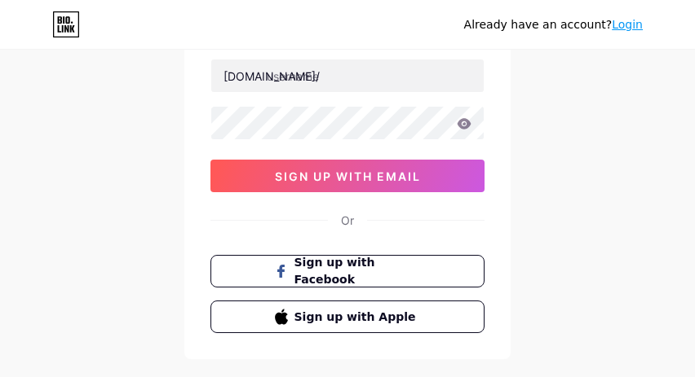
scroll to position [82, 0]
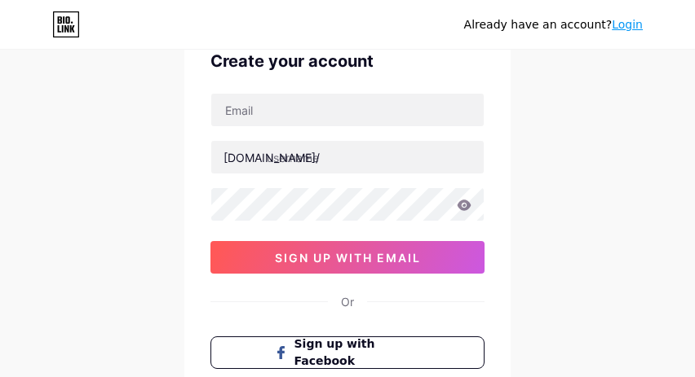
click at [628, 24] on link "Login" at bounding box center [626, 24] width 31 height 13
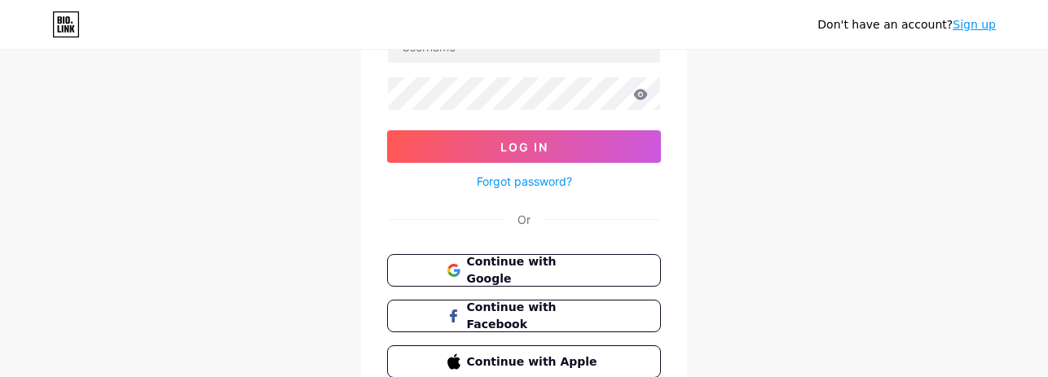
scroll to position [223, 0]
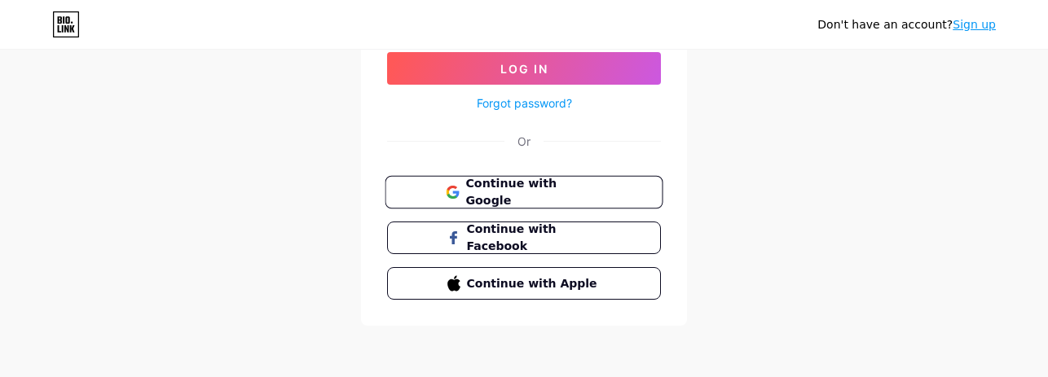
click at [474, 198] on span "Continue with Google" at bounding box center [534, 192] width 136 height 35
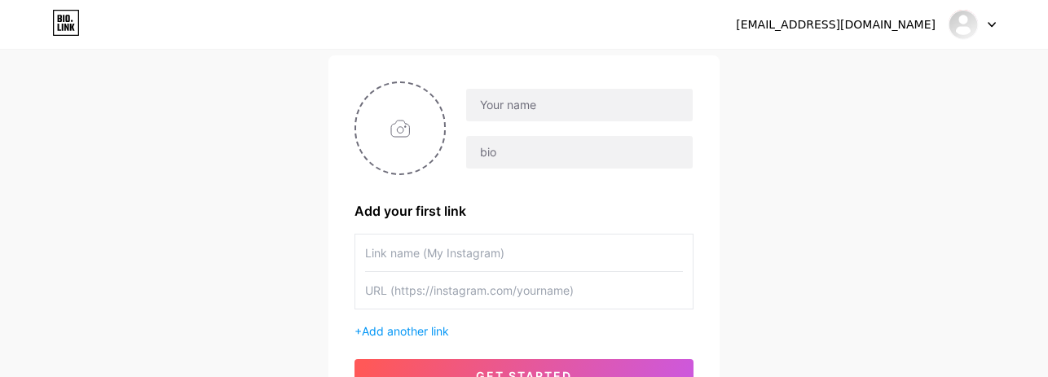
scroll to position [82, 0]
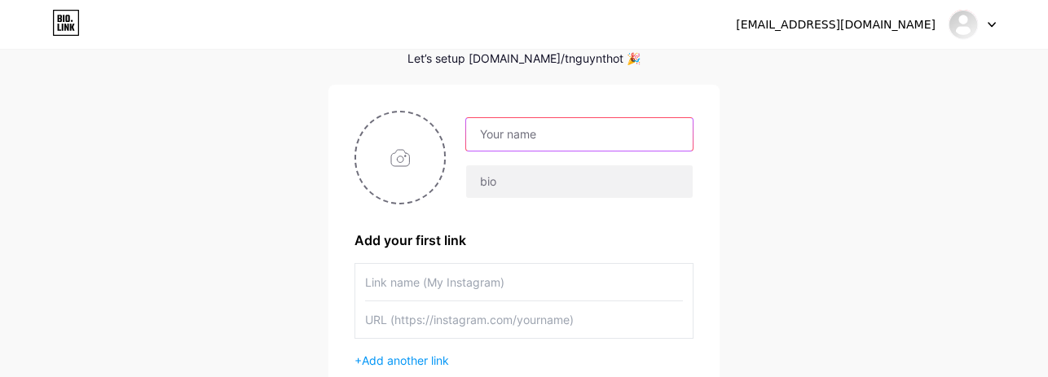
click at [557, 122] on input "text" at bounding box center [579, 134] width 227 height 33
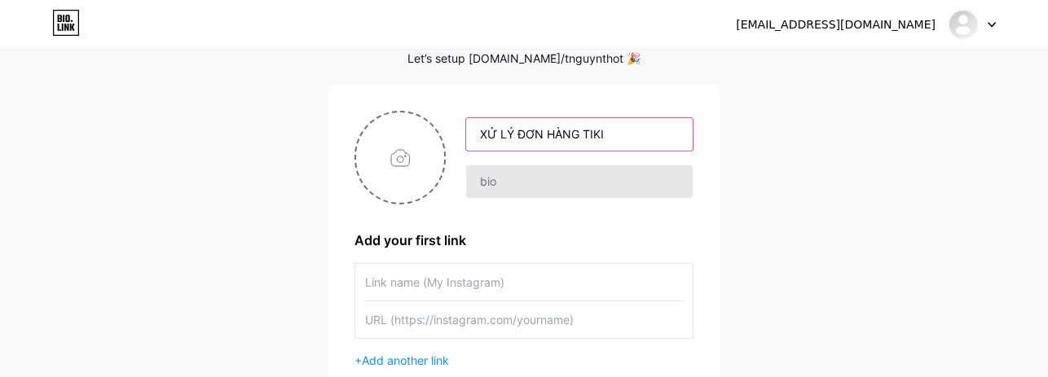
type input "XỬ LÝ ĐƠN HÀNG TIKI"
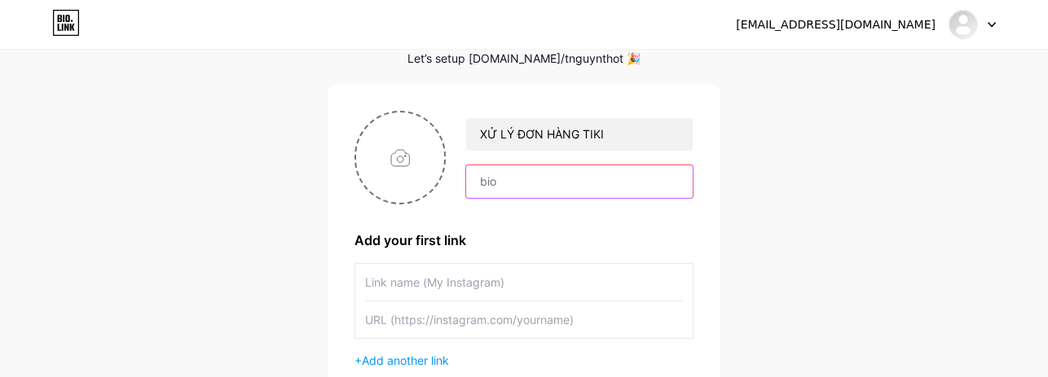
click at [520, 186] on input "text" at bounding box center [579, 181] width 227 height 33
type input "CÔNG TY CỔ PHẦN THƯƠNG MẠI ĐIỆN TỬ TIKI VIỆT NAM"
click at [624, 185] on input "CÔNG TY CỔ PHẦN THƯƠNG MẠI ĐIỆN TỬ TIKI VIỆT NAM" at bounding box center [579, 181] width 227 height 33
click at [600, 217] on div "XỬ LÝ ĐƠN HÀNG TIKI CÔNG TY CỔ PHẦN THƯƠNG MẠI ĐIỆN TỬ TIKI VIỆT NAM Add your f…" at bounding box center [524, 266] width 339 height 311
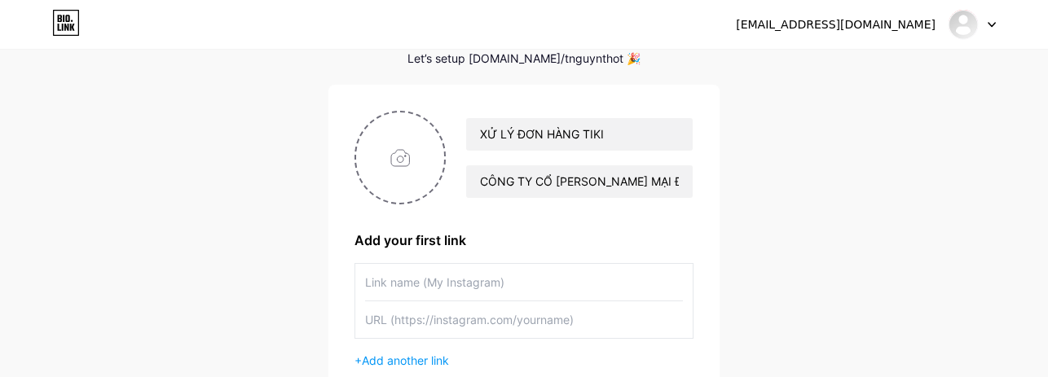
scroll to position [245, 0]
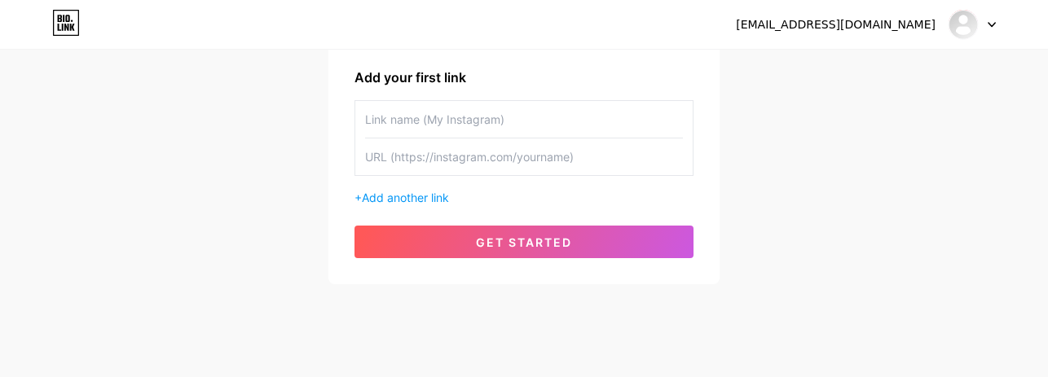
click at [501, 120] on input "text" at bounding box center [524, 119] width 318 height 37
type input "ĐĂNG NHẬP"
click at [507, 174] on input "text" at bounding box center [524, 157] width 318 height 37
paste input "https://djrf11.com/login"
type input "https://djrf11.com/login"
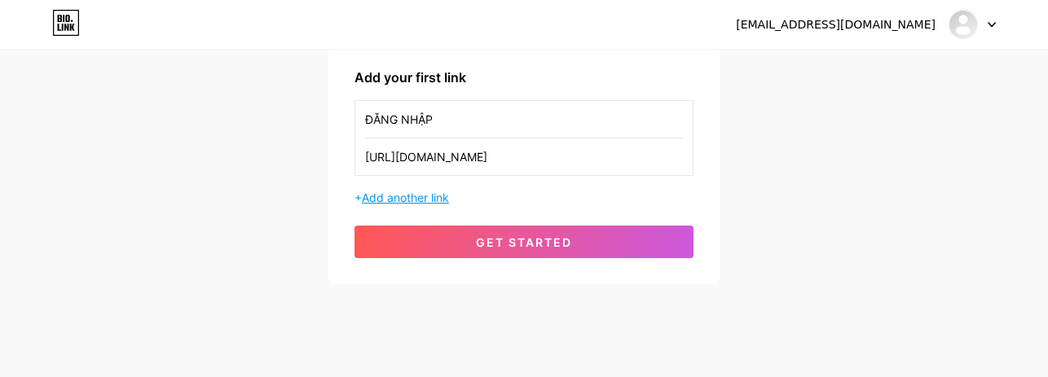
click at [431, 193] on span "Add another link" at bounding box center [405, 198] width 87 height 14
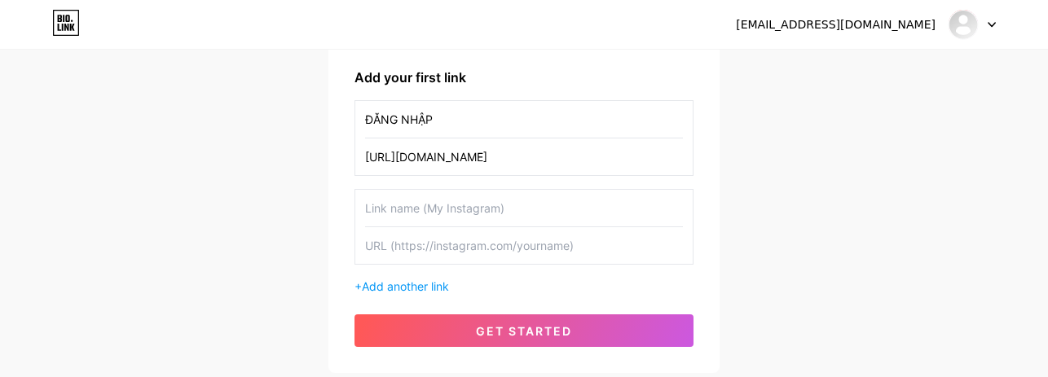
click at [493, 193] on input "text" at bounding box center [524, 208] width 318 height 37
type input "ĐĂNG KÝ TÀI KHOẢN"
click at [464, 248] on input "text" at bounding box center [524, 245] width 318 height 37
paste input "https://djrf11.com/register"
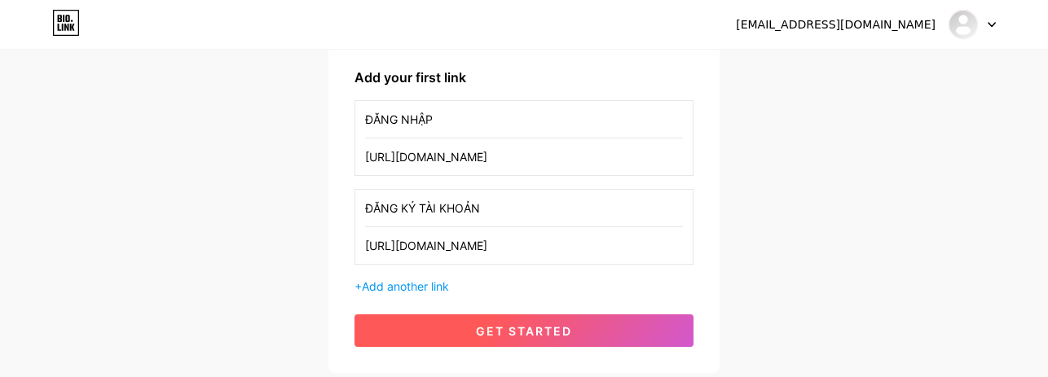
type input "https://djrf11.com/register"
click at [480, 321] on button "get started" at bounding box center [524, 331] width 339 height 33
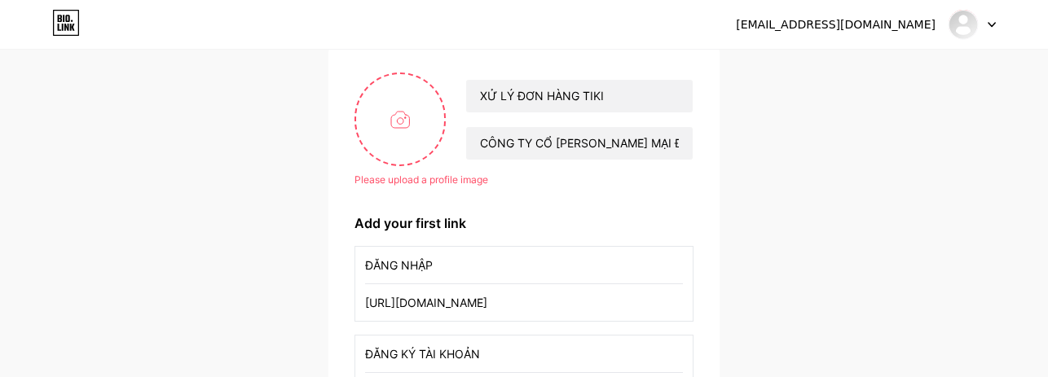
scroll to position [82, 0]
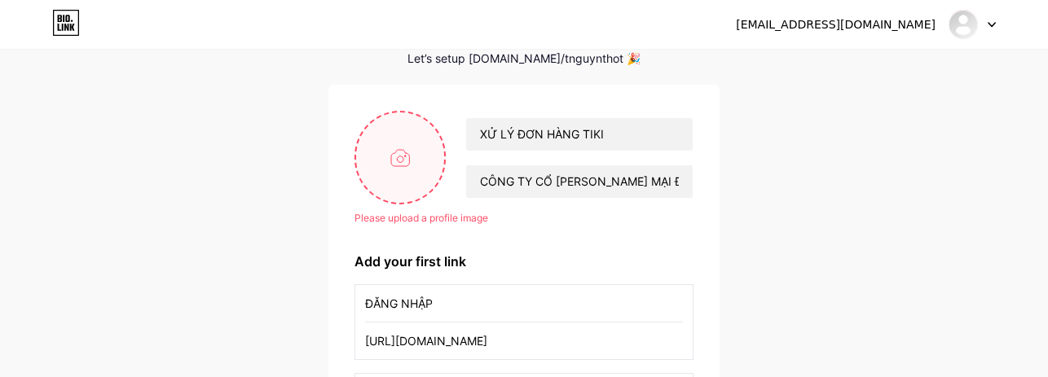
click at [394, 157] on input "file" at bounding box center [400, 158] width 88 height 90
click at [413, 156] on input "file" at bounding box center [400, 158] width 88 height 90
type input "C:\fakepath\c3f0dc850dd93bfa7af7ada0cbd75dc0.png"
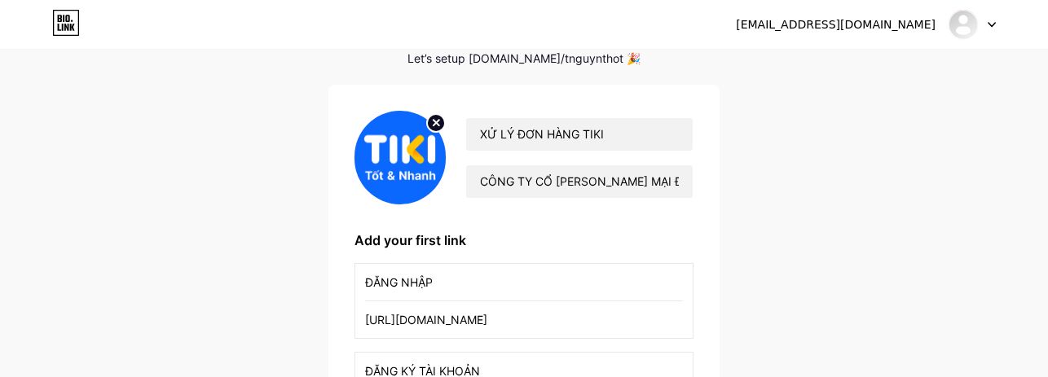
scroll to position [245, 0]
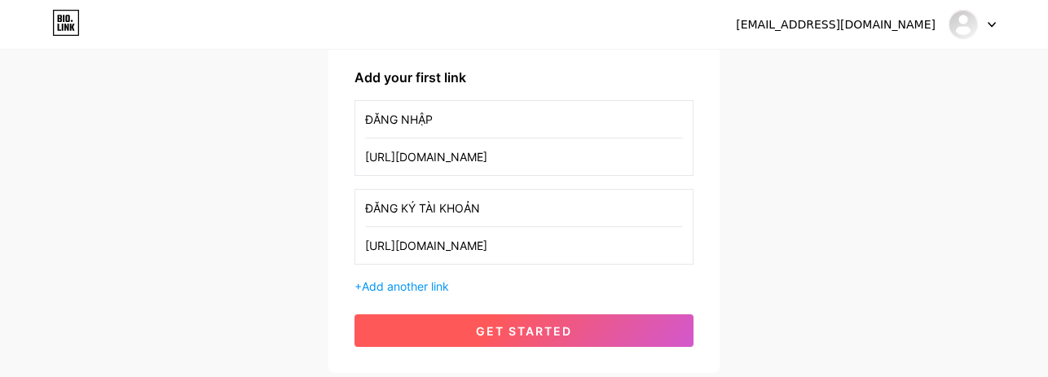
click at [547, 331] on span "get started" at bounding box center [524, 331] width 96 height 14
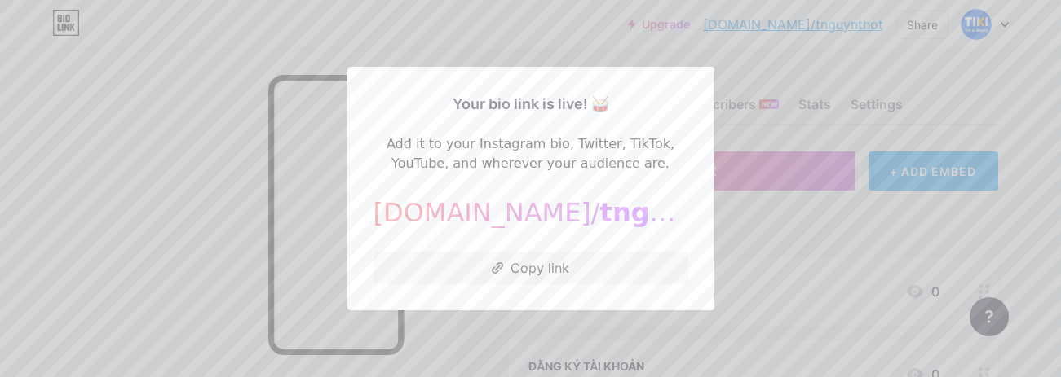
click at [741, 76] on div at bounding box center [530, 188] width 1061 height 377
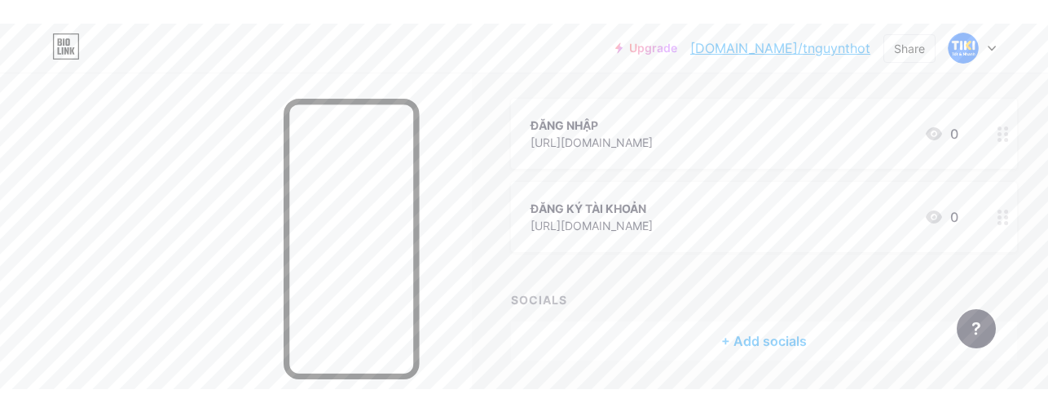
scroll to position [152, 0]
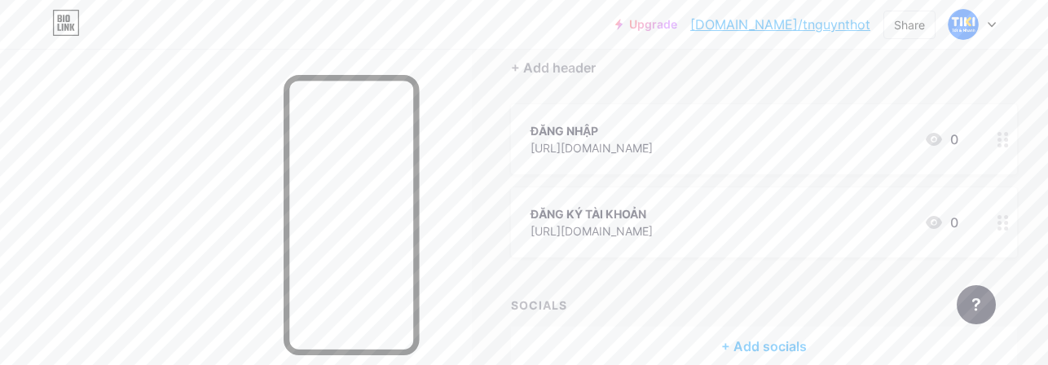
click at [990, 148] on div at bounding box center [1004, 139] width 28 height 70
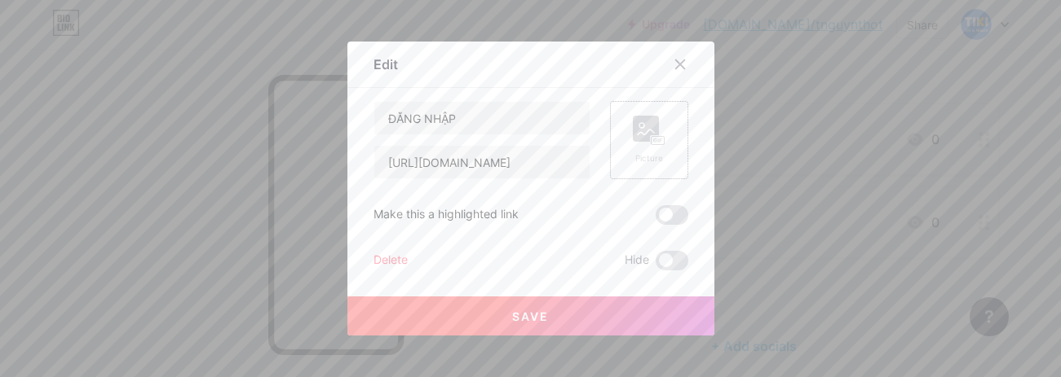
click at [655, 139] on rect at bounding box center [657, 141] width 13 height 8
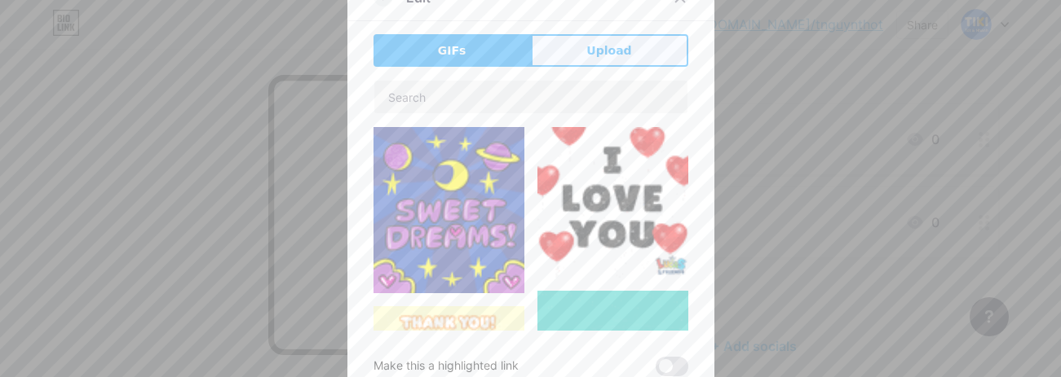
click at [603, 58] on span "Upload" at bounding box center [608, 50] width 45 height 17
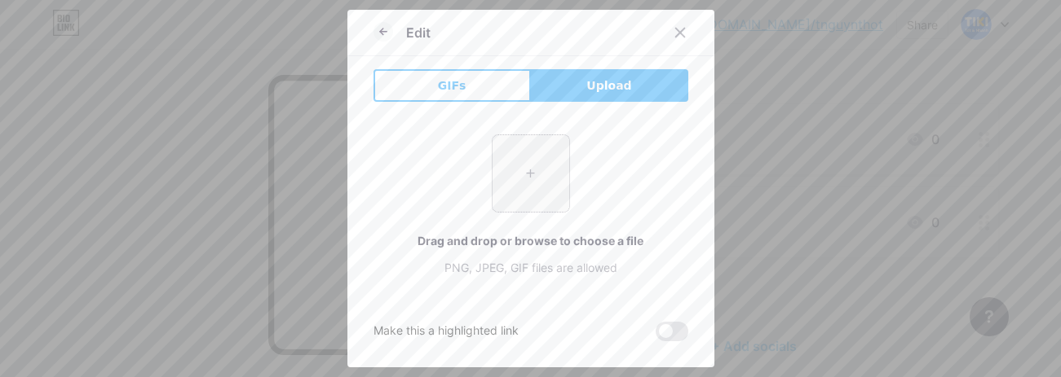
click at [532, 147] on input "file" at bounding box center [530, 173] width 77 height 77
type input "C:\fakepath\c3f0dc850dd93bfa7af7ada0cbd75dc0.png"
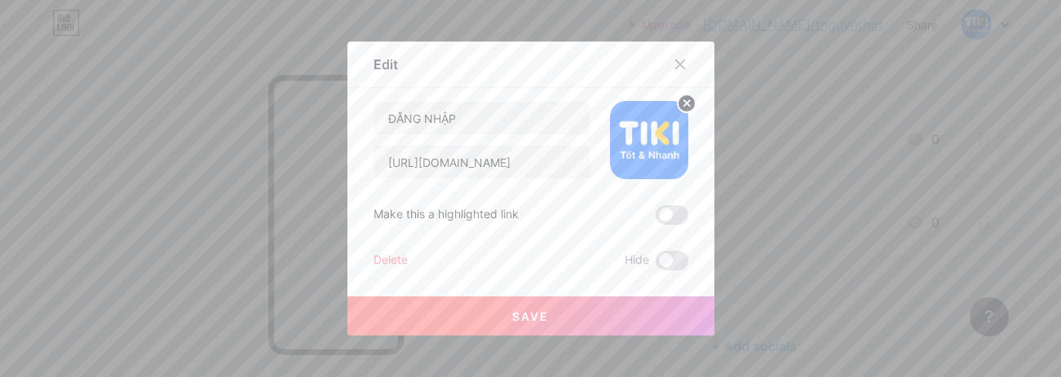
click at [638, 313] on button "Save" at bounding box center [530, 316] width 367 height 39
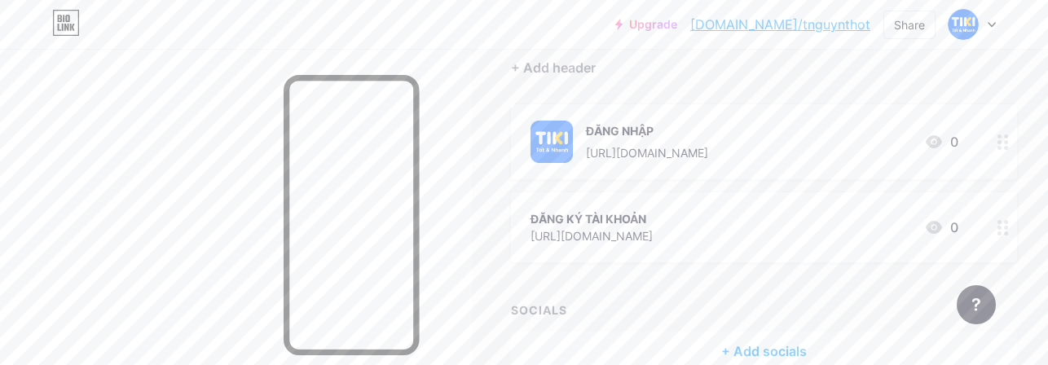
click at [998, 222] on circle at bounding box center [1000, 222] width 4 height 4
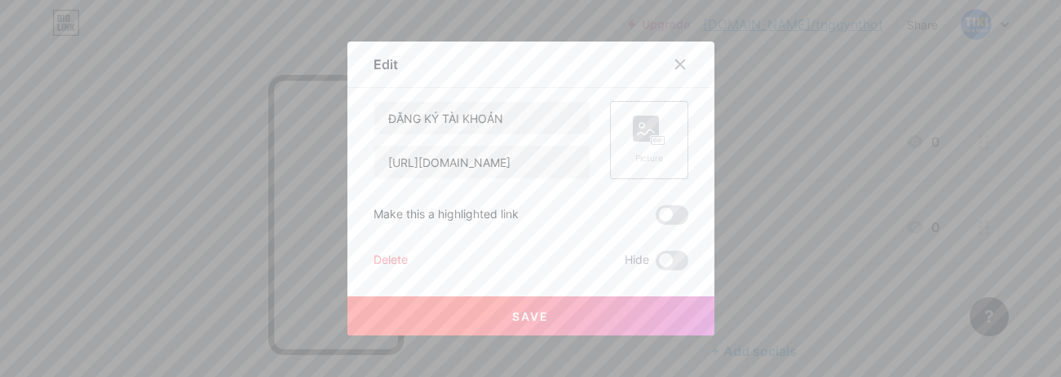
click at [643, 151] on div "Picture" at bounding box center [649, 140] width 33 height 49
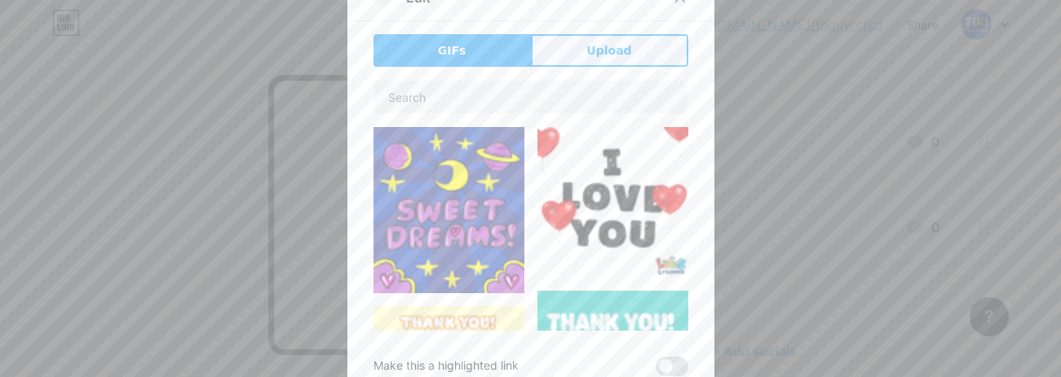
click at [583, 41] on button "Upload" at bounding box center [609, 50] width 157 height 33
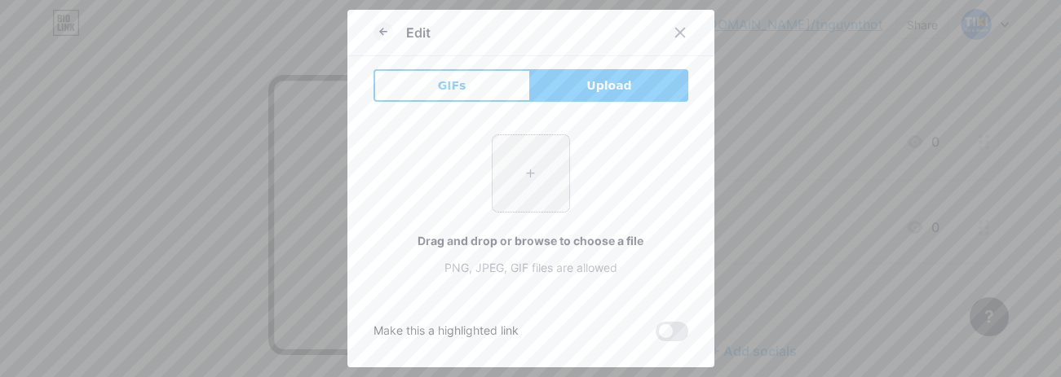
click at [508, 152] on input "file" at bounding box center [530, 173] width 77 height 77
type input "C:\fakepath\c3f0dc850dd93bfa7af7ada0cbd75dc0.png"
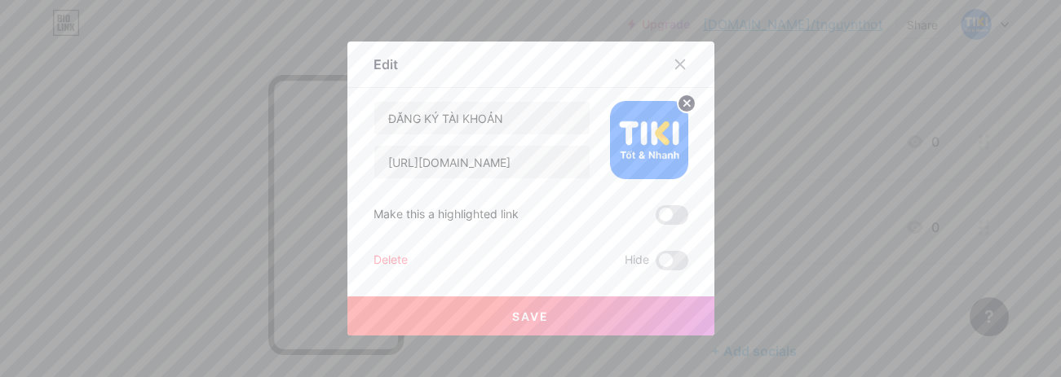
click at [611, 317] on button "Save" at bounding box center [530, 316] width 367 height 39
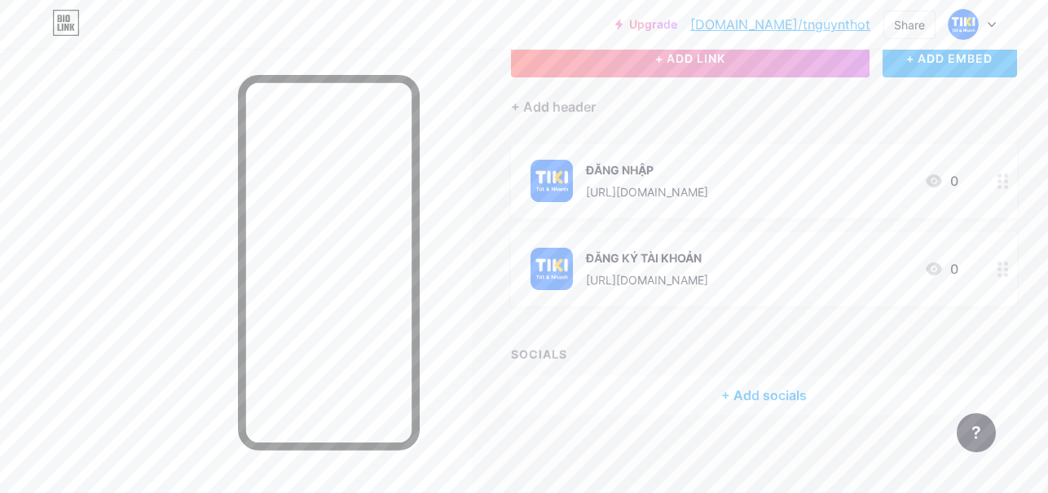
scroll to position [116, 0]
click at [952, 69] on div "+ ADD EMBED" at bounding box center [950, 55] width 135 height 39
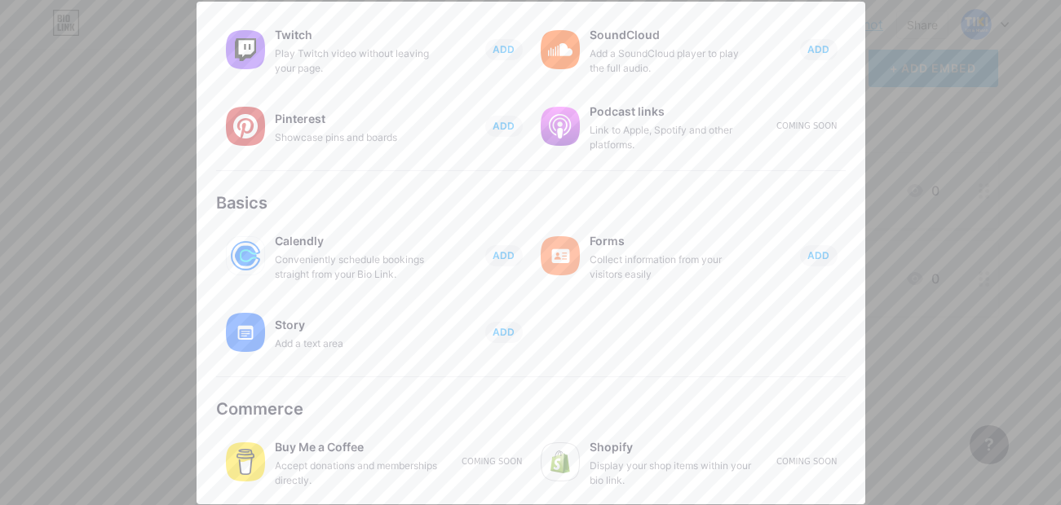
scroll to position [328, 0]
click at [915, 245] on div at bounding box center [530, 252] width 1061 height 505
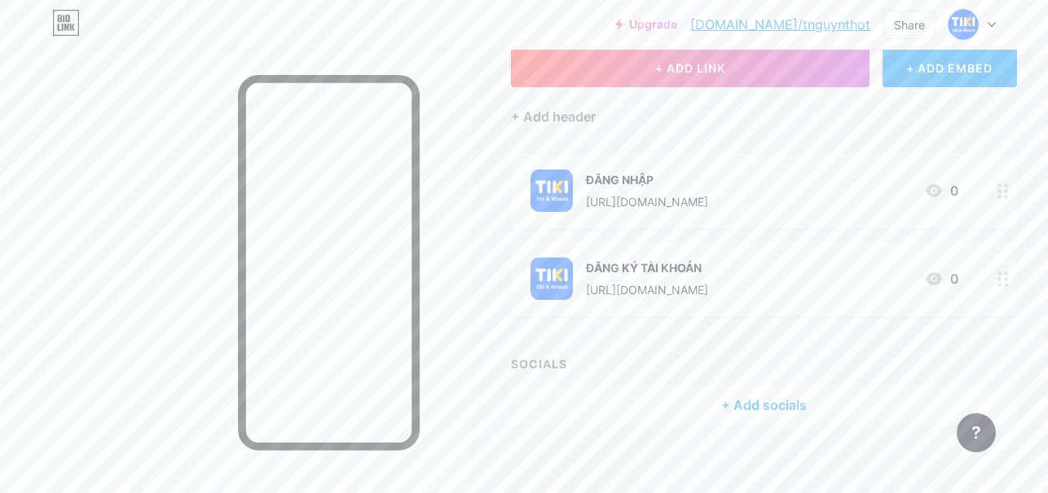
click at [751, 377] on div "+ Add socials" at bounding box center [764, 405] width 506 height 39
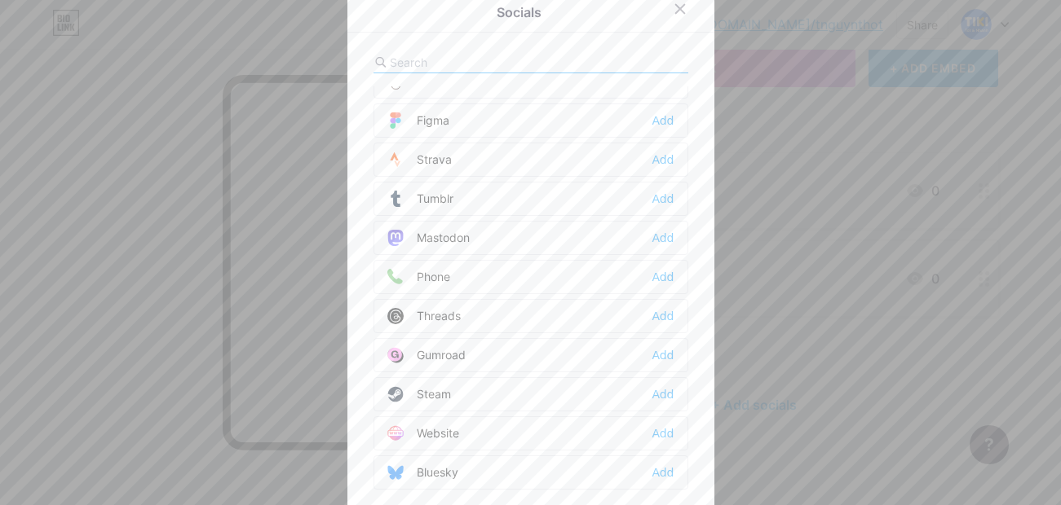
scroll to position [1471, 0]
click at [458, 377] on div "Website Add" at bounding box center [530, 433] width 315 height 34
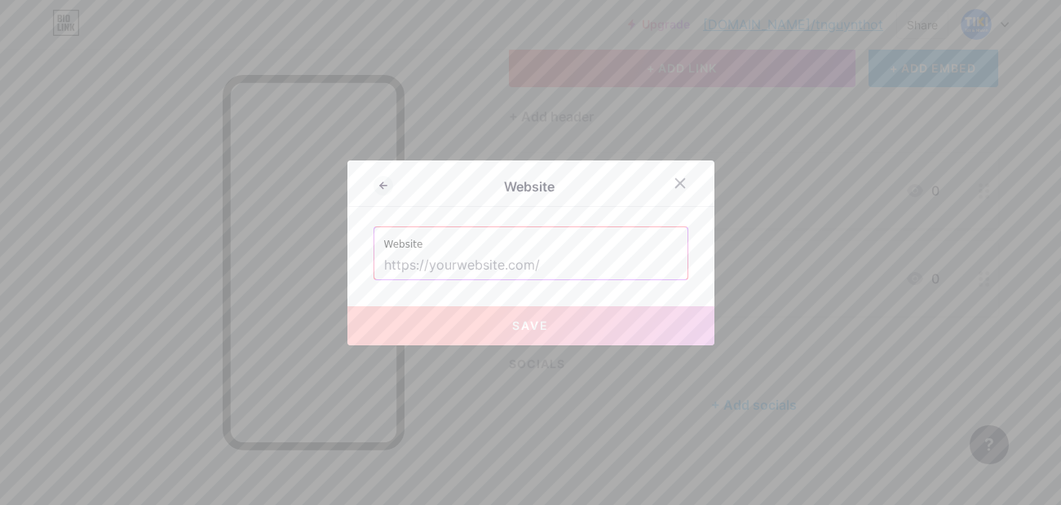
click at [564, 270] on input "text" at bounding box center [530, 266] width 293 height 28
paste input "https://masothue.com/0309532909-cong-ty-tnhh-ti-ki"
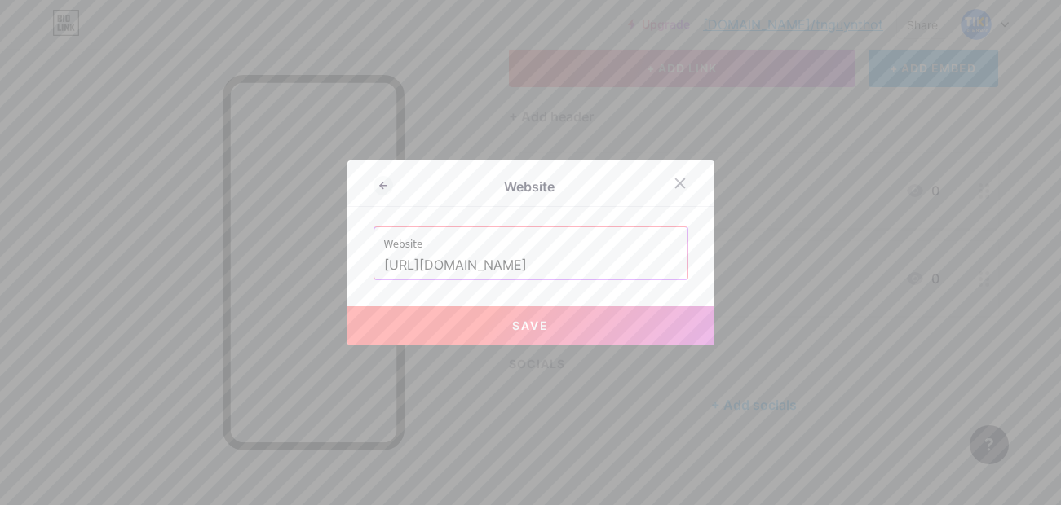
type input "https://masothue.com/0309532909-cong-ty-tnhh-ti-ki"
click at [563, 326] on button "Save" at bounding box center [530, 326] width 367 height 39
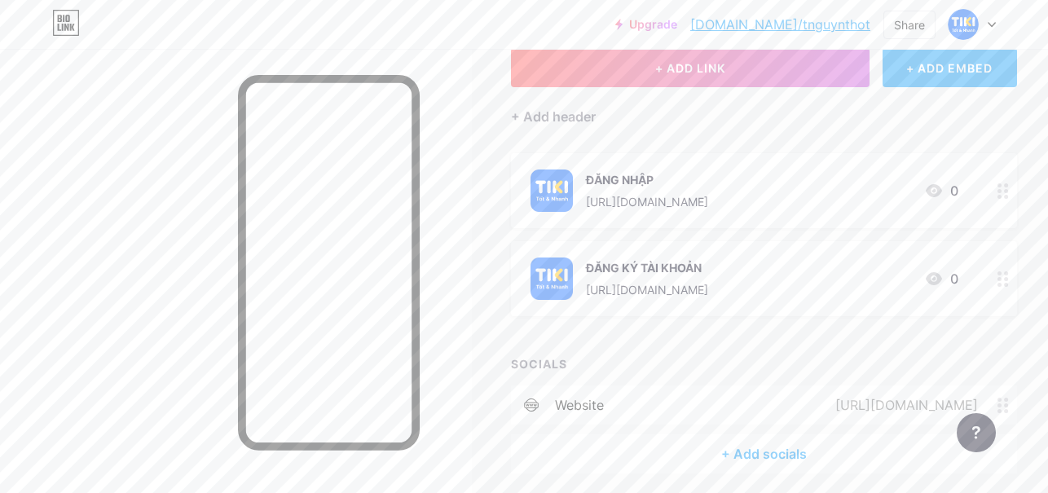
click at [978, 82] on div "+ ADD EMBED" at bounding box center [950, 67] width 135 height 39
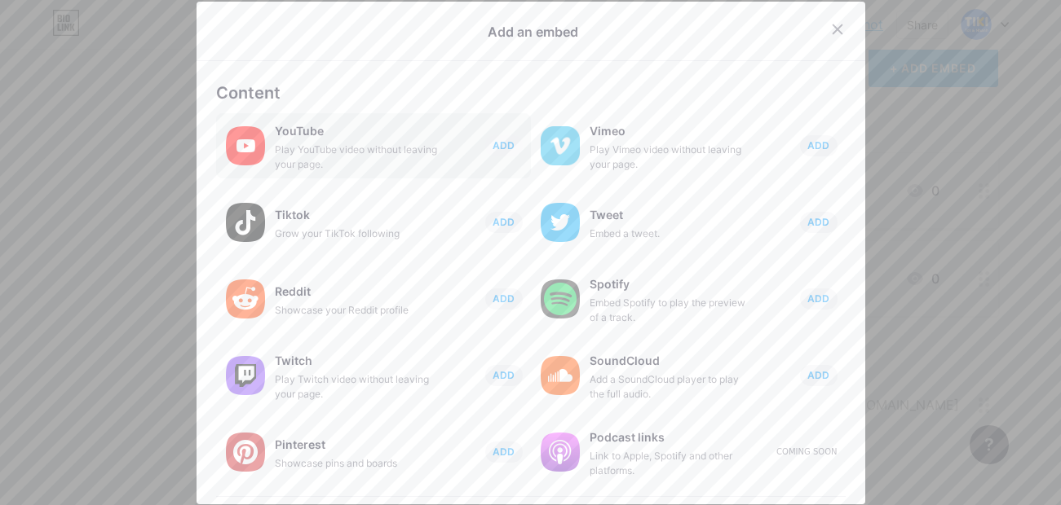
click at [335, 127] on div "YouTube" at bounding box center [356, 131] width 163 height 23
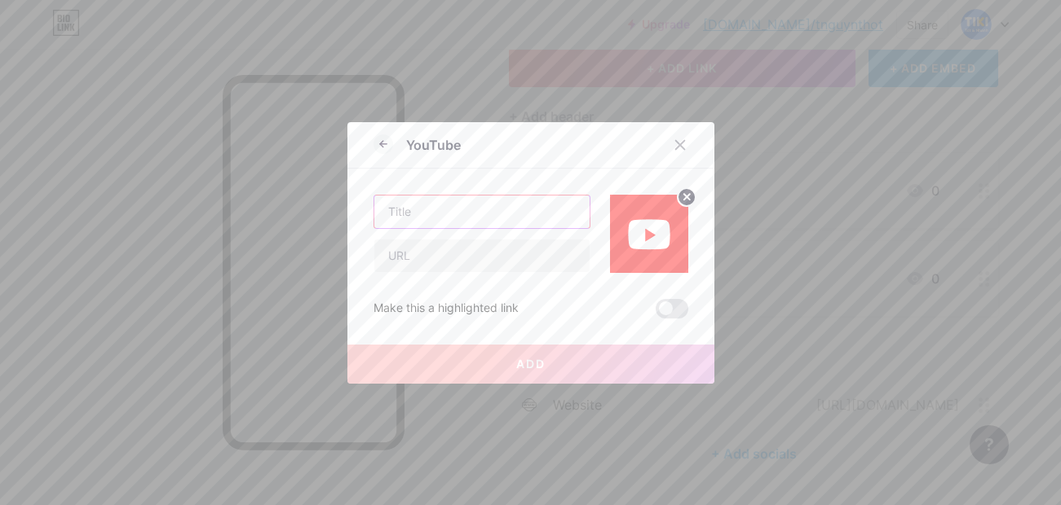
click at [496, 208] on input "text" at bounding box center [481, 212] width 215 height 33
type input "THÔNG TIN TIKI"
click at [478, 244] on input "text" at bounding box center [481, 256] width 215 height 33
paste input "https://youtu.be/j34MfEc_Jhk?si=VPG2ECXXaUOAAcKE"
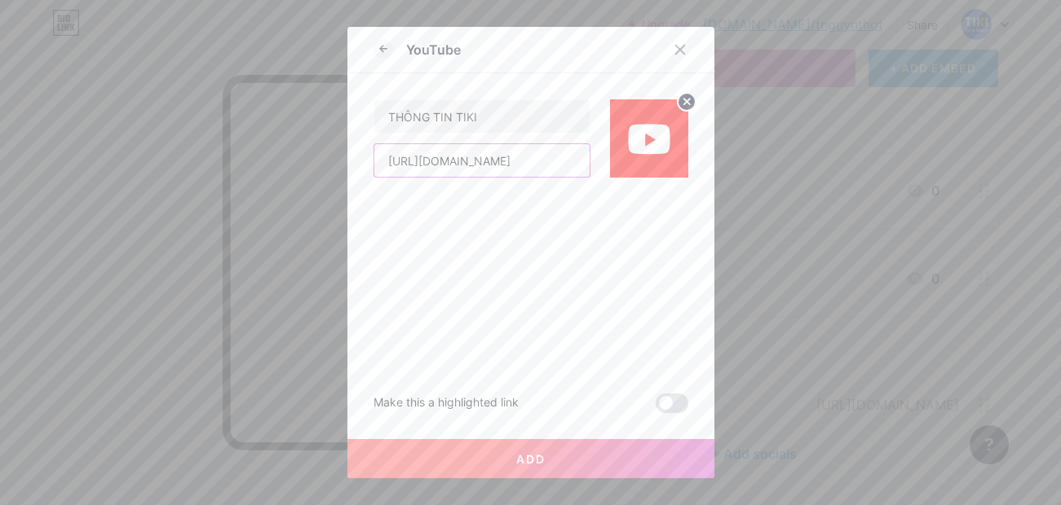
type input "https://youtu.be/j34MfEc_Jhk?si=VPG2ECXXaUOAAcKE"
click at [537, 377] on span "Add" at bounding box center [530, 459] width 29 height 14
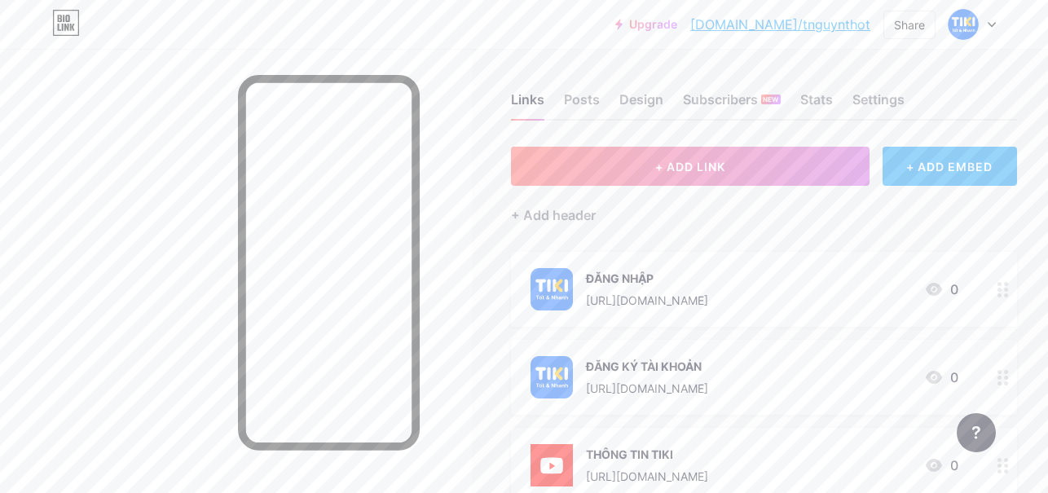
scroll to position [0, 0]
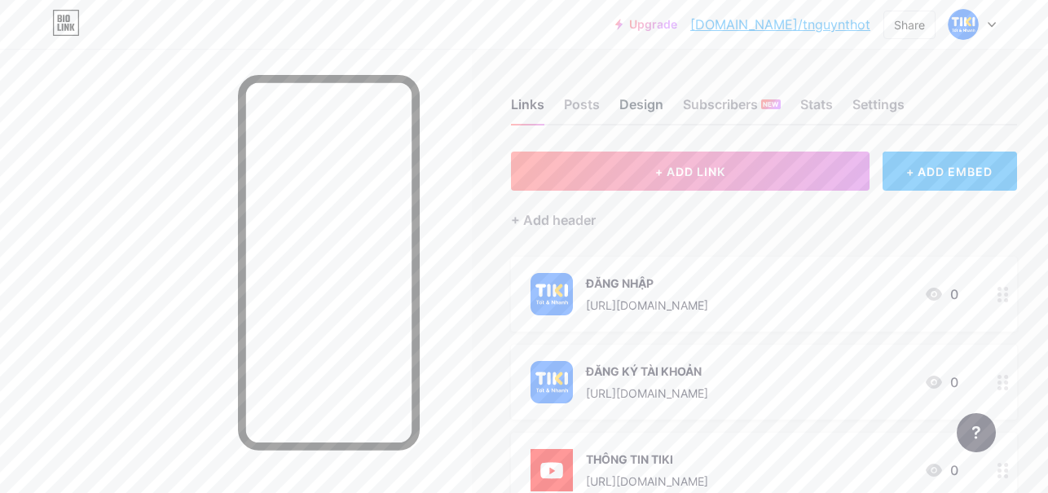
click at [638, 105] on div "Design" at bounding box center [642, 109] width 44 height 29
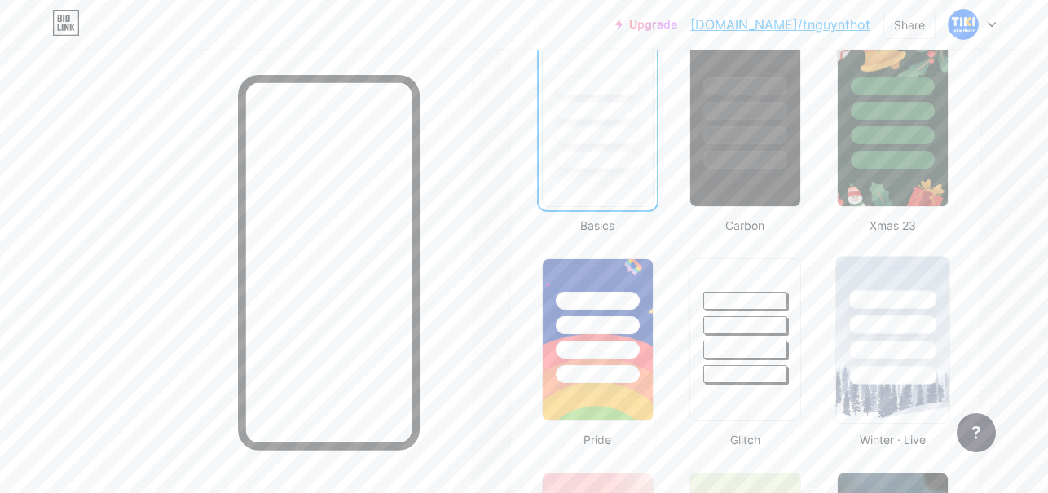
scroll to position [489, 0]
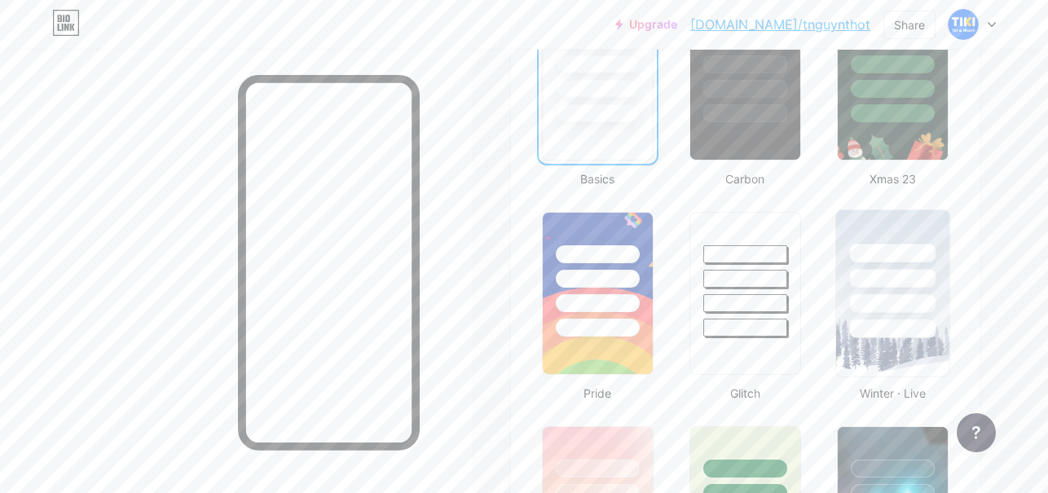
click at [911, 297] on div at bounding box center [892, 303] width 86 height 19
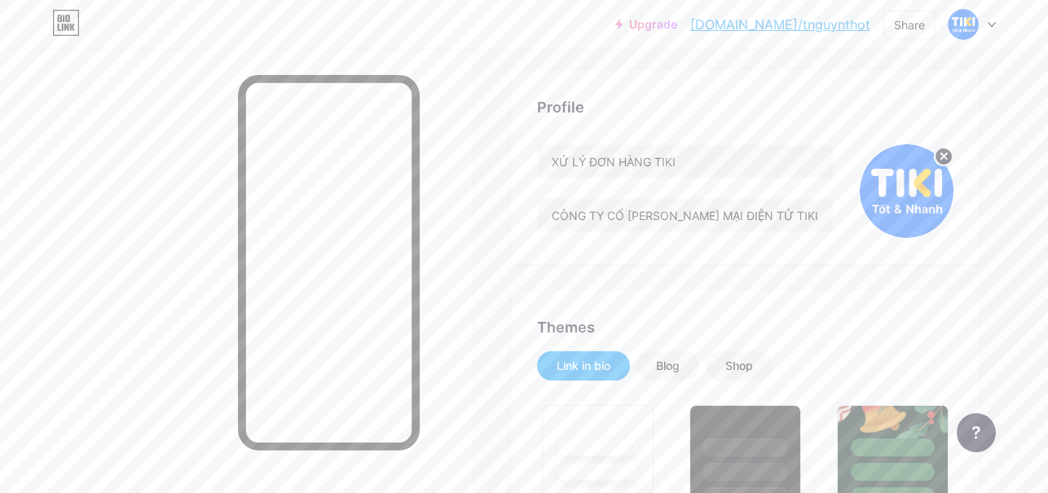
scroll to position [0, 0]
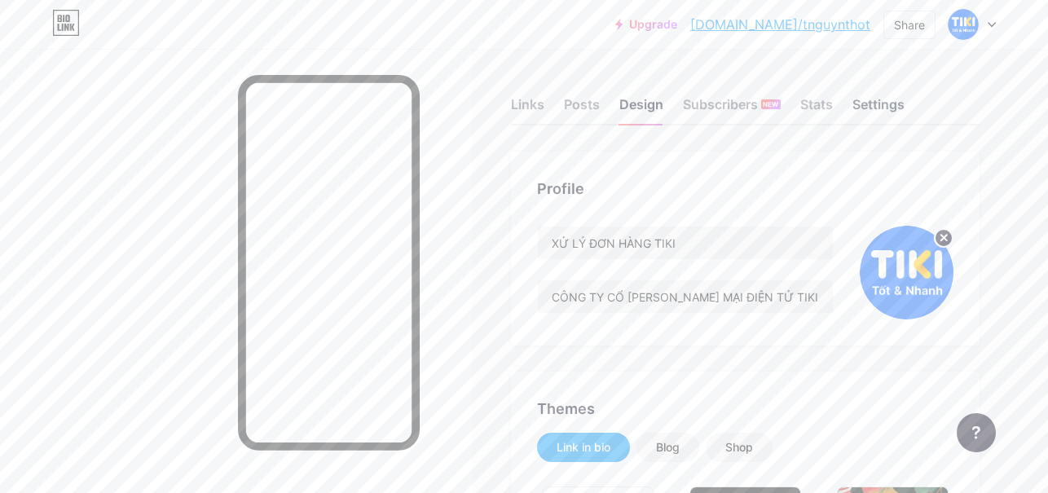
click at [885, 96] on div "Settings" at bounding box center [879, 109] width 52 height 29
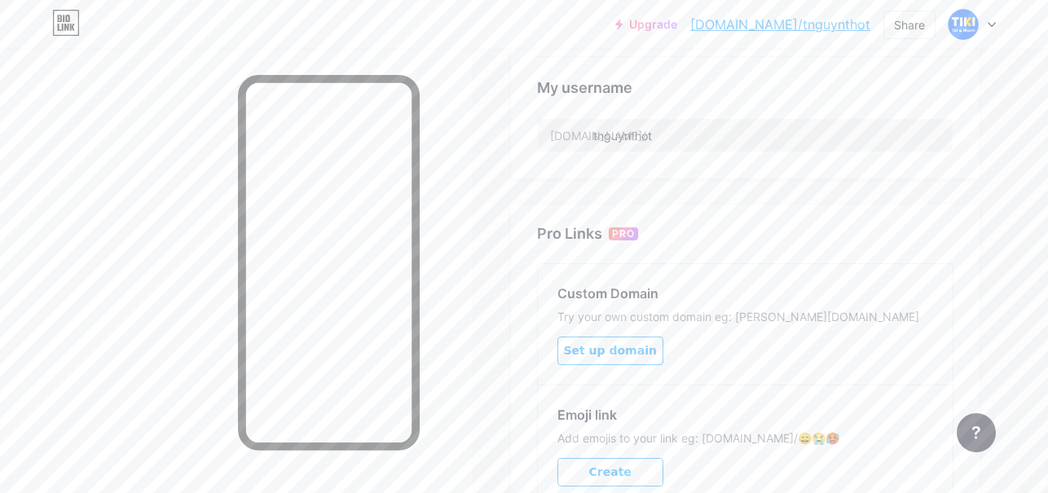
scroll to position [652, 0]
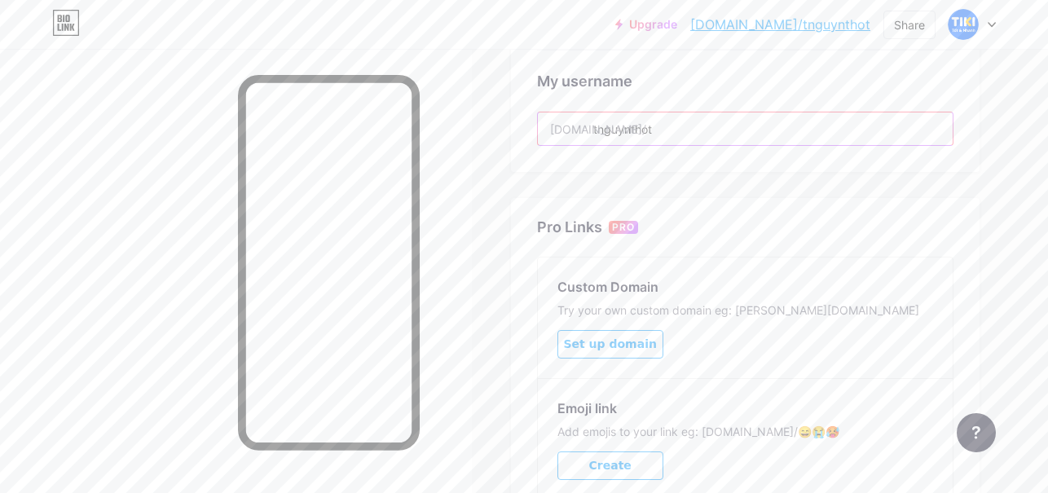
click at [701, 113] on input "tnguynthot" at bounding box center [745, 129] width 415 height 33
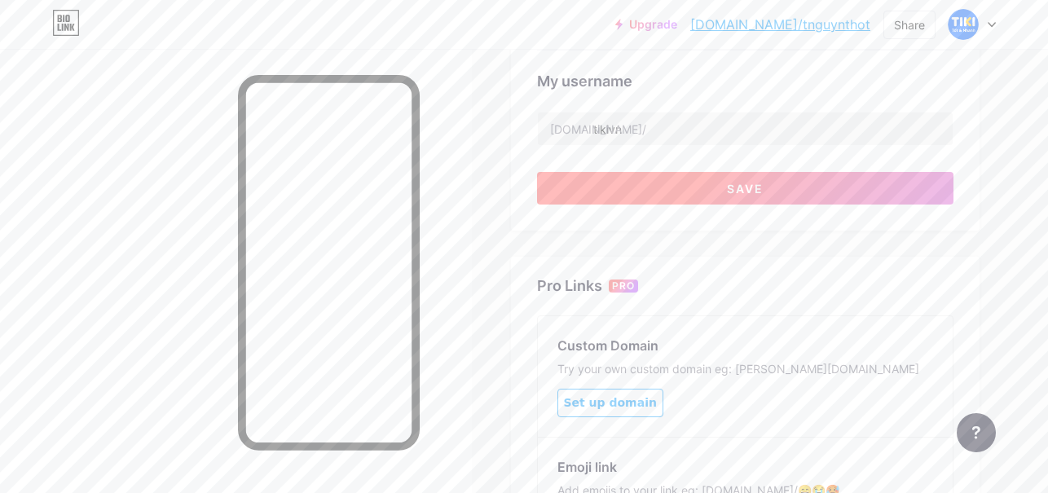
click at [751, 182] on span "Save" at bounding box center [745, 189] width 37 height 14
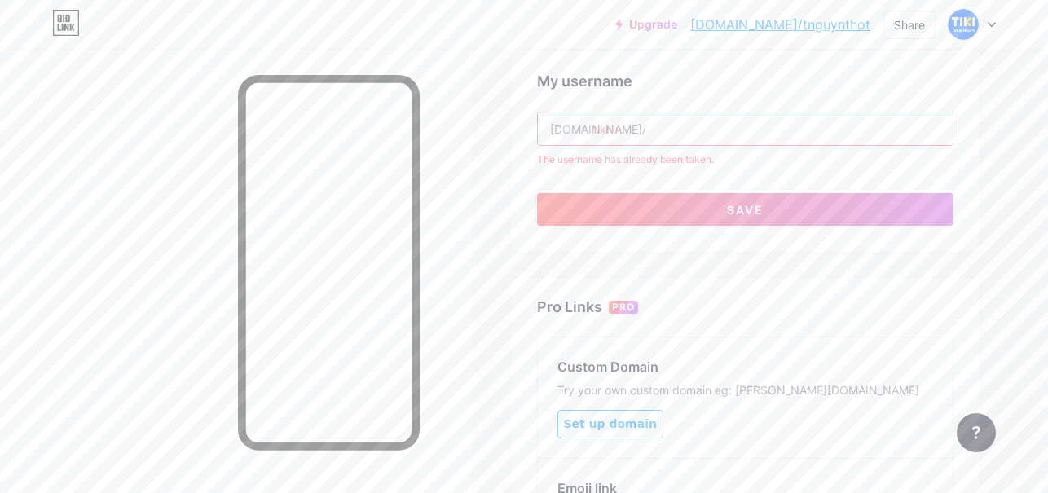
click at [743, 115] on input "tikivn" at bounding box center [745, 129] width 415 height 33
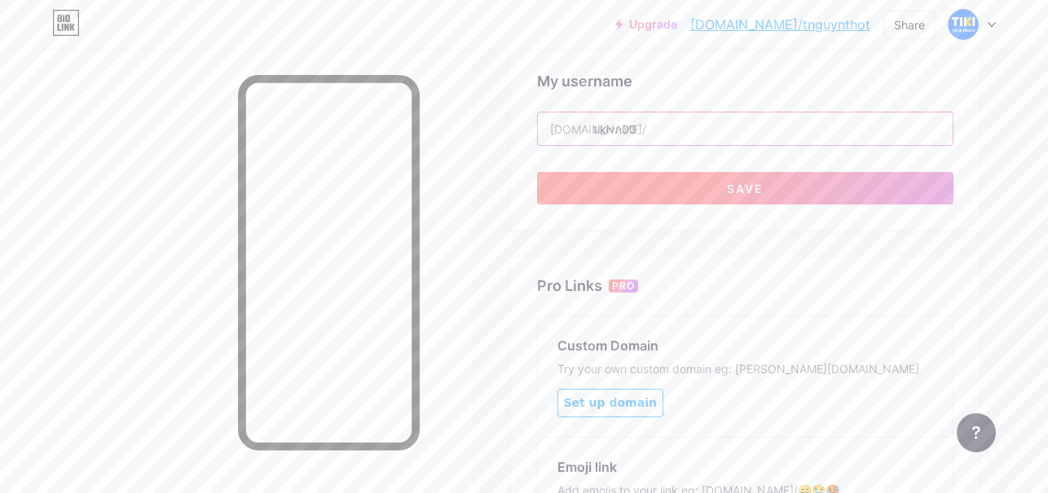
type input "tikivn00"
click at [691, 172] on button "Save" at bounding box center [745, 188] width 417 height 33
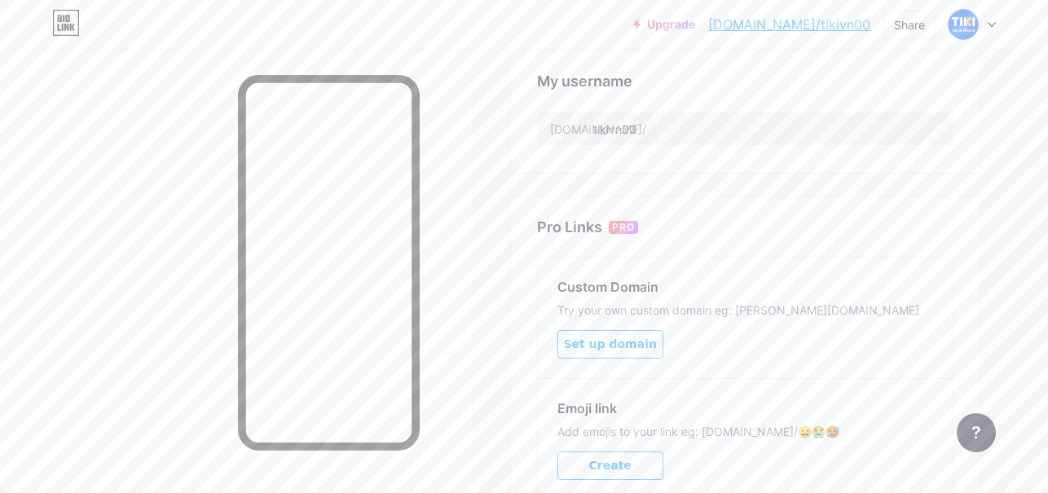
click at [474, 95] on div "Links Posts Design Subscribers NEW Stats Settings Preferred link This is an aes…" at bounding box center [524, 18] width 1048 height 1242
click at [914, 25] on div "Share" at bounding box center [909, 24] width 31 height 17
click at [816, 85] on div "Copy link" at bounding box center [813, 83] width 243 height 39
click at [471, 117] on div "Links Posts Design Subscribers NEW Stats Settings Preferred link This is an aes…" at bounding box center [524, 18] width 1048 height 1242
drag, startPoint x: 471, startPoint y: 286, endPoint x: 483, endPoint y: 268, distance: 21.7
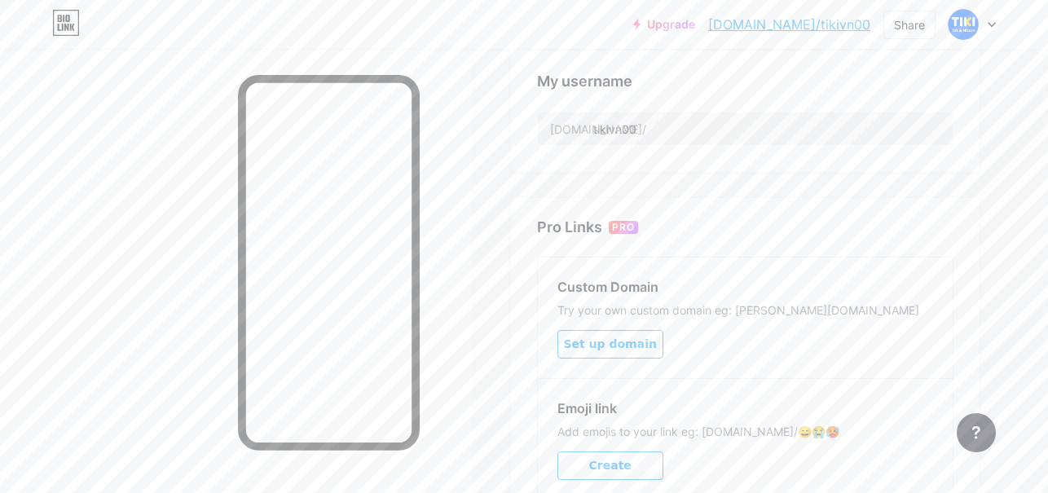
click at [471, 286] on div "Links Posts Design Subscribers NEW Stats Settings Preferred link This is an aes…" at bounding box center [524, 18] width 1048 height 1242
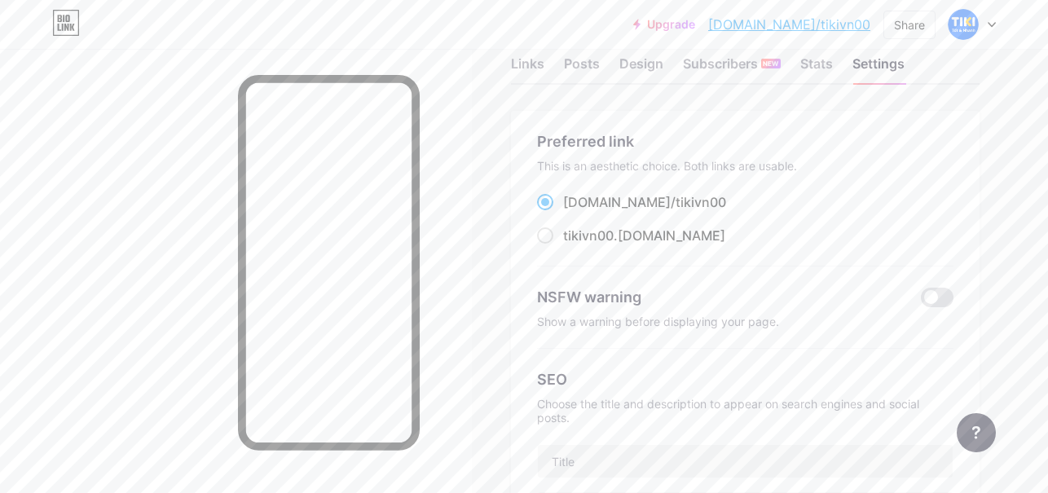
scroll to position [0, 0]
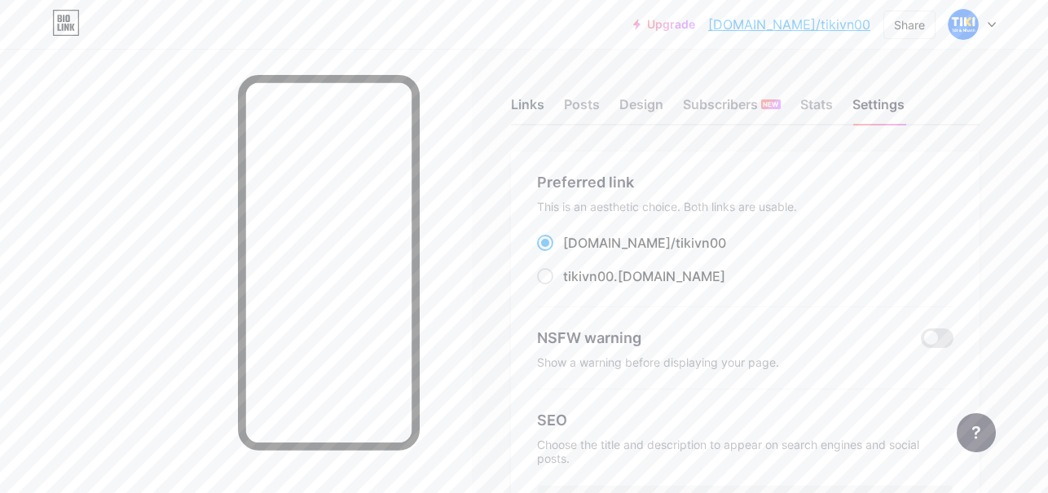
click at [523, 108] on div "Links" at bounding box center [527, 109] width 33 height 29
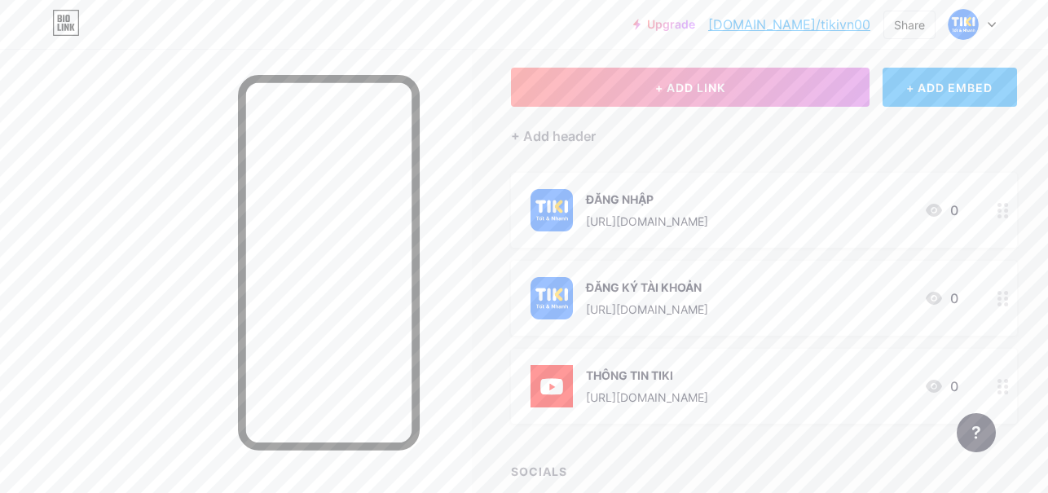
scroll to position [163, 0]
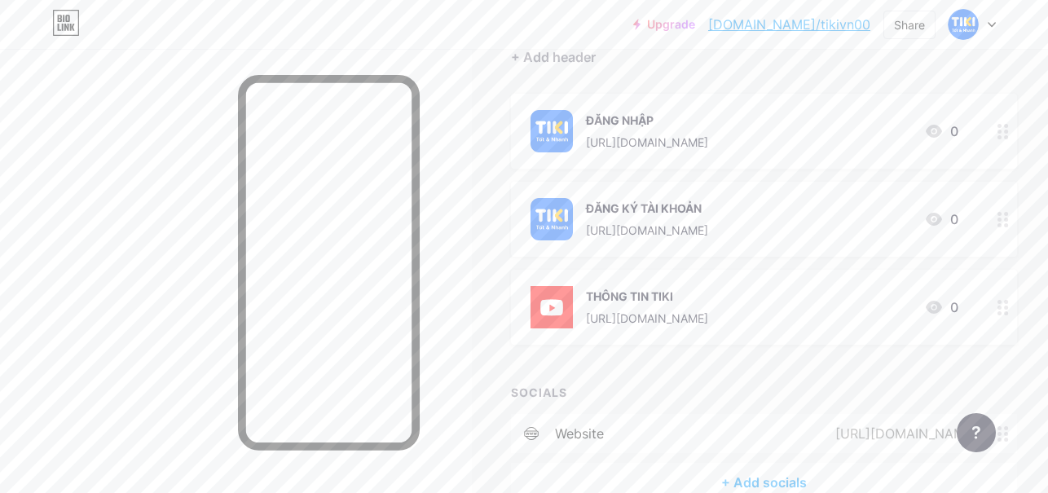
click at [990, 227] on div at bounding box center [1004, 219] width 28 height 75
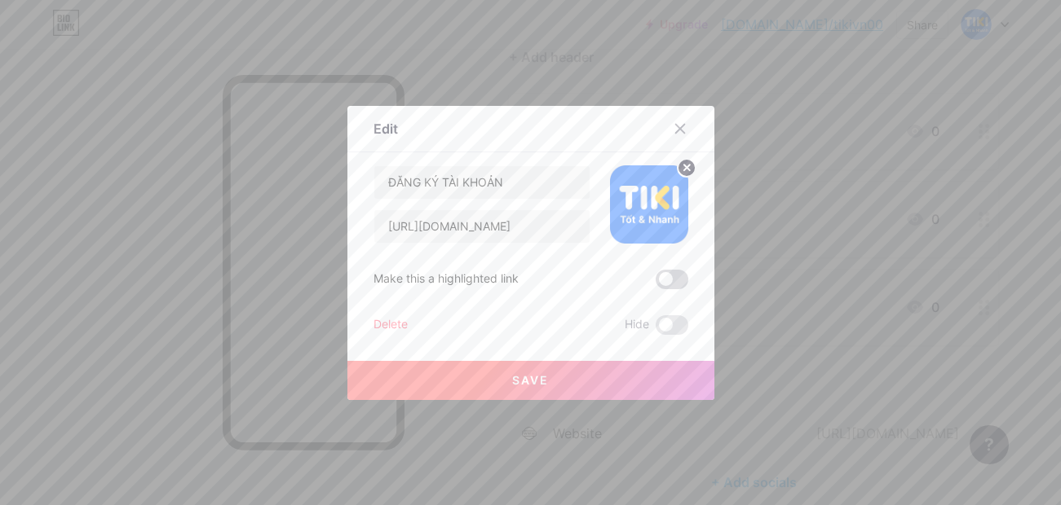
click at [664, 279] on span at bounding box center [671, 280] width 33 height 20
click at [655, 284] on input "checkbox" at bounding box center [655, 284] width 0 height 0
click at [620, 377] on button "Save" at bounding box center [530, 380] width 367 height 39
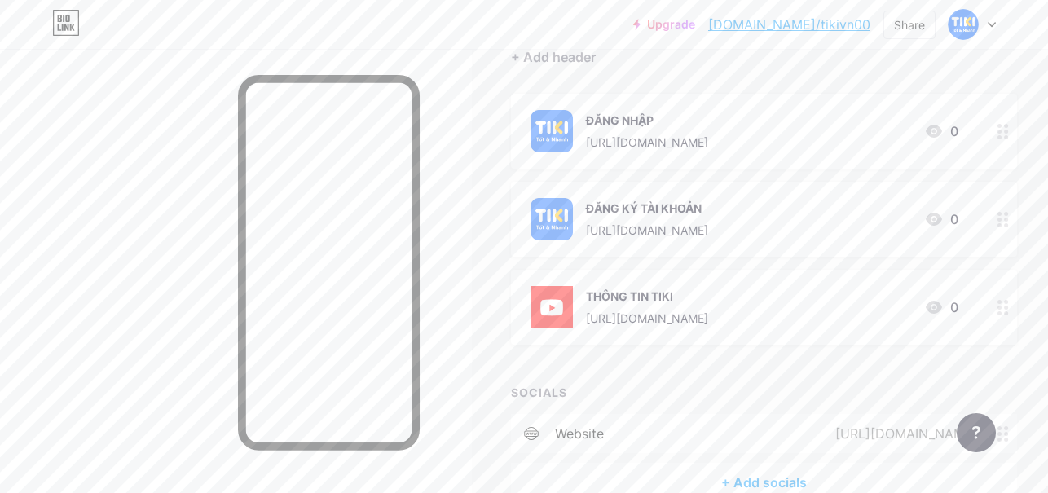
click at [897, 77] on div "+ ADD LINK + ADD EMBED + Add header ĐĂNG NHẬP https://djrf11.com/login 0 ĐĂNG K…" at bounding box center [764, 246] width 506 height 514
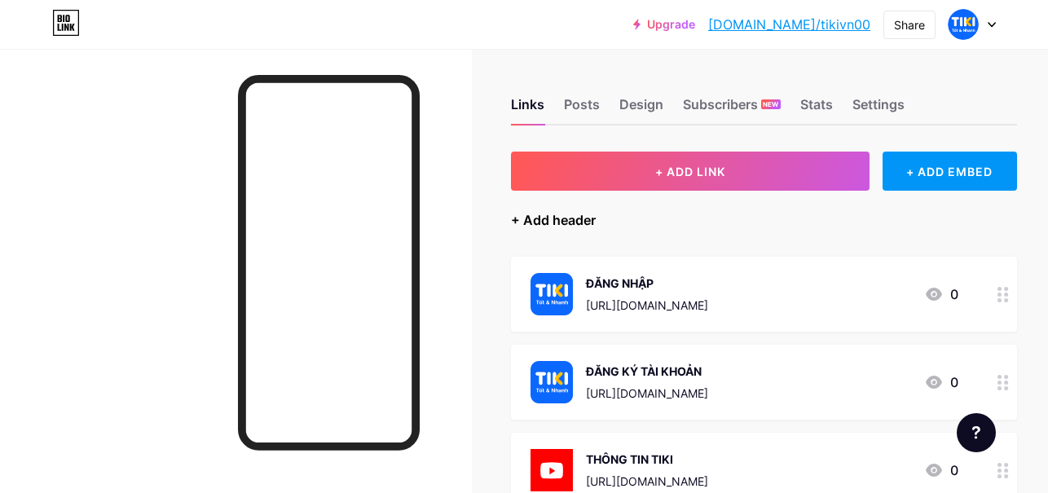
click at [566, 218] on div "+ Add header" at bounding box center [553, 220] width 85 height 20
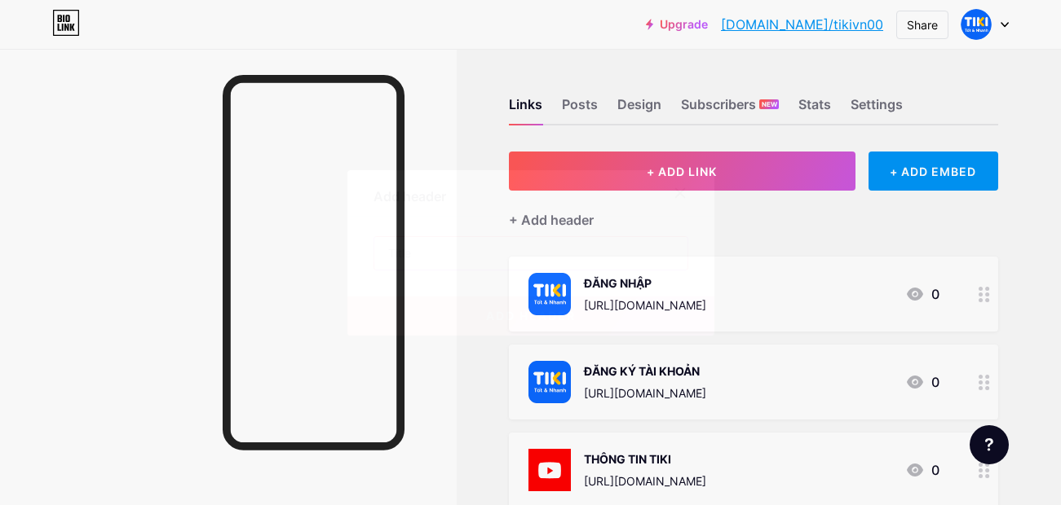
click at [550, 254] on input "text" at bounding box center [530, 253] width 313 height 33
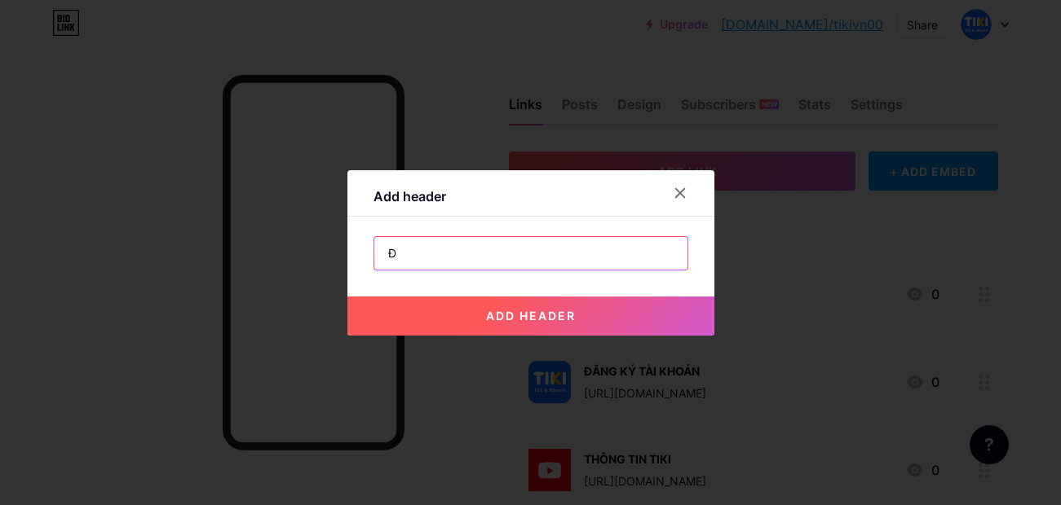
type input "Đ"
click at [470, 237] on input "text" at bounding box center [530, 253] width 313 height 33
click at [628, 252] on input "ĐIỀN THÔNG TIN THEO HƯỚNG DẪN" at bounding box center [530, 253] width 313 height 33
type input "ĐIỀN THÔNG TIN THEO HƯỚNG DẪN NHÂN SỰ TƯ VẤN"
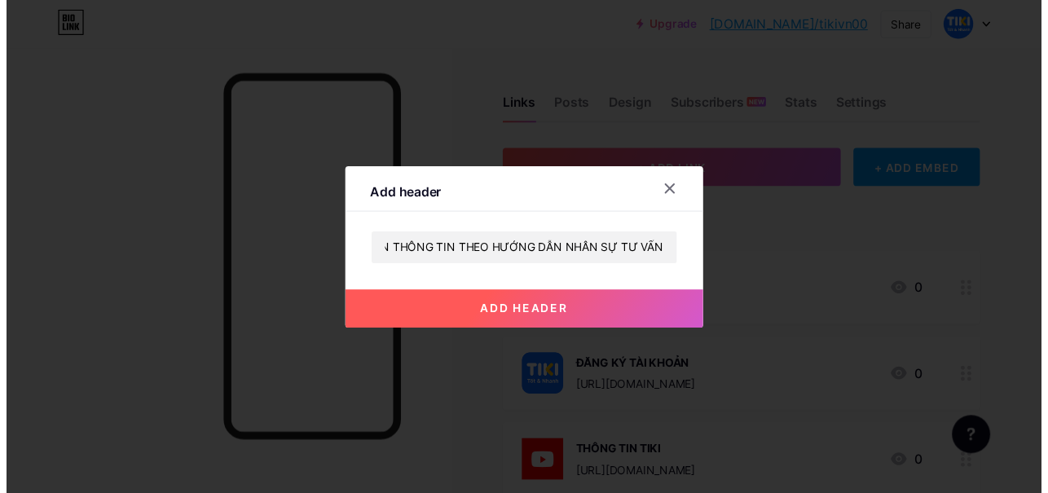
scroll to position [0, 0]
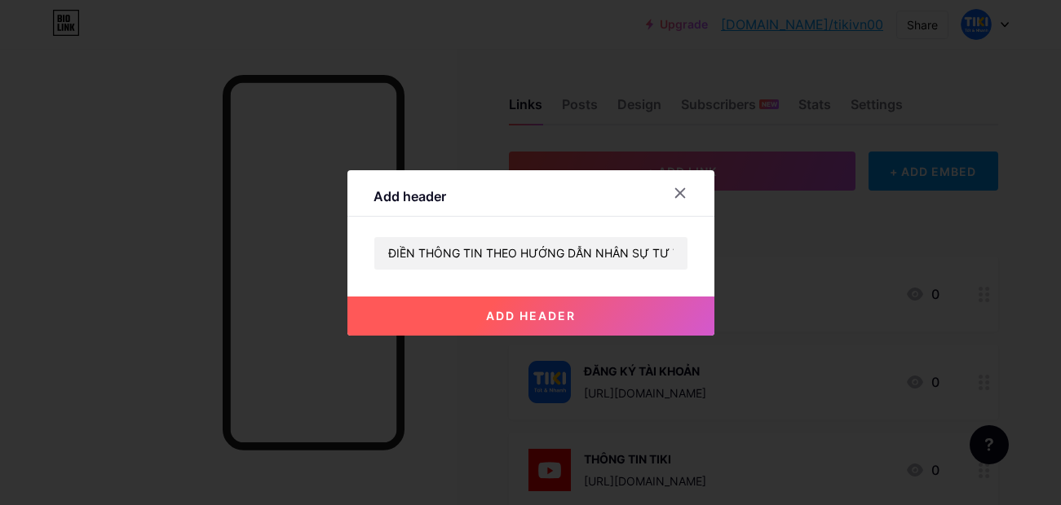
click at [496, 313] on span "add header" at bounding box center [531, 316] width 90 height 14
click at [558, 205] on div "Add header" at bounding box center [530, 198] width 367 height 38
click at [673, 189] on icon at bounding box center [679, 193] width 13 height 13
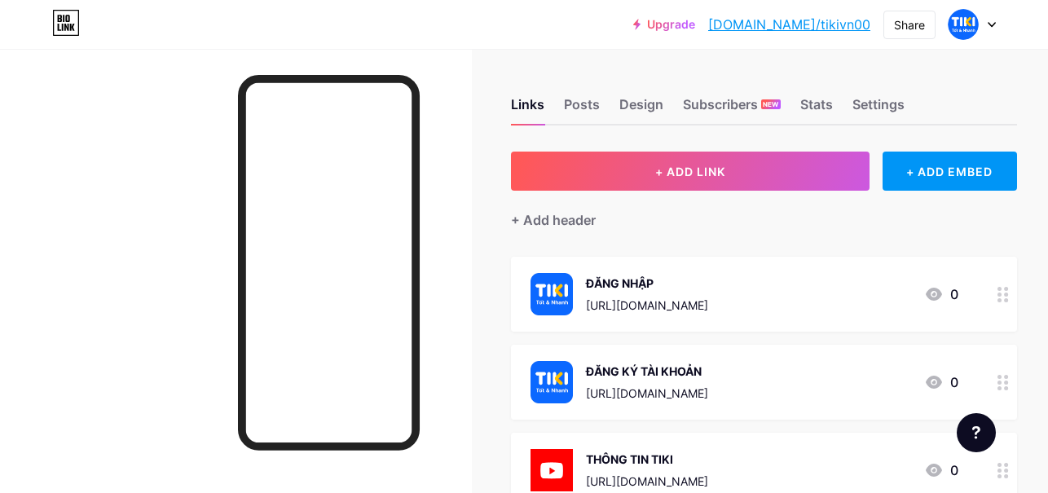
click at [448, 138] on div at bounding box center [236, 295] width 472 height 493
click at [436, 254] on div at bounding box center [236, 295] width 472 height 493
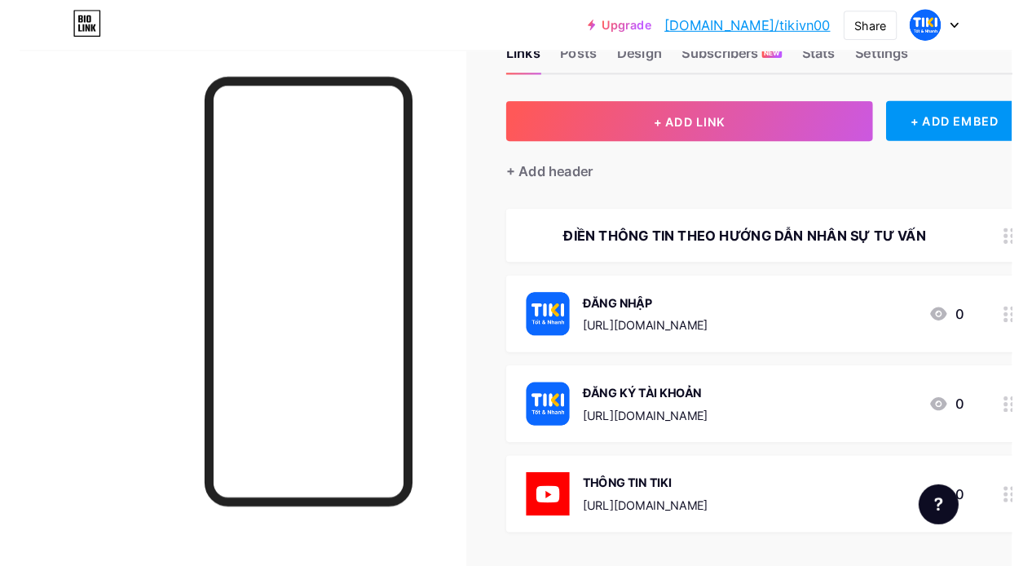
scroll to position [82, 0]
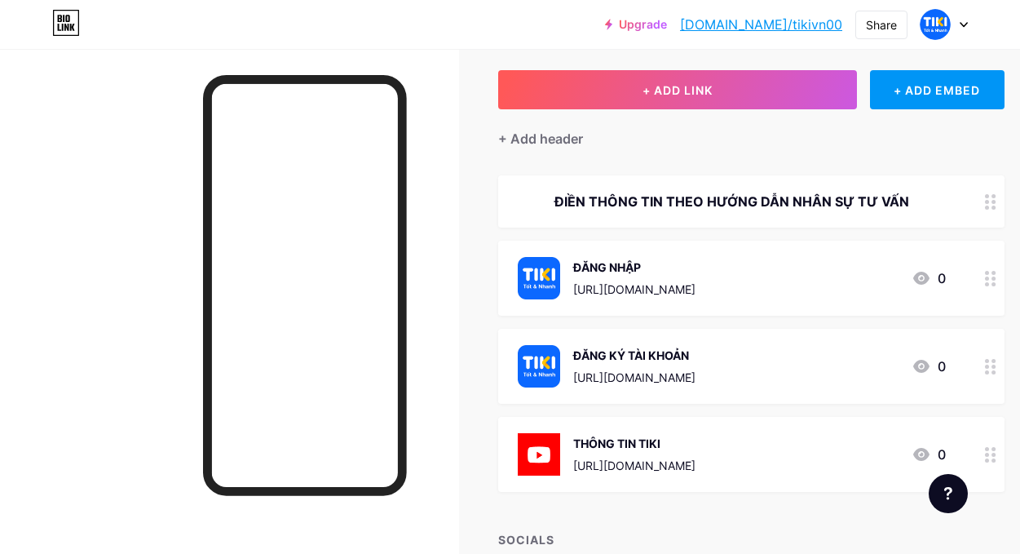
click at [970, 199] on icon at bounding box center [990, 201] width 11 height 15
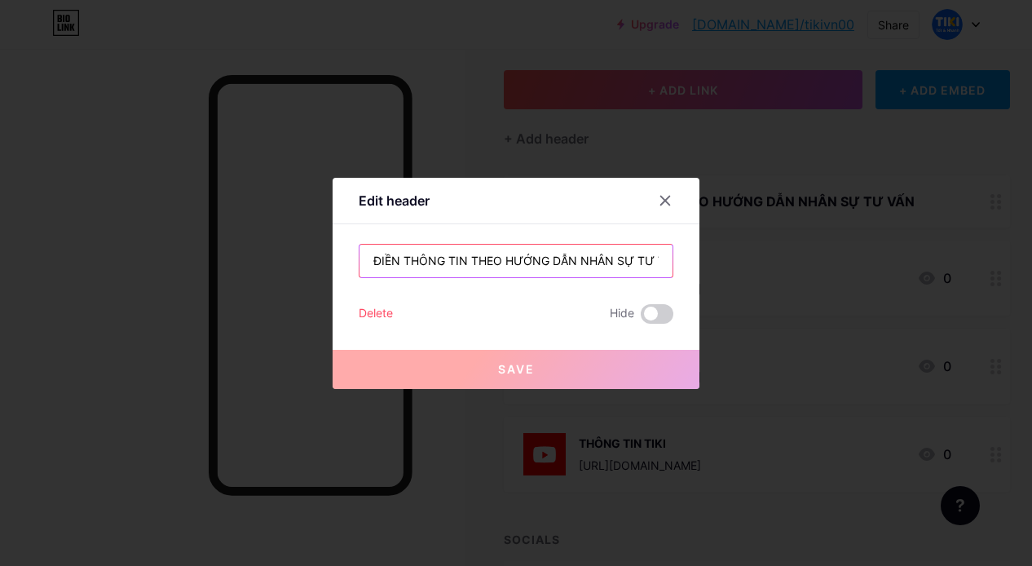
click at [595, 255] on input "ĐIỀN THÔNG TIN THEO HƯỚNG DẪN NHÂN SỰ TƯ VẤN" at bounding box center [516, 261] width 313 height 33
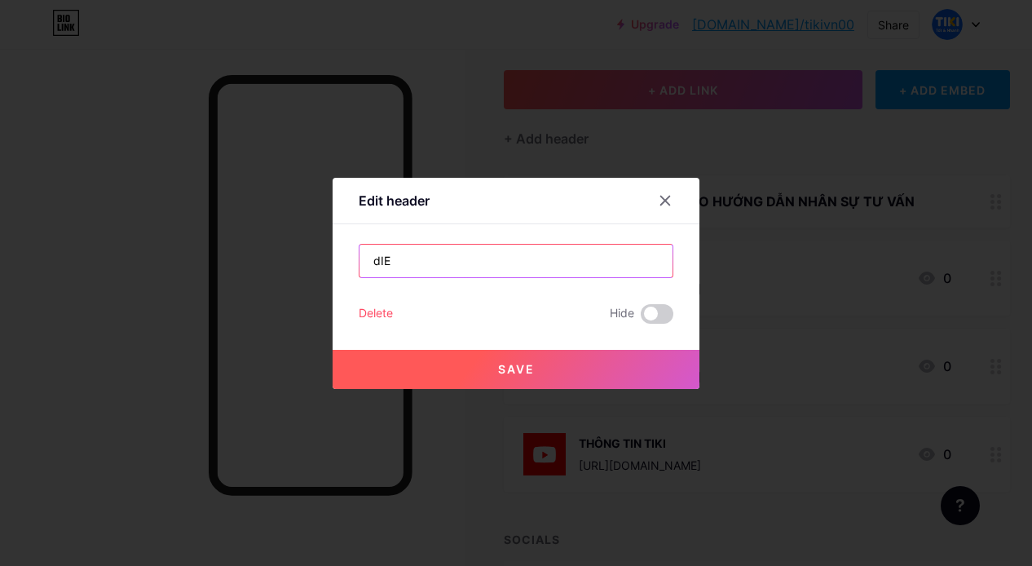
type input "dIÊ"
type input "Diền Thông"
type input "[PERSON_NAME] Tin Theo Hướng Dẫn Nhân Sự [PERSON_NAME]"
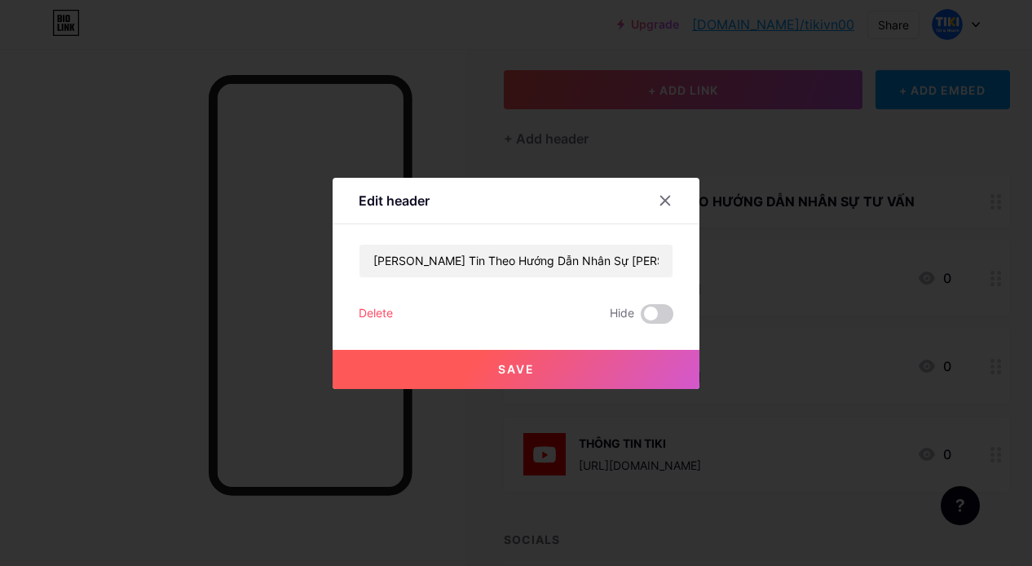
click at [531, 367] on button "Save" at bounding box center [516, 369] width 367 height 39
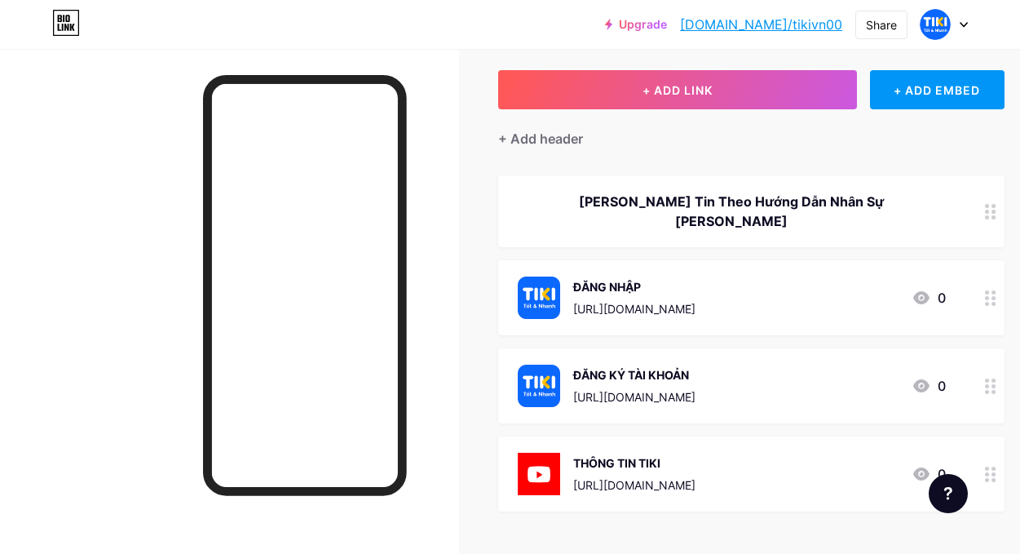
click at [447, 256] on div at bounding box center [229, 326] width 459 height 554
click at [474, 292] on div "Links Posts Design Subscribers NEW Stats Settings + ADD LINK + ADD EMBED + Add …" at bounding box center [536, 358] width 1073 height 783
click at [879, 30] on div "Share" at bounding box center [881, 24] width 31 height 17
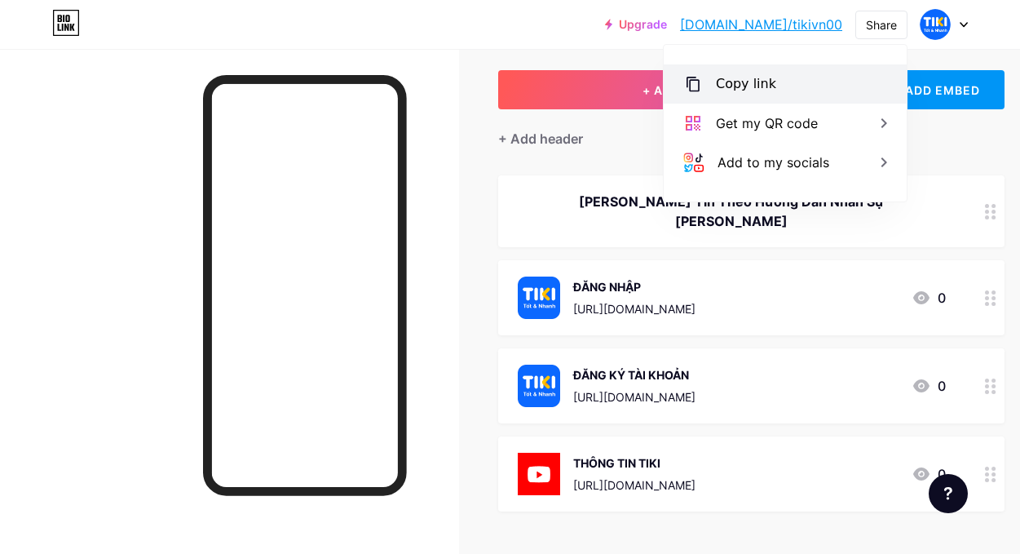
click at [802, 86] on div "Copy link" at bounding box center [785, 83] width 243 height 39
click at [474, 173] on div "Links Posts Design Subscribers NEW Stats Settings + ADD LINK + ADD EMBED + Add …" at bounding box center [536, 358] width 1073 height 783
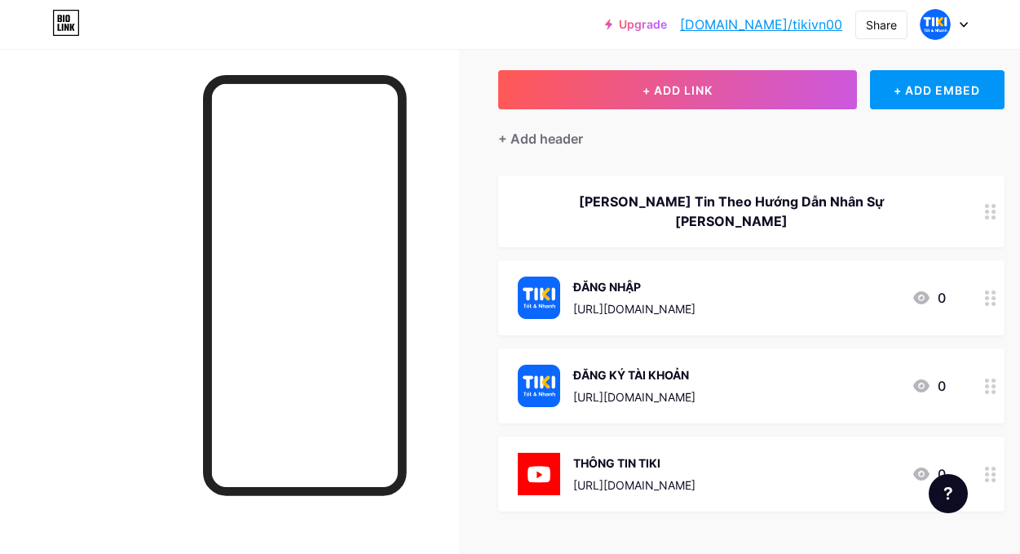
click at [970, 210] on circle at bounding box center [987, 212] width 4 height 4
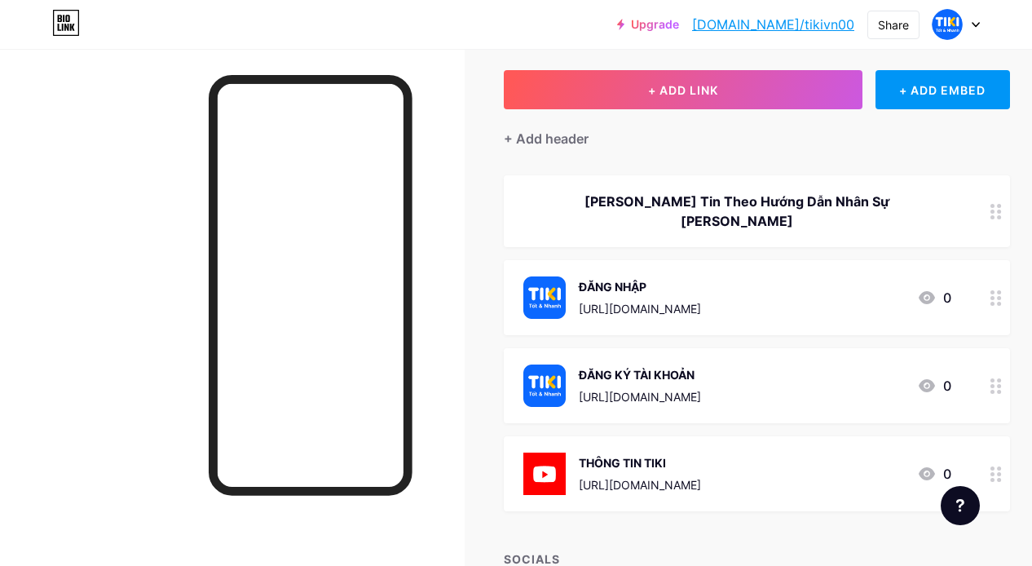
click at [653, 193] on div at bounding box center [665, 200] width 29 height 29
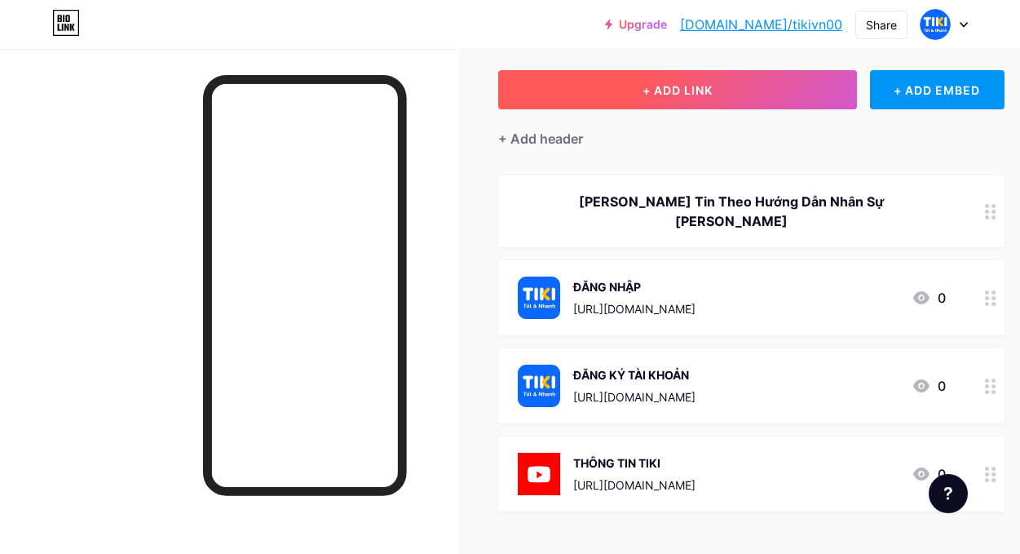
click at [800, 86] on button "+ ADD LINK" at bounding box center [677, 89] width 359 height 39
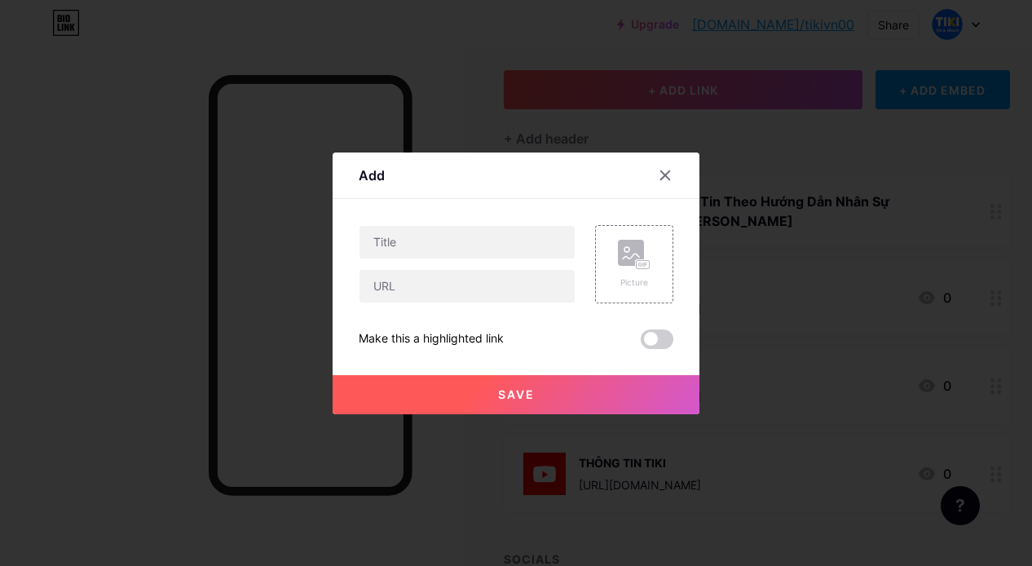
click at [673, 162] on div at bounding box center [675, 175] width 49 height 29
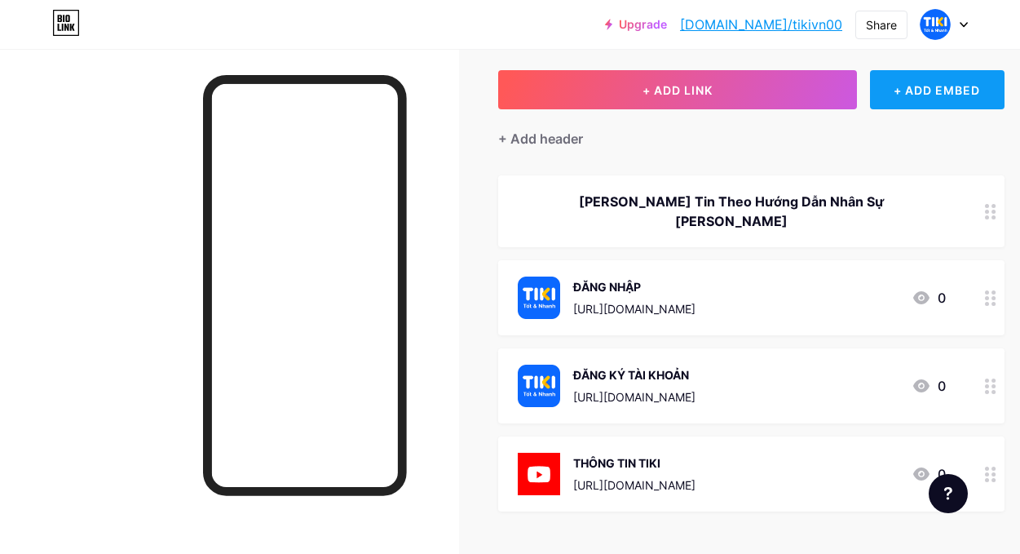
click at [932, 104] on div "+ ADD EMBED" at bounding box center [937, 89] width 135 height 39
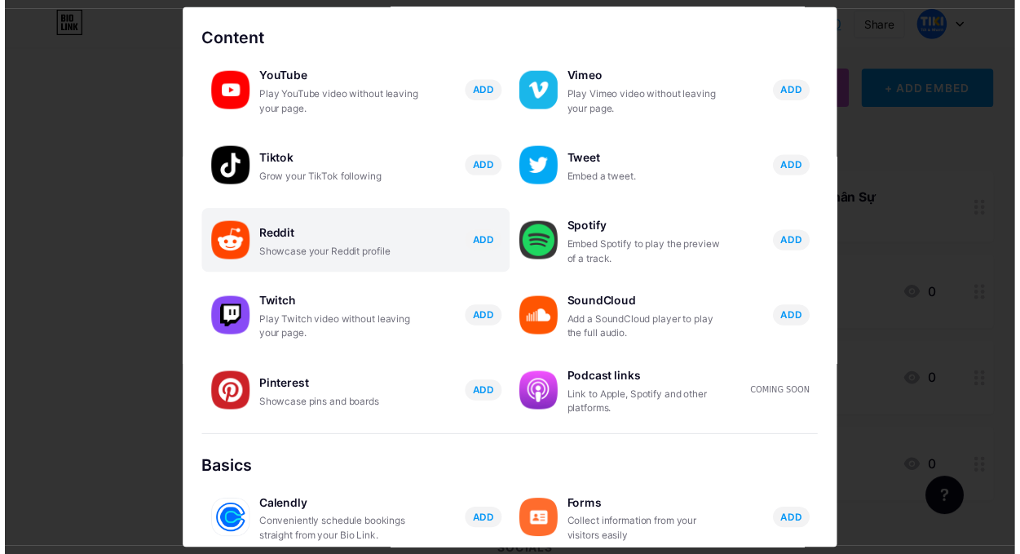
scroll to position [35, 0]
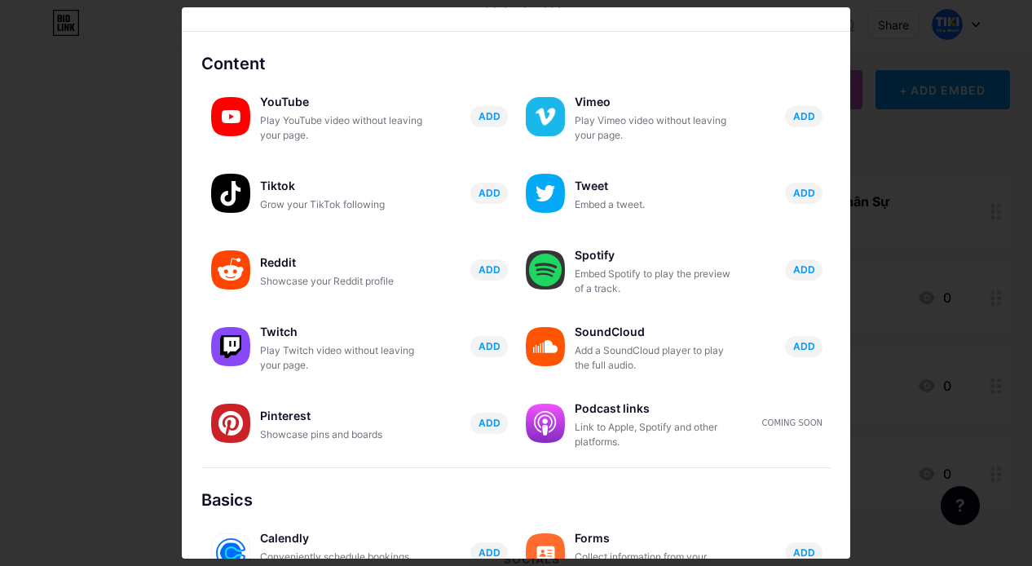
click at [907, 86] on div at bounding box center [516, 283] width 1032 height 566
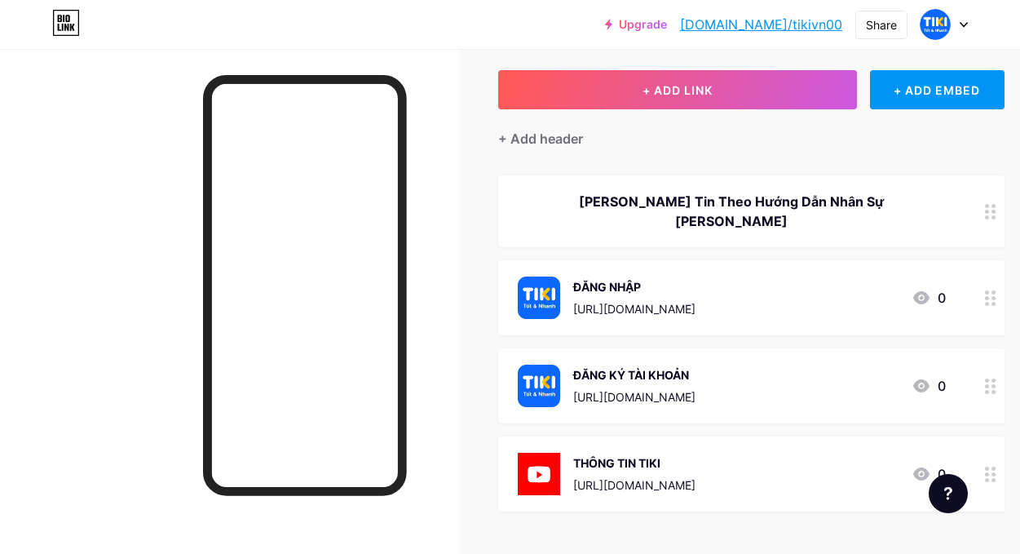
click at [459, 116] on div at bounding box center [229, 326] width 459 height 554
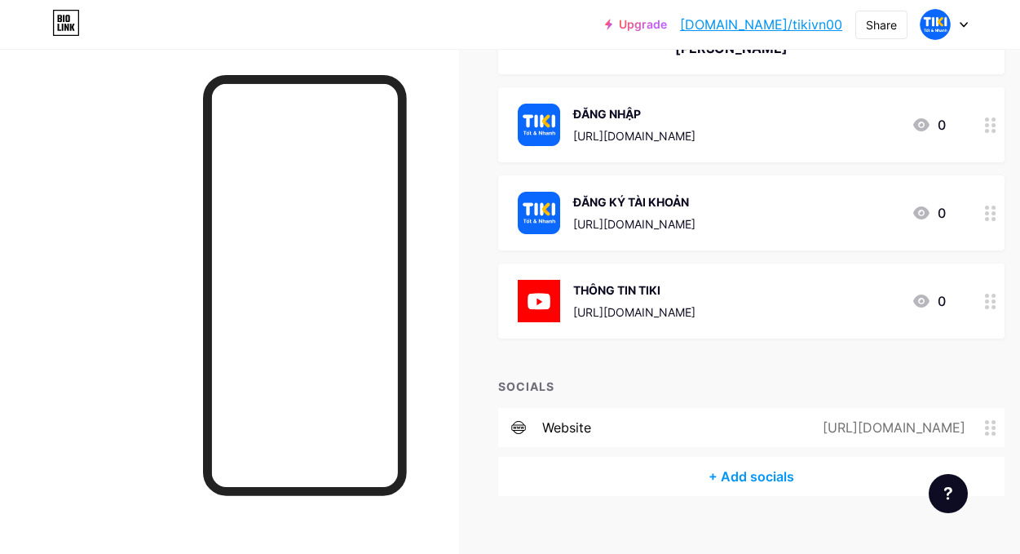
scroll to position [258, 0]
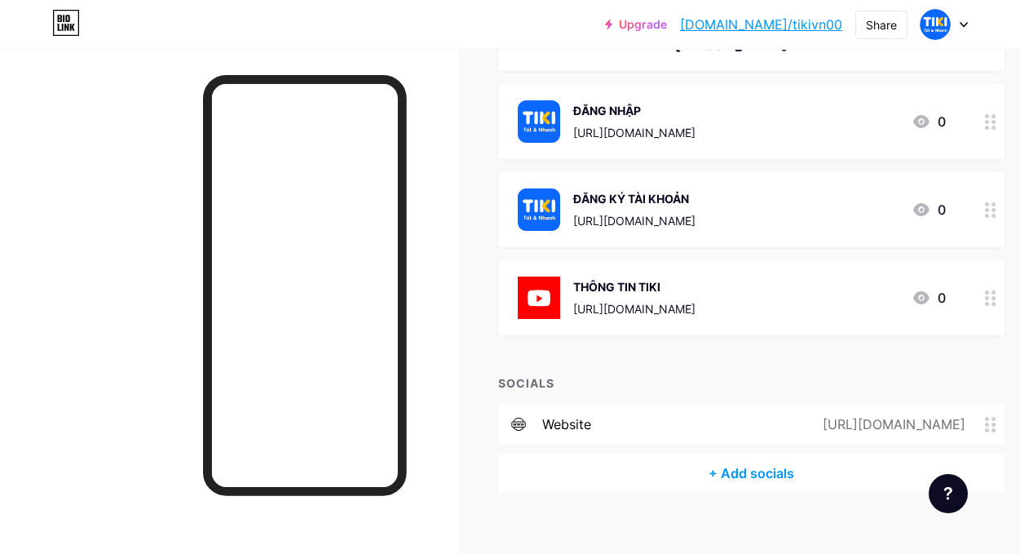
click at [717, 367] on div "+ Add socials" at bounding box center [751, 472] width 506 height 39
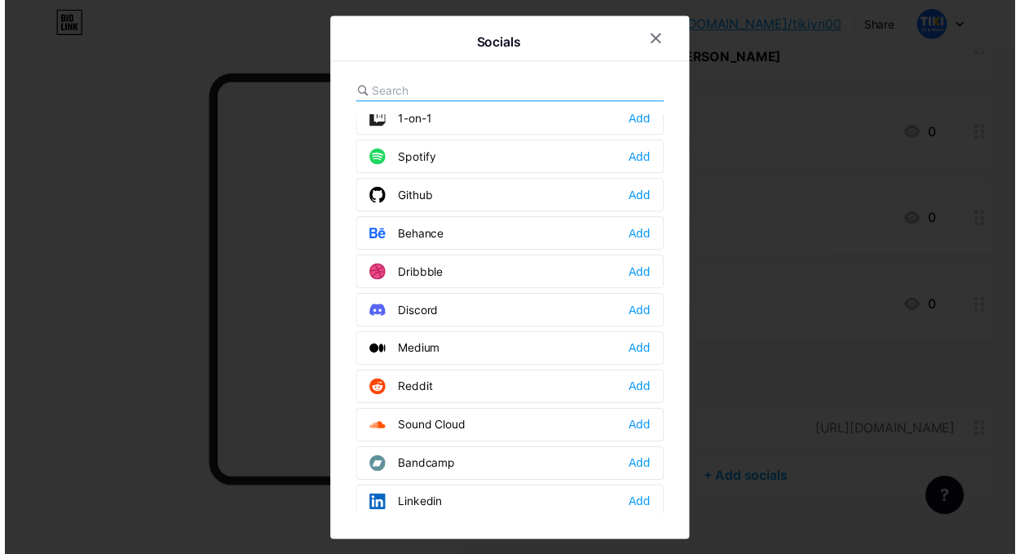
scroll to position [408, 0]
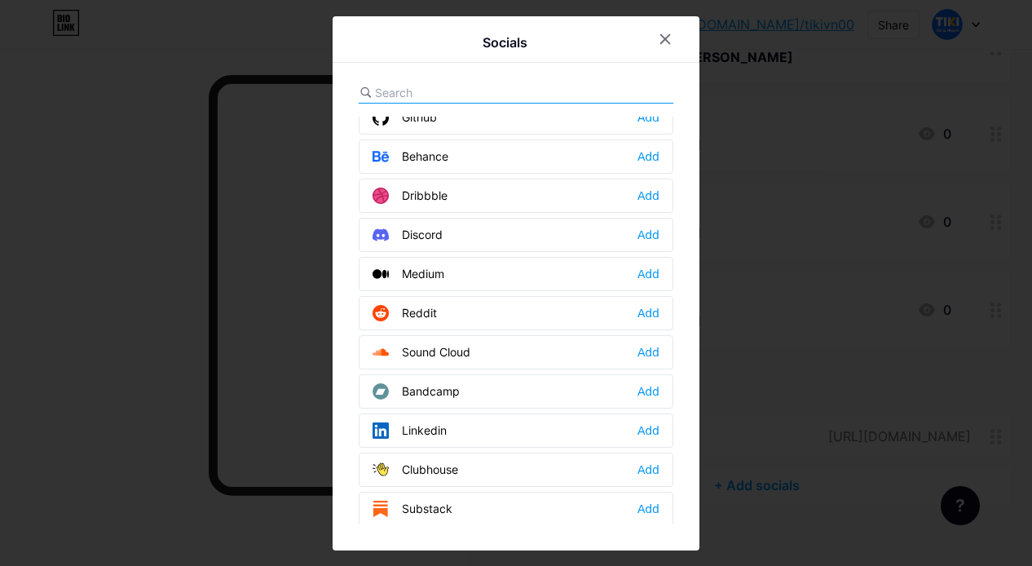
click at [143, 317] on div at bounding box center [516, 283] width 1032 height 566
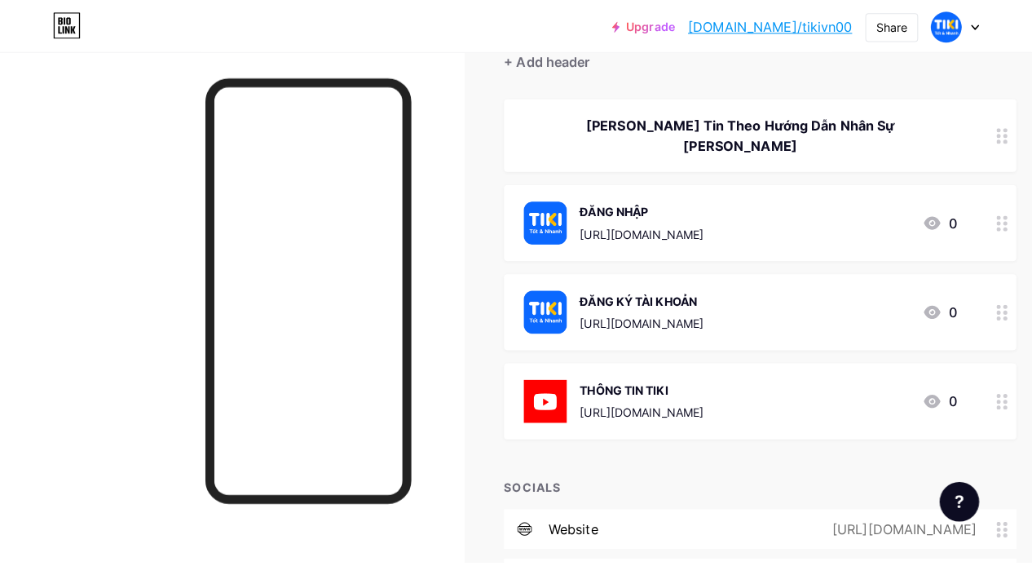
scroll to position [82, 0]
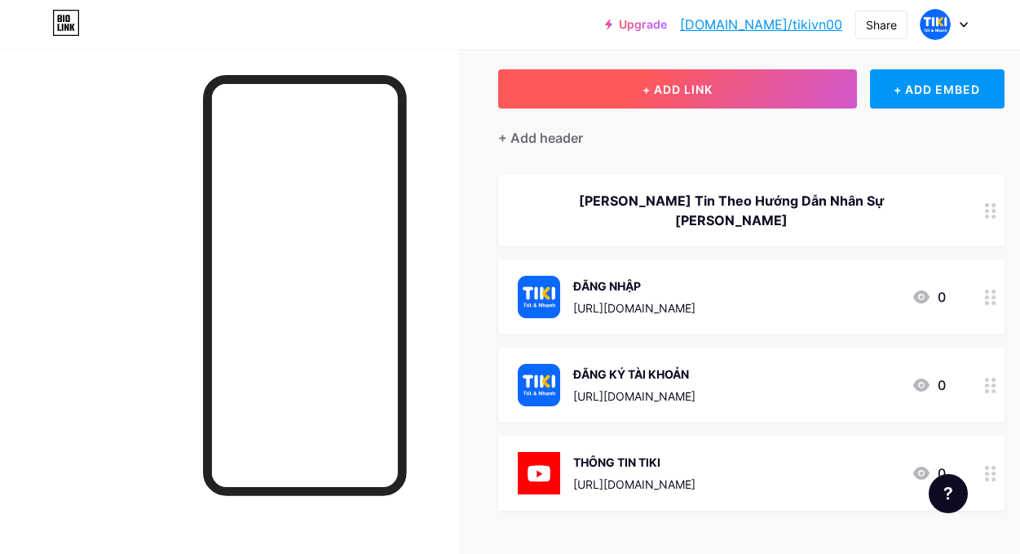
click at [757, 94] on button "+ ADD LINK" at bounding box center [677, 88] width 359 height 39
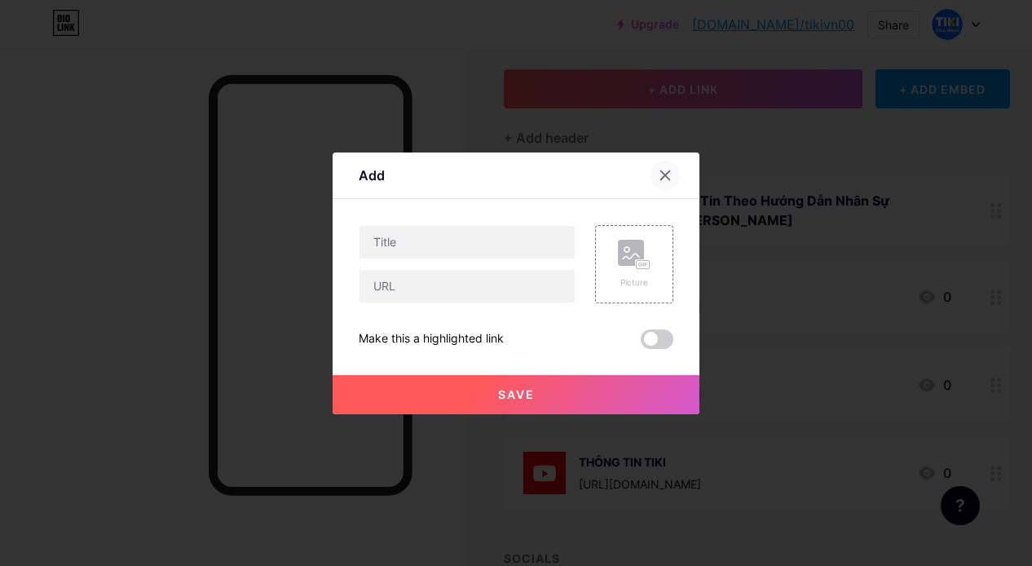
click at [665, 173] on icon at bounding box center [665, 175] width 13 height 13
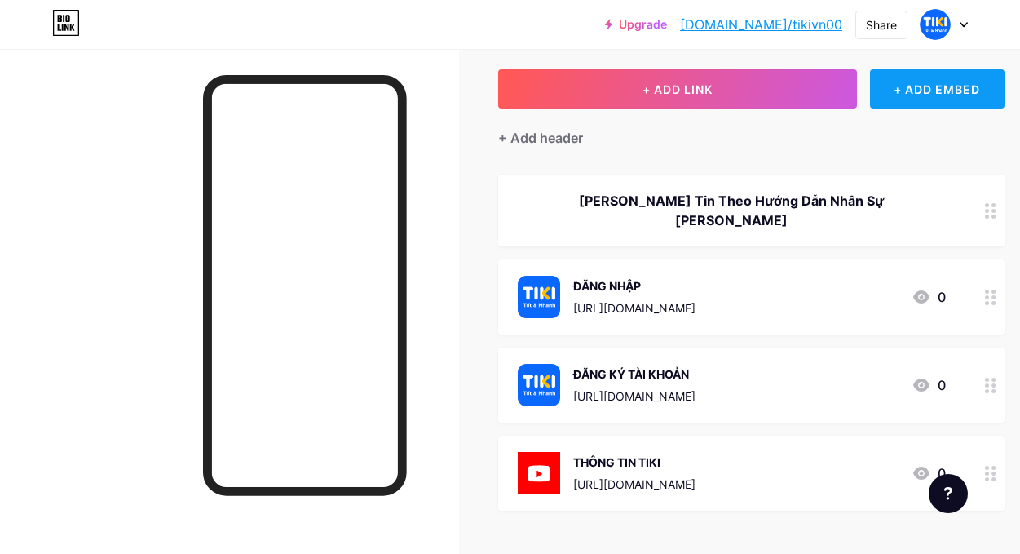
click at [955, 99] on div "+ ADD EMBED" at bounding box center [937, 88] width 135 height 39
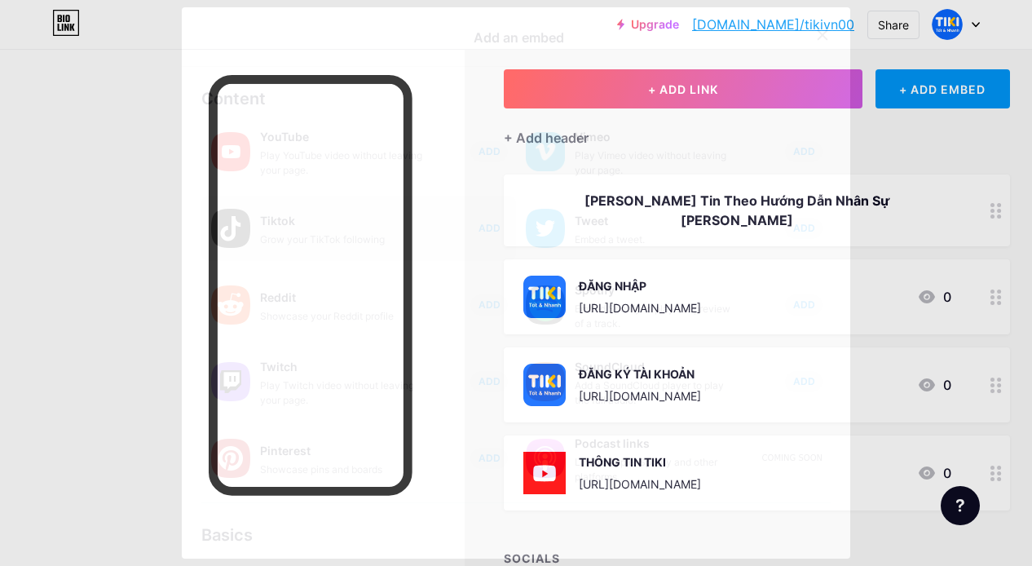
click at [386, 236] on div "Grow your TikTok following" at bounding box center [341, 239] width 163 height 15
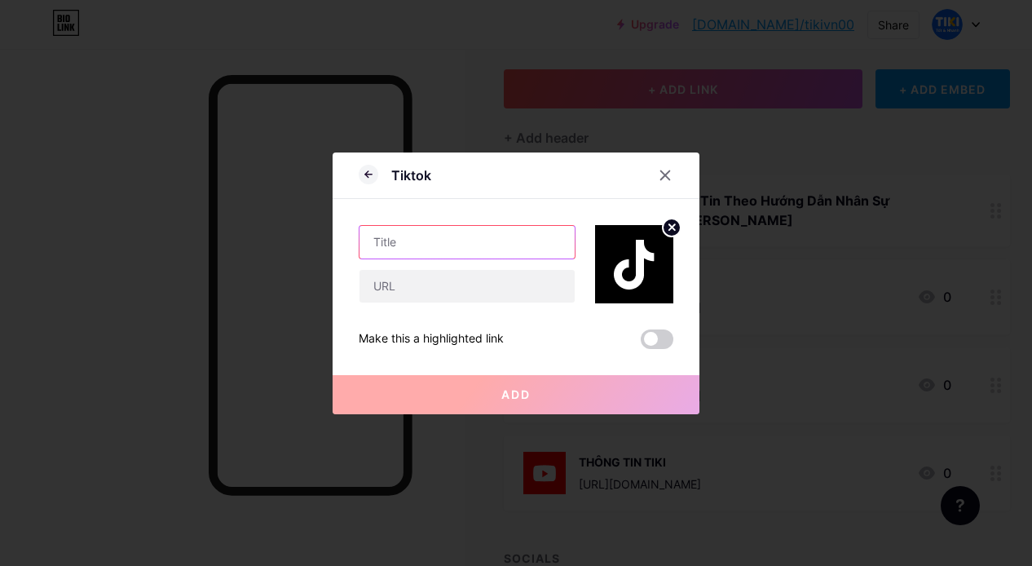
click at [471, 253] on input "text" at bounding box center [467, 242] width 215 height 33
type input "TIKTOK"
click at [478, 245] on input "TIKTOK" at bounding box center [467, 242] width 215 height 33
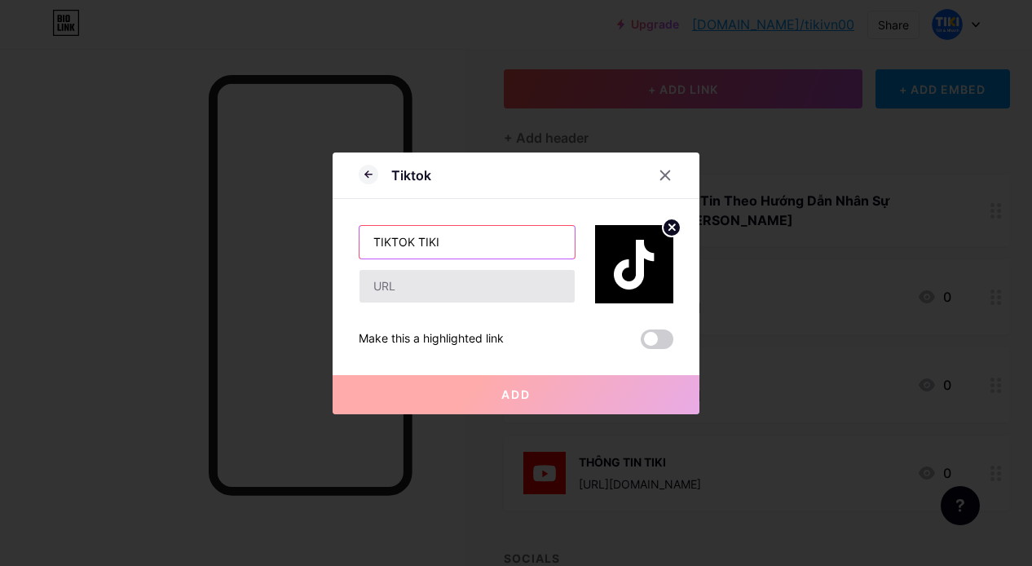
type input "TIKTOK TIKI"
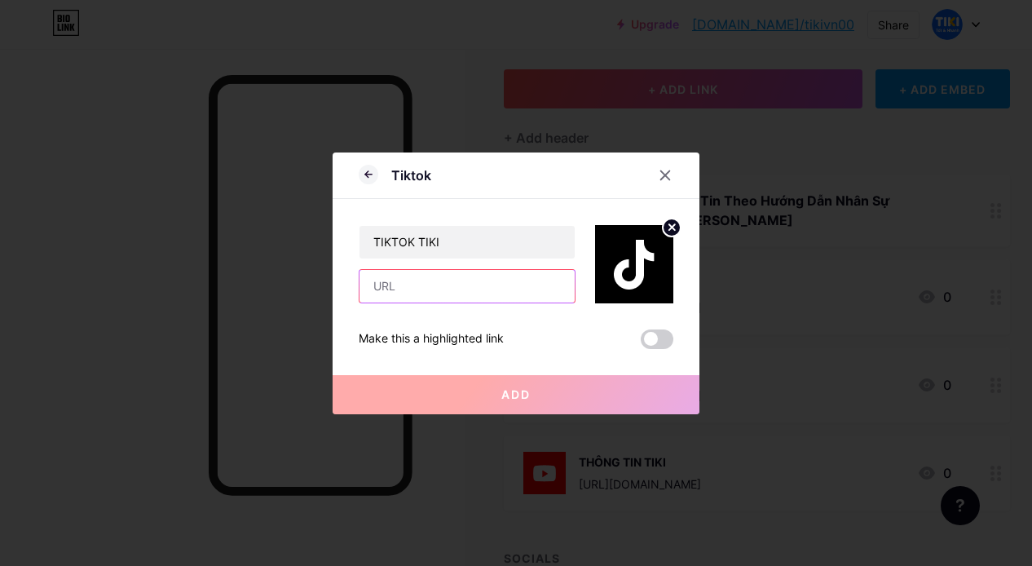
click at [441, 279] on input "text" at bounding box center [467, 286] width 215 height 33
paste input "https://www.tiktok.com/@tiki.official"
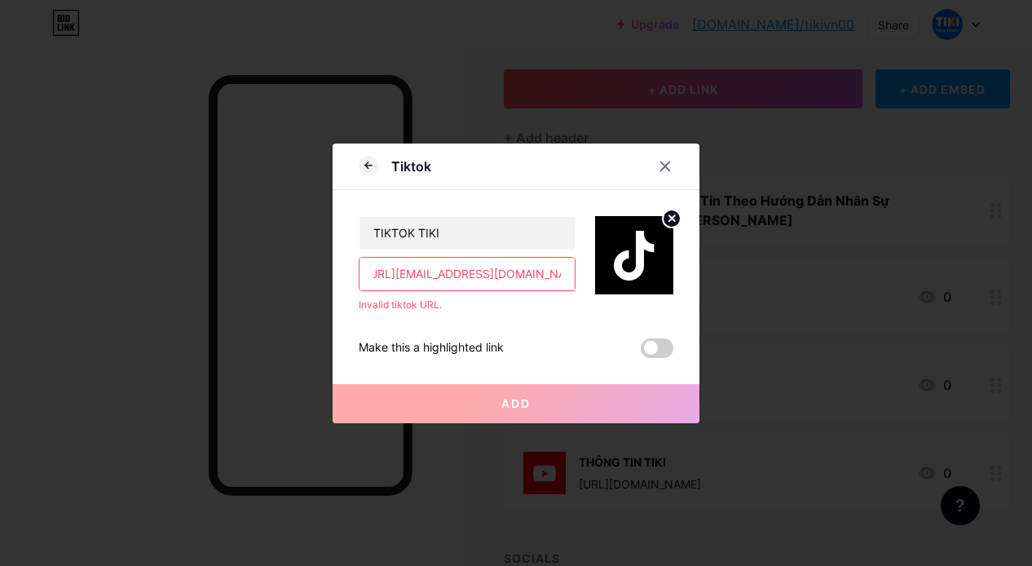
type input "https://www.tiktok.com/@tiki.official"
click at [452, 367] on button "Add" at bounding box center [516, 403] width 367 height 39
click at [650, 345] on span at bounding box center [657, 348] width 33 height 20
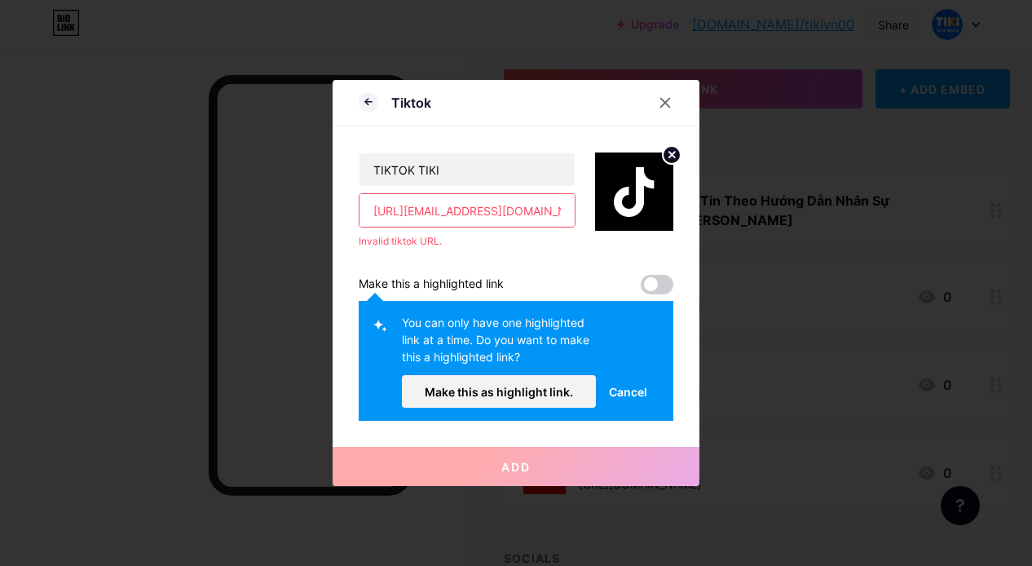
click at [609, 367] on span "Cancel" at bounding box center [628, 391] width 38 height 17
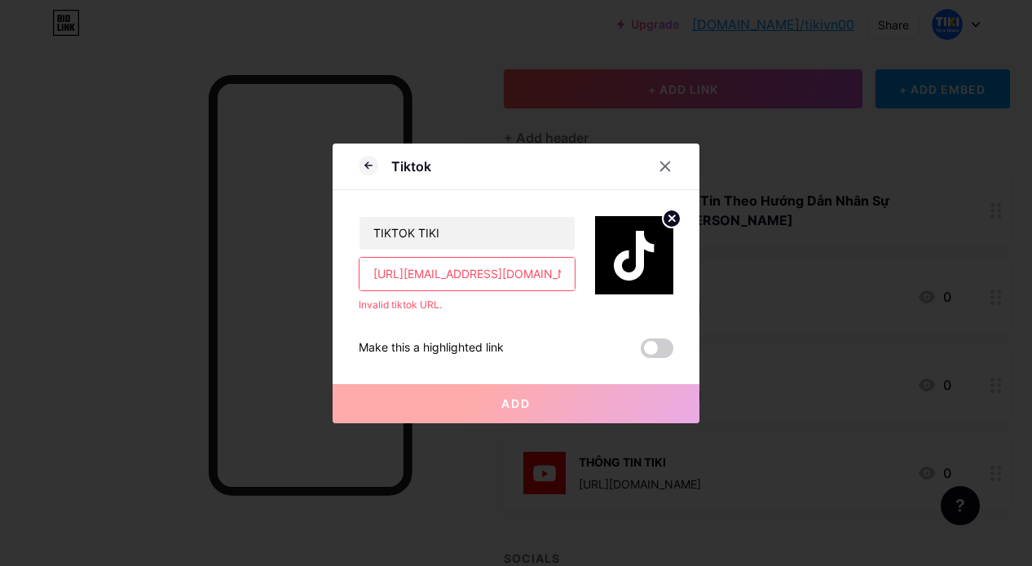
click at [642, 348] on span at bounding box center [657, 348] width 33 height 20
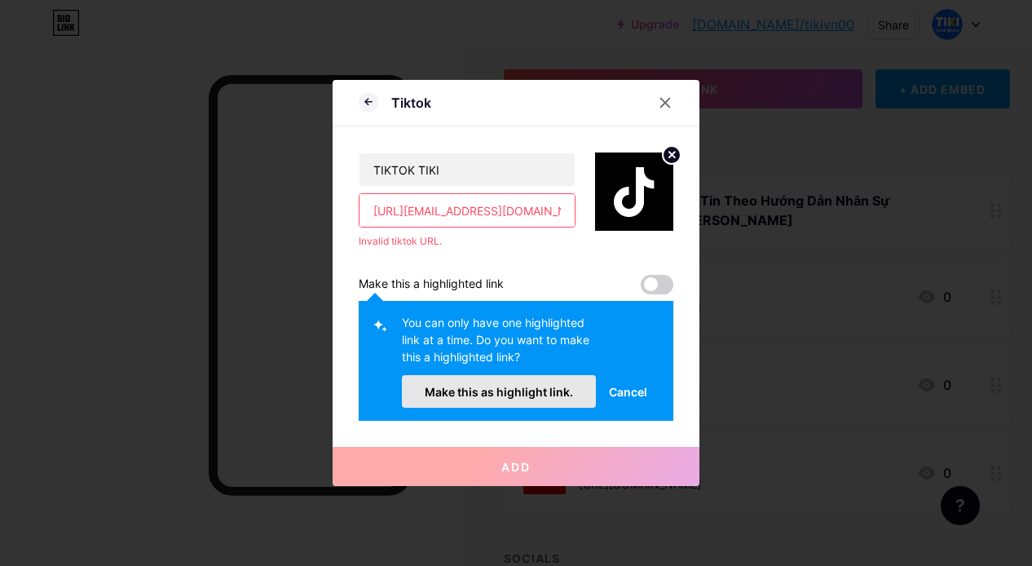
click at [507, 367] on button "Make this as highlight link." at bounding box center [499, 391] width 194 height 33
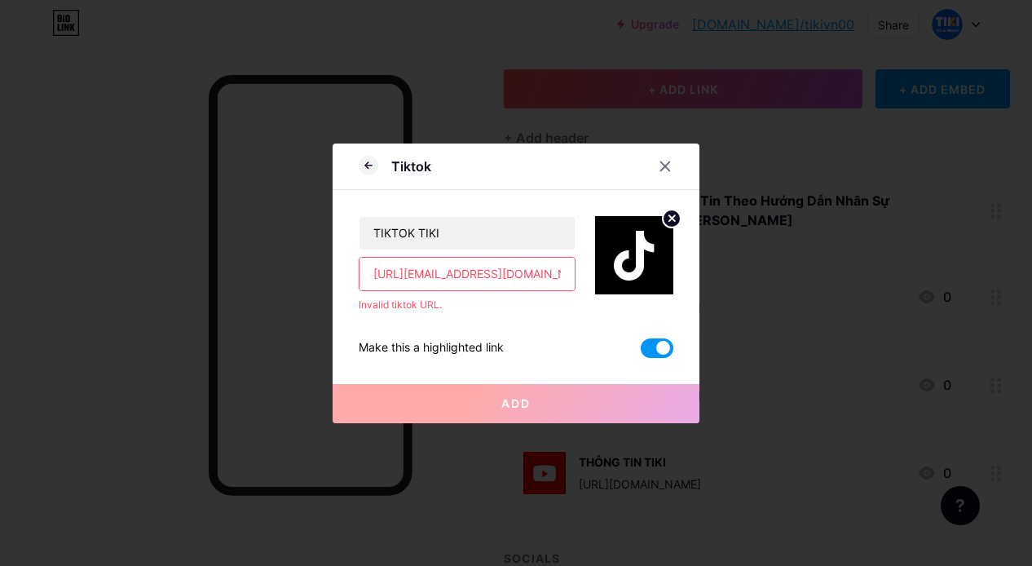
click at [492, 272] on input "https://www.tiktok.com/@tiki.official" at bounding box center [467, 274] width 215 height 33
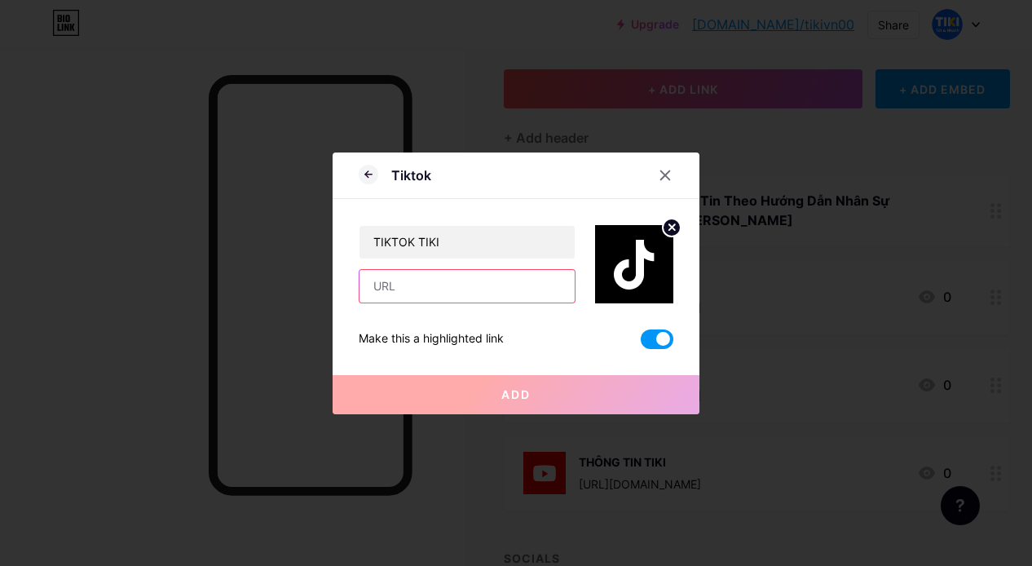
paste input "https://url-shortener.me/351J"
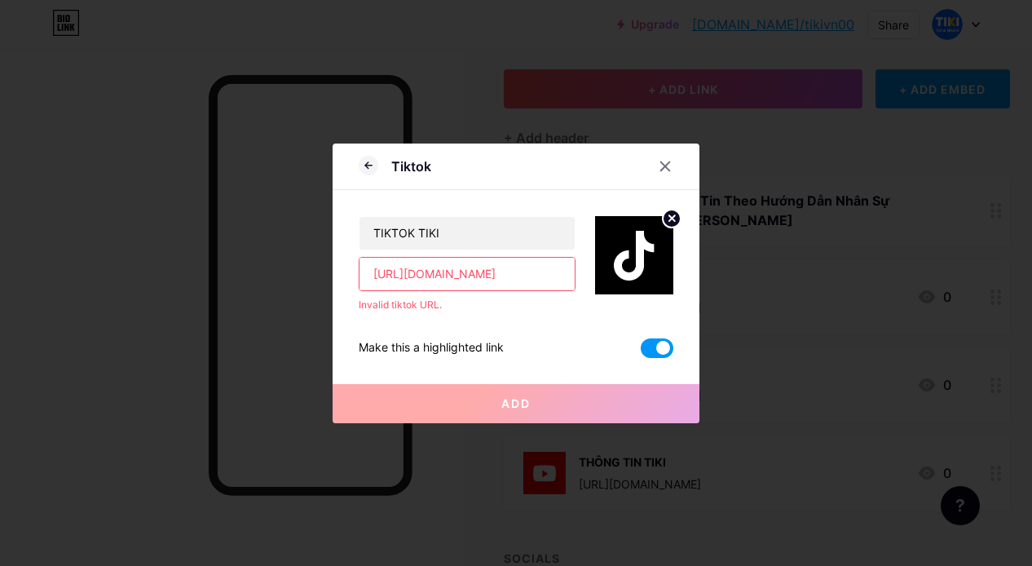
type input "https://url-shortener.me/351J"
click at [547, 367] on button "Add" at bounding box center [516, 403] width 367 height 39
click at [529, 270] on input "https://url-shortener.me/351J" at bounding box center [467, 274] width 215 height 33
click at [545, 269] on input "https://url-shortener.me/351J" at bounding box center [467, 274] width 215 height 33
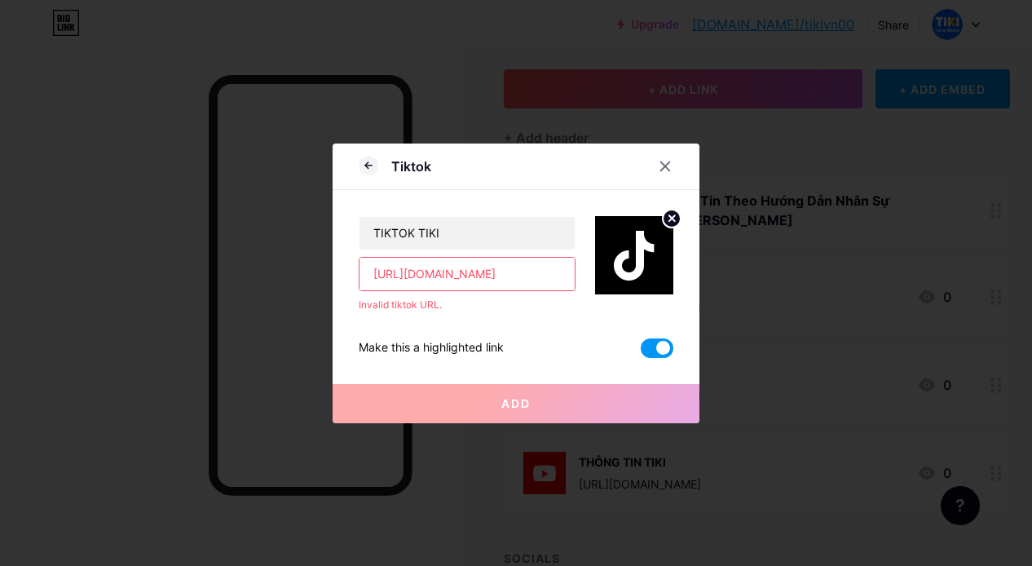
click at [545, 269] on input "https://url-shortener.me/351J" at bounding box center [467, 274] width 215 height 33
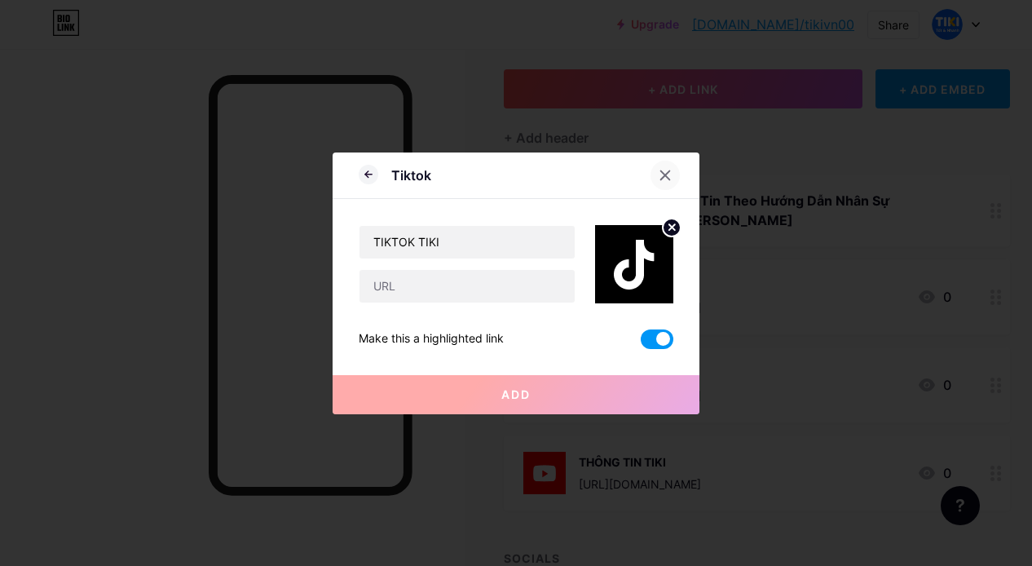
click at [661, 169] on icon at bounding box center [665, 175] width 13 height 13
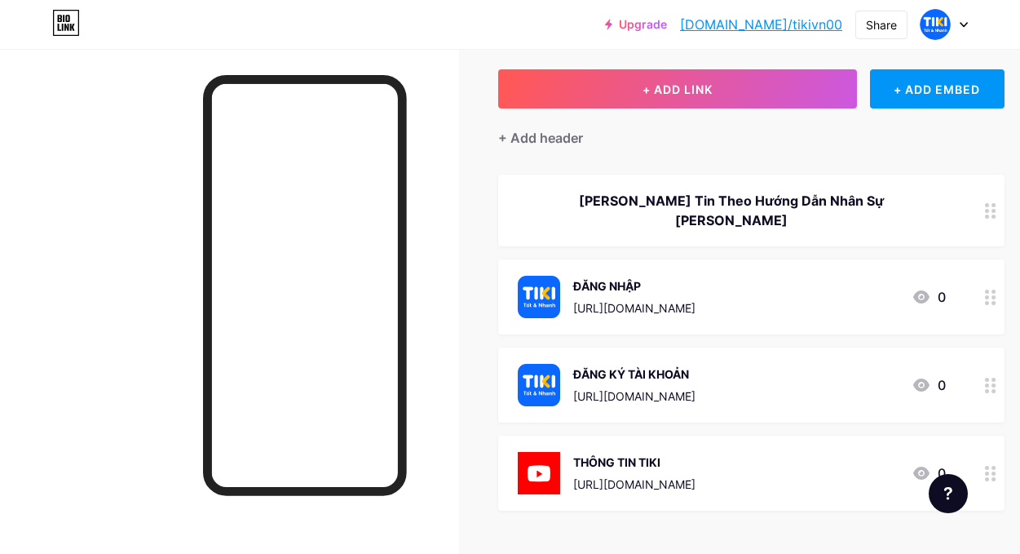
click at [429, 162] on div at bounding box center [229, 326] width 459 height 554
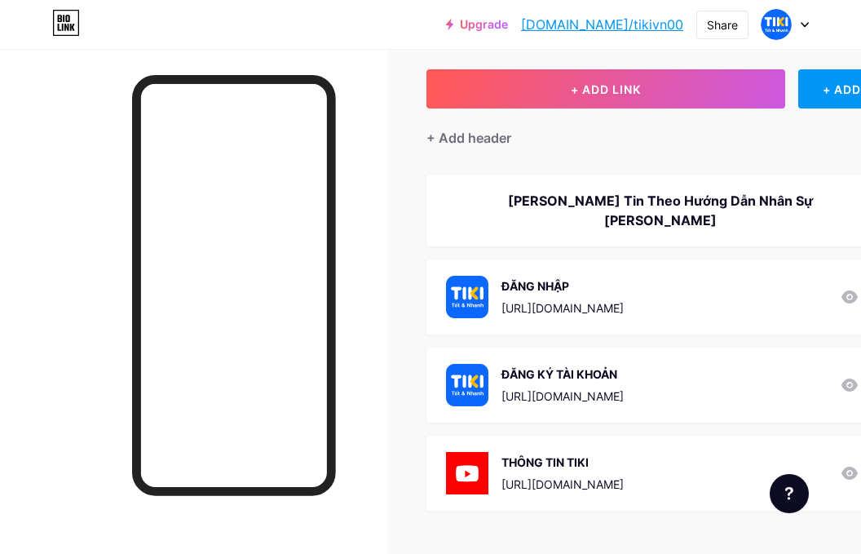
click at [742, 152] on div "+ ADD LINK + ADD EMBED + Add header Điền Thông Tin Theo Hướng Dẫn Nhân Sự Tư Vấ…" at bounding box center [679, 368] width 506 height 598
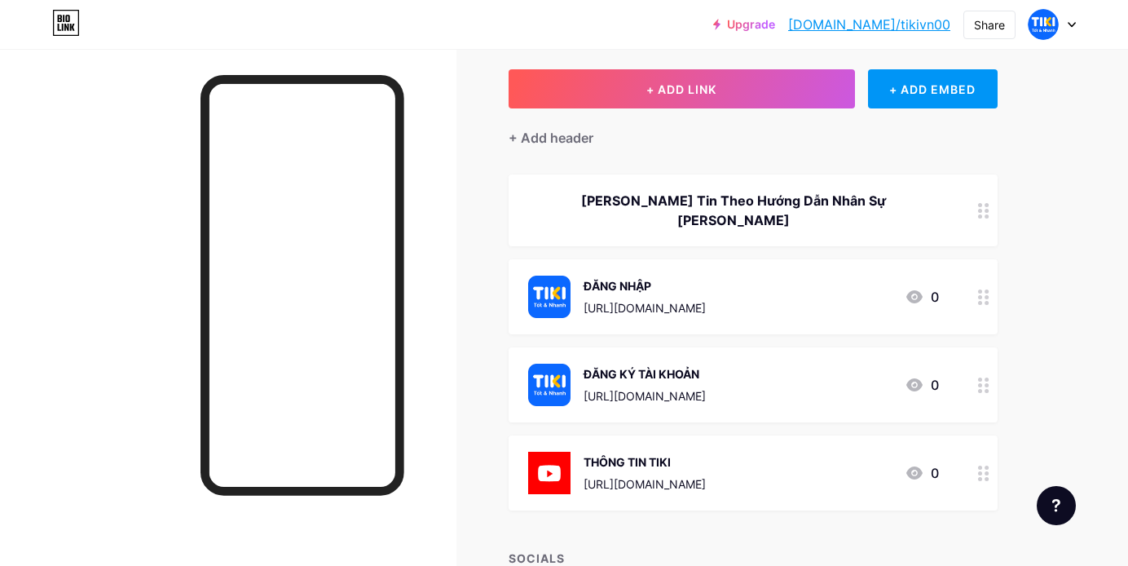
click at [970, 301] on circle at bounding box center [987, 303] width 4 height 4
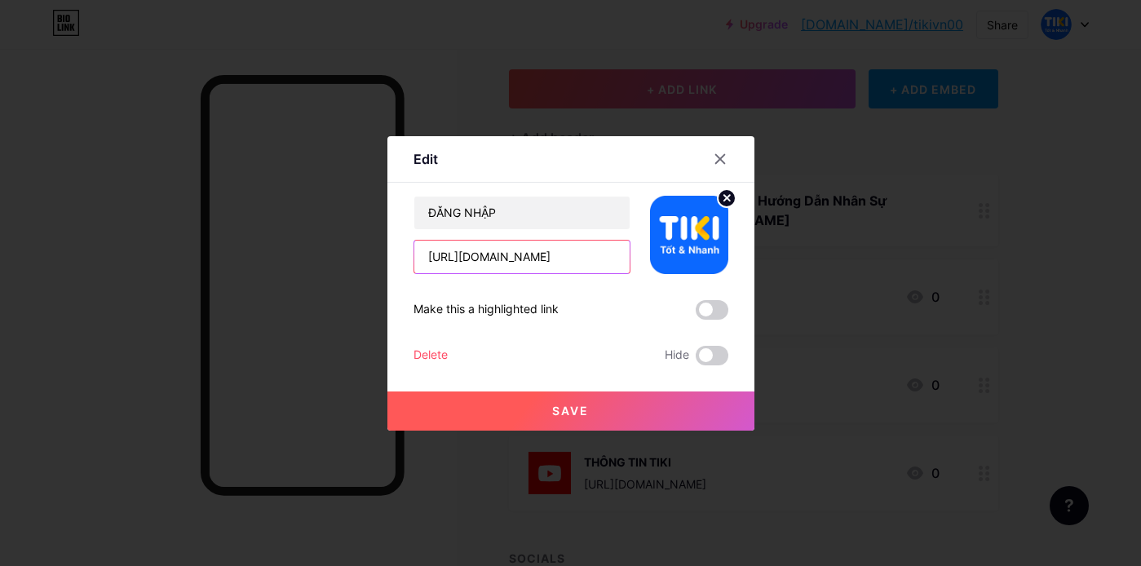
click at [541, 257] on input "https://djrf11.com/login" at bounding box center [521, 256] width 215 height 33
click at [550, 265] on input "https://djrf11.com/login" at bounding box center [521, 256] width 215 height 33
click at [713, 158] on icon at bounding box center [719, 158] width 13 height 13
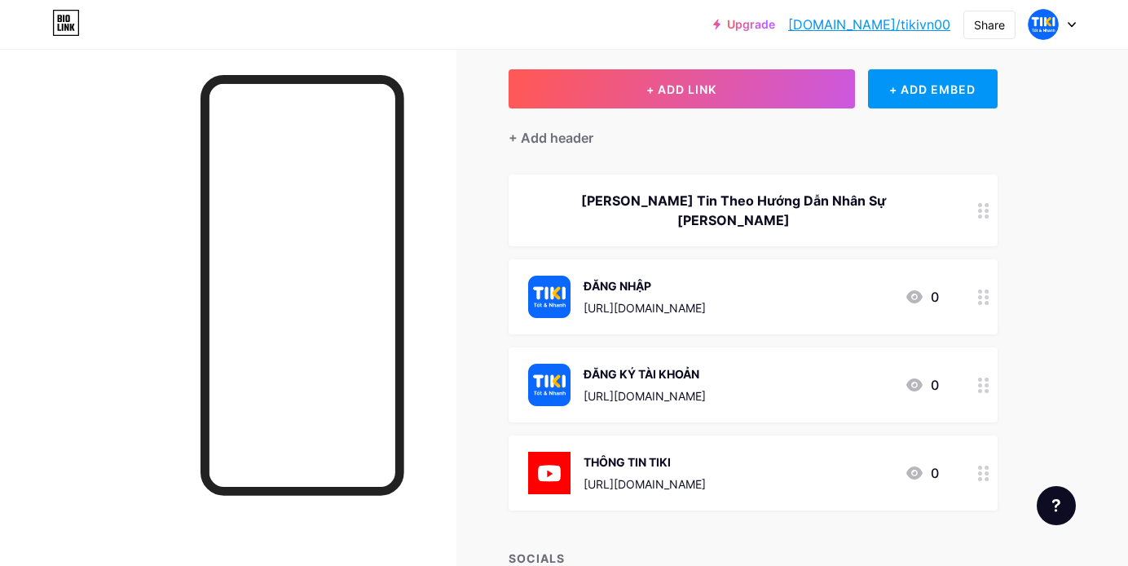
click at [970, 367] on div at bounding box center [984, 384] width 28 height 75
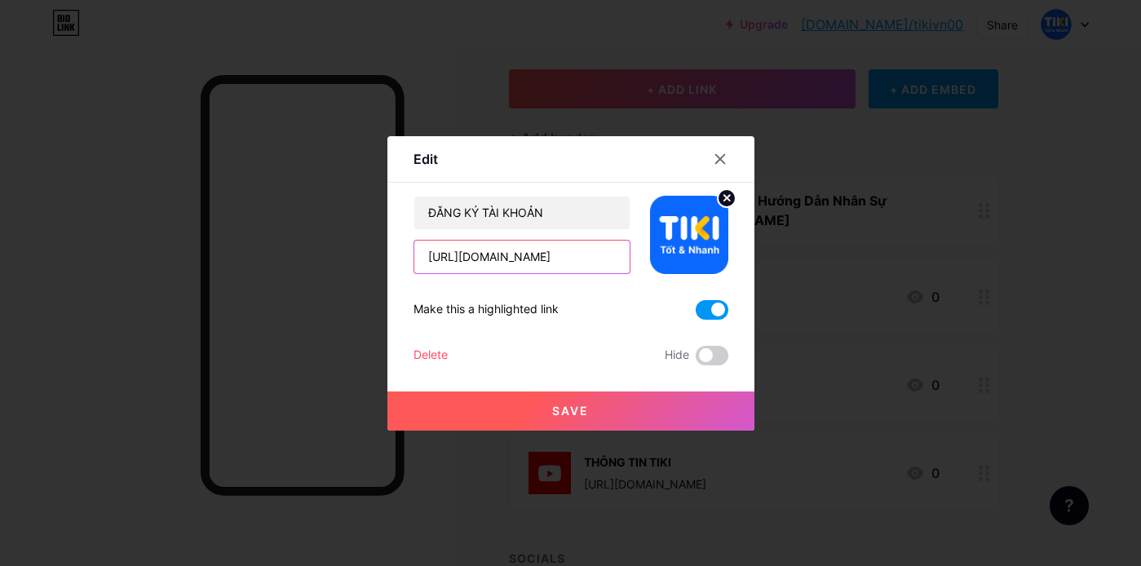
click at [571, 264] on input "https://djrf11.com/register" at bounding box center [521, 256] width 215 height 33
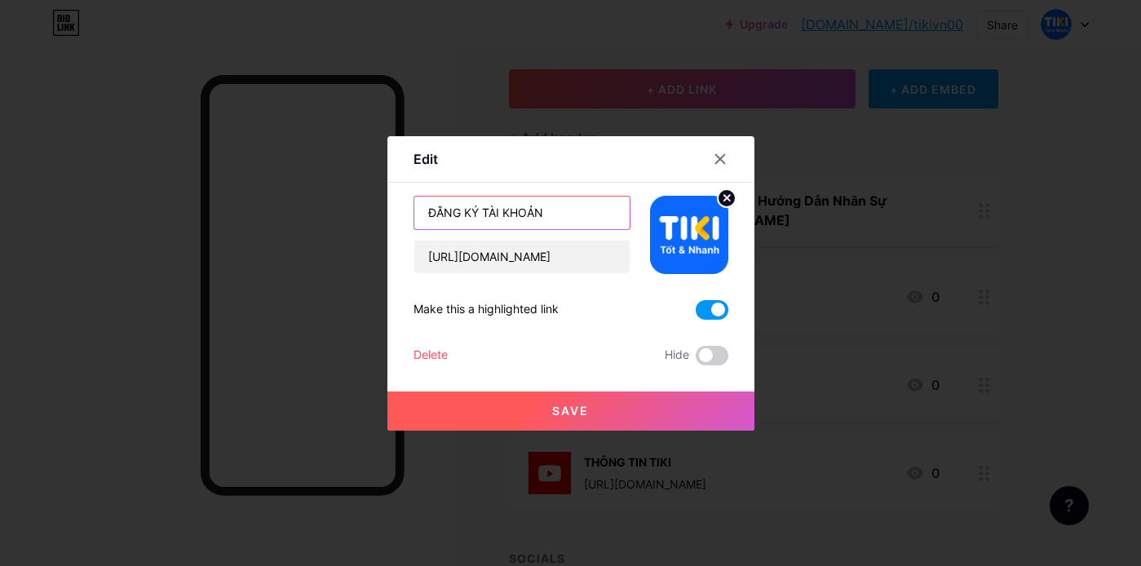
click at [527, 211] on input "ĐĂNG KÝ TÀI KHOẢN" at bounding box center [521, 212] width 215 height 33
click at [726, 145] on div at bounding box center [729, 158] width 49 height 29
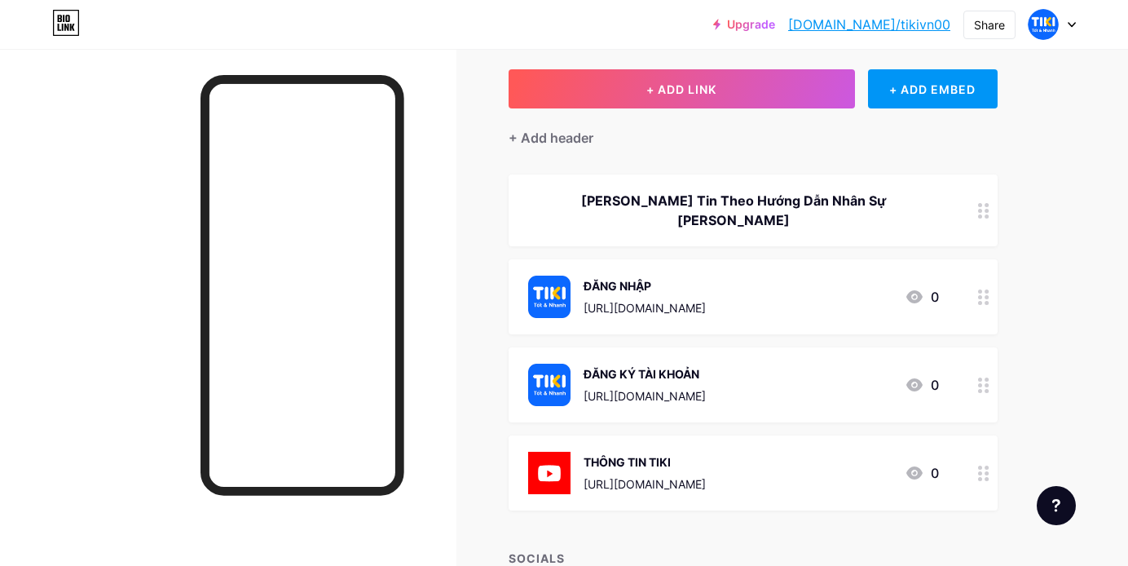
click at [713, 158] on div "+ ADD LINK + ADD EMBED + Add header Điền Thông Tin Theo Hướng Dẫn Nhân Sự Tư Vấ…" at bounding box center [753, 368] width 489 height 598
click at [970, 282] on div at bounding box center [984, 296] width 28 height 75
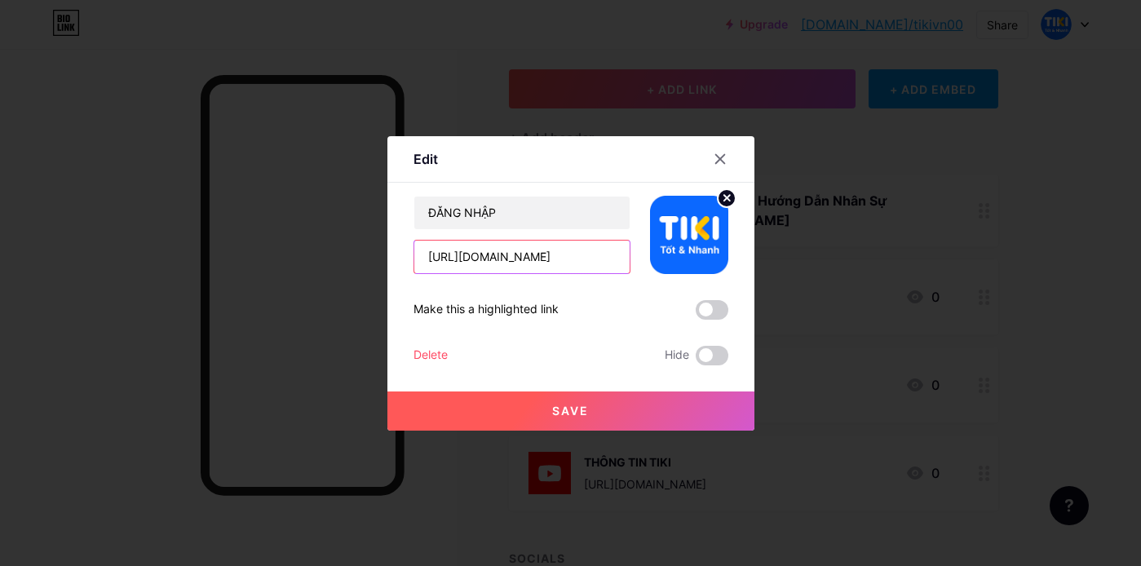
click at [562, 254] on input "https://djrf11.com/login" at bounding box center [521, 256] width 215 height 33
click at [563, 367] on span "Save" at bounding box center [570, 411] width 37 height 14
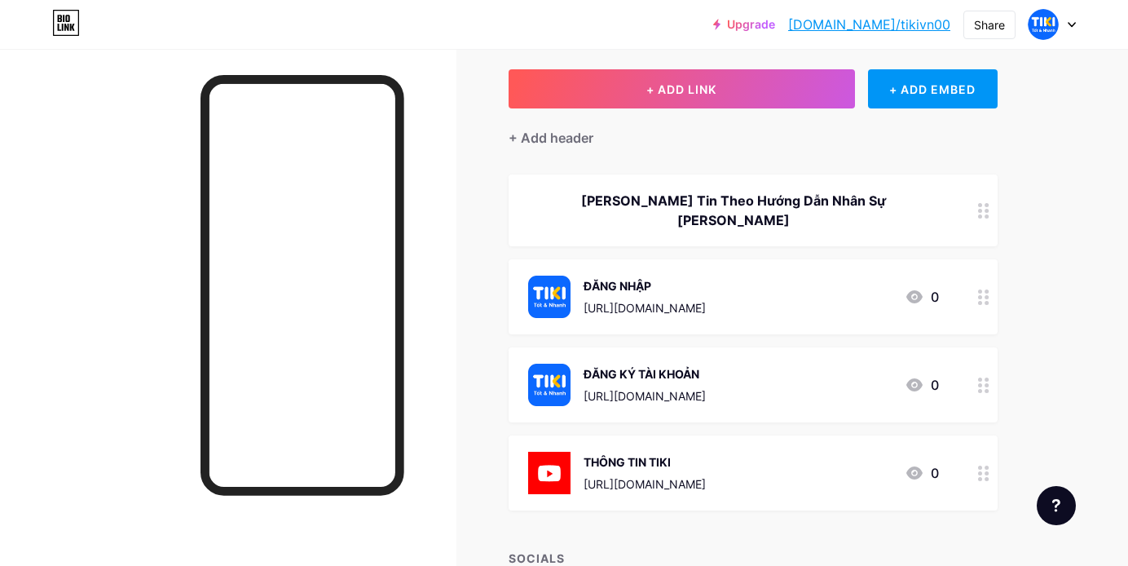
click at [970, 289] on circle at bounding box center [987, 291] width 4 height 4
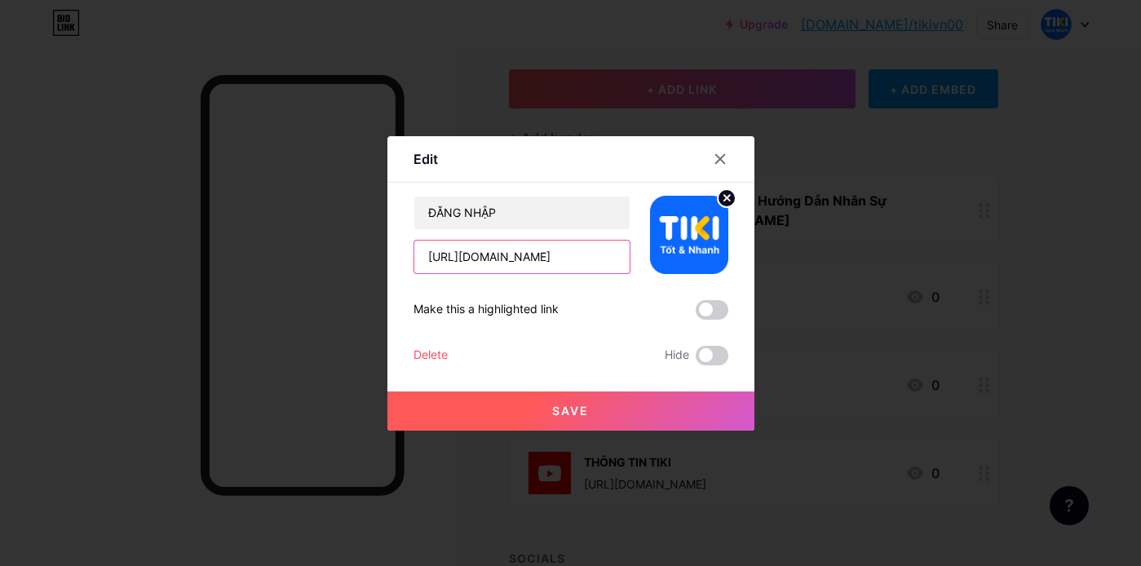
click at [560, 241] on input "https://djrf11.com/login" at bounding box center [521, 256] width 215 height 33
paste input "fgh"
type input "https://fghf11.com/login"
click at [568, 367] on span "Save" at bounding box center [570, 411] width 37 height 14
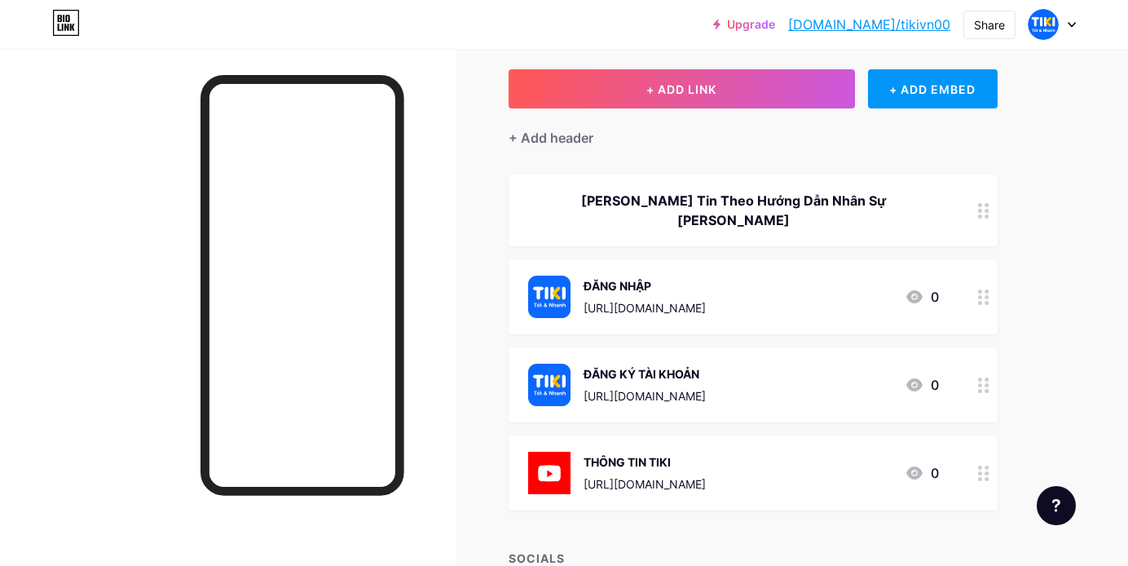
click at [970, 367] on icon at bounding box center [983, 384] width 11 height 15
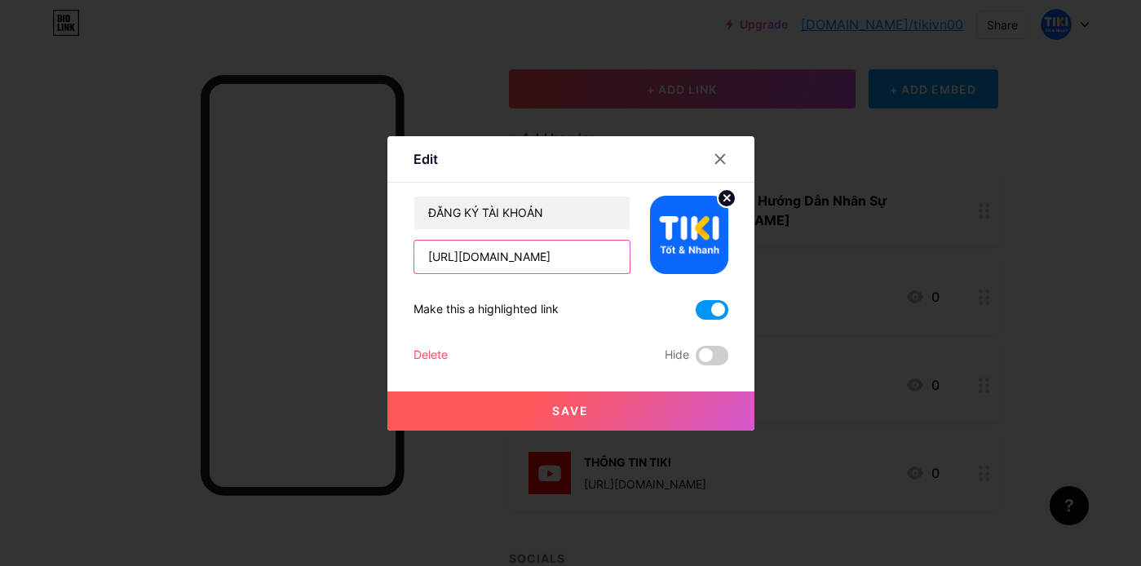
click at [528, 252] on input "https://djrf11.com/register" at bounding box center [521, 256] width 215 height 33
paste input "fgh"
type input "https://fghf11.com/register"
click at [524, 367] on button "Save" at bounding box center [570, 410] width 367 height 39
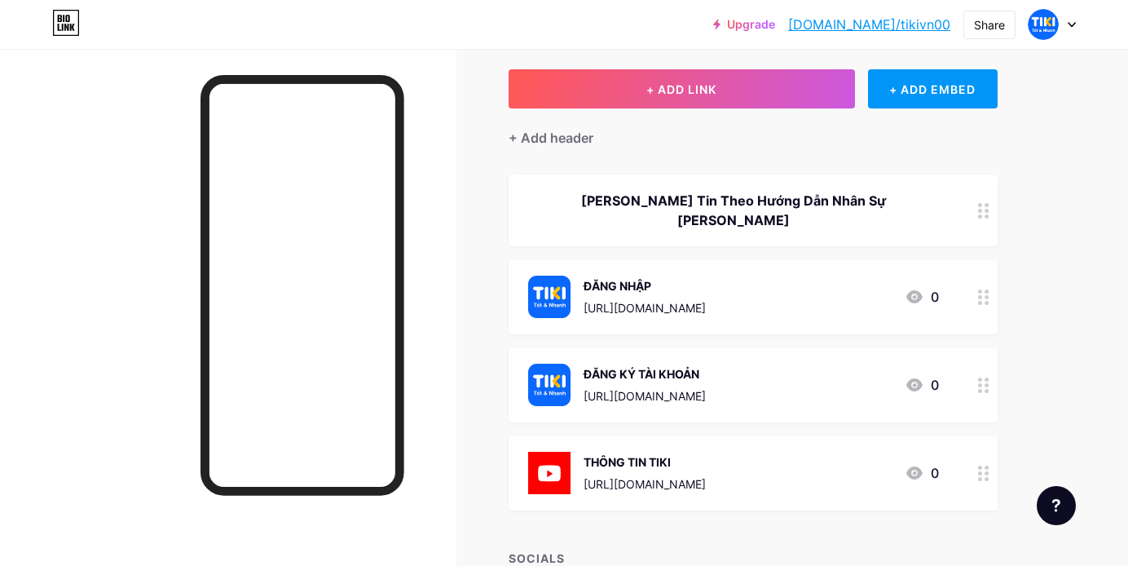
click at [720, 276] on div "ĐĂNG NHẬP https://fghf11.com/login 0" at bounding box center [733, 297] width 411 height 42
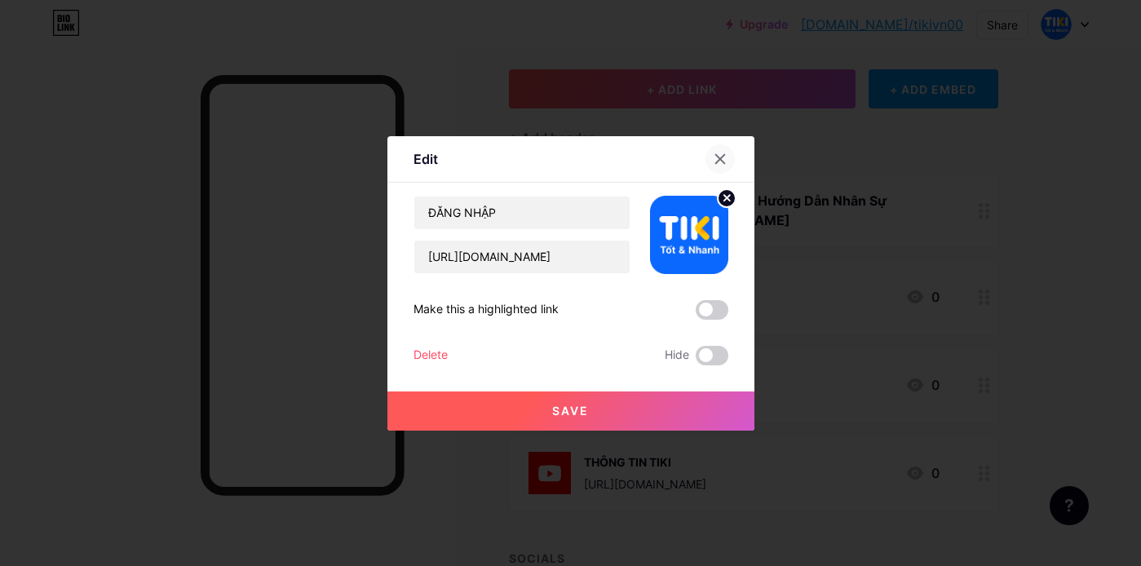
click at [715, 161] on icon at bounding box center [719, 158] width 9 height 9
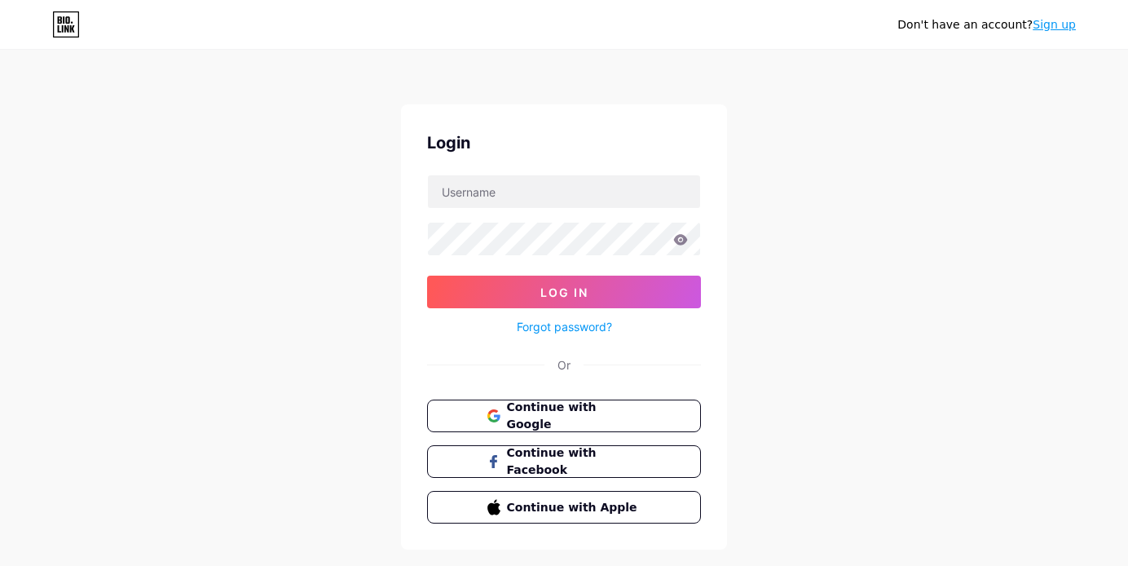
scroll to position [27, 0]
click at [568, 417] on span "Continue with Google" at bounding box center [573, 416] width 136 height 35
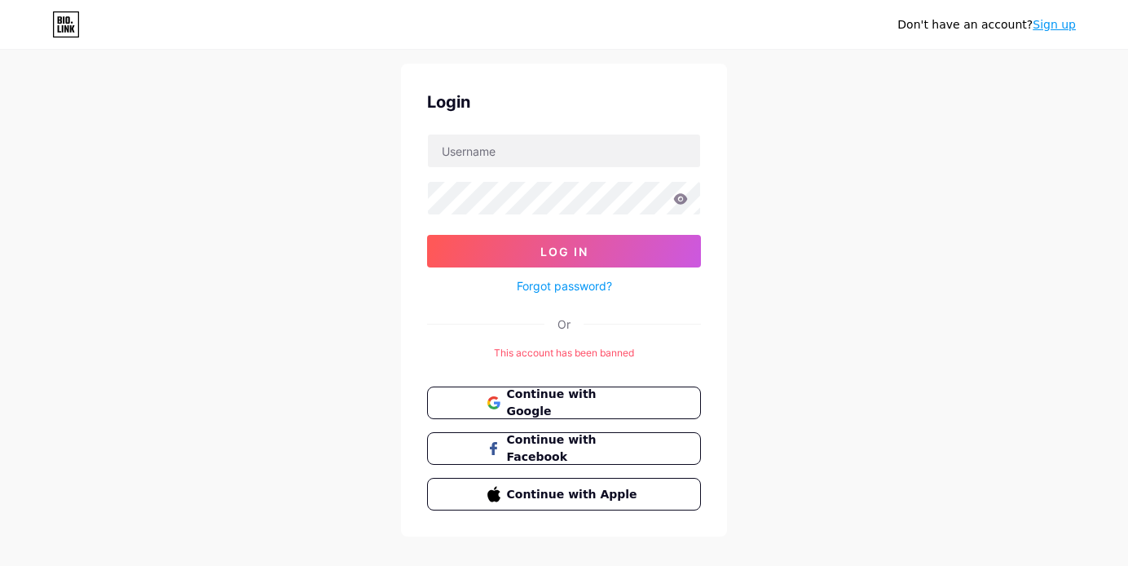
scroll to position [63, 0]
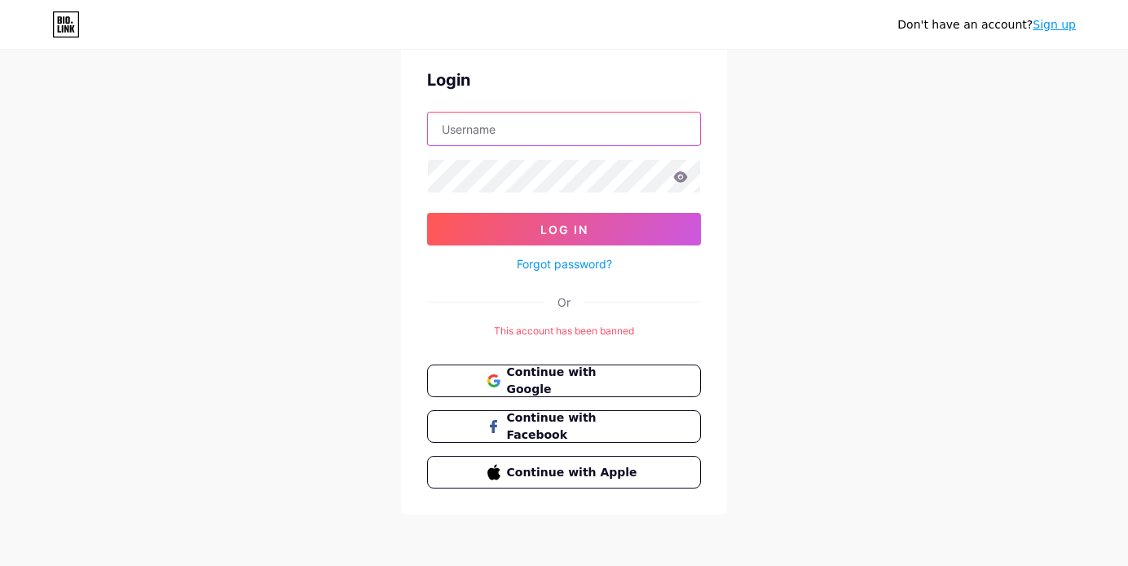
click at [565, 139] on input "text" at bounding box center [564, 129] width 272 height 33
click at [564, 128] on input "text" at bounding box center [564, 129] width 272 height 33
click at [571, 129] on input "text" at bounding box center [564, 129] width 272 height 33
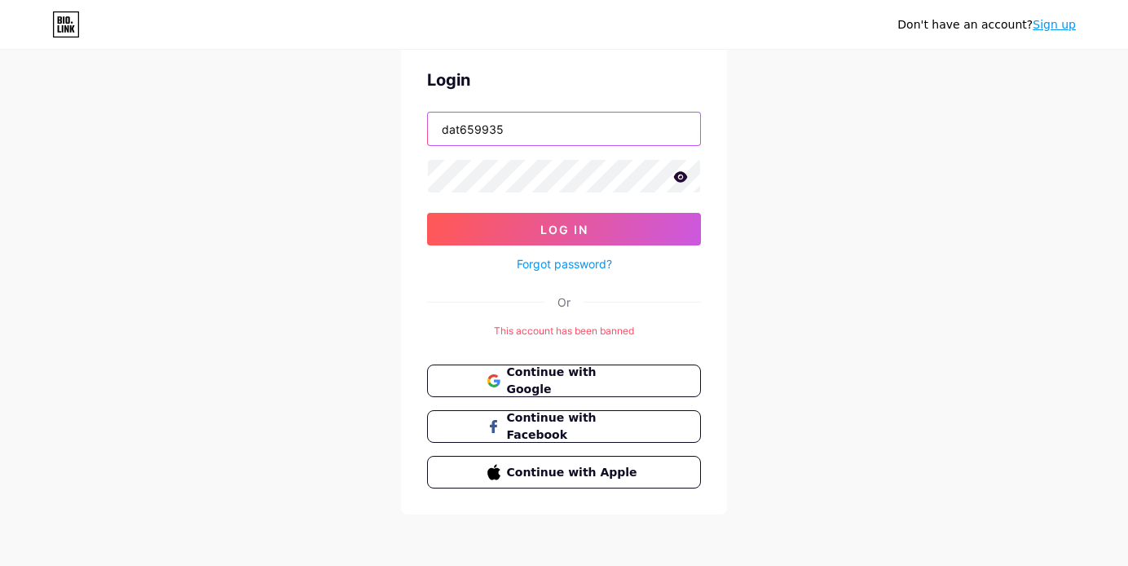
click at [561, 132] on input "dat659935" at bounding box center [564, 129] width 272 height 33
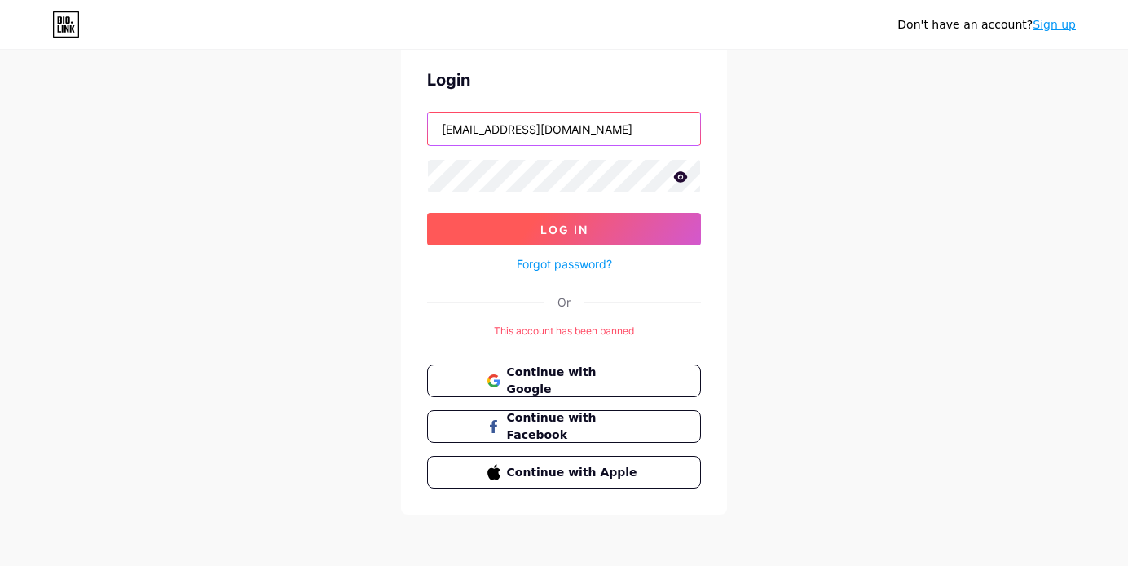
type input "dat659935@gmail.com"
click at [545, 220] on button "Log In" at bounding box center [564, 229] width 274 height 33
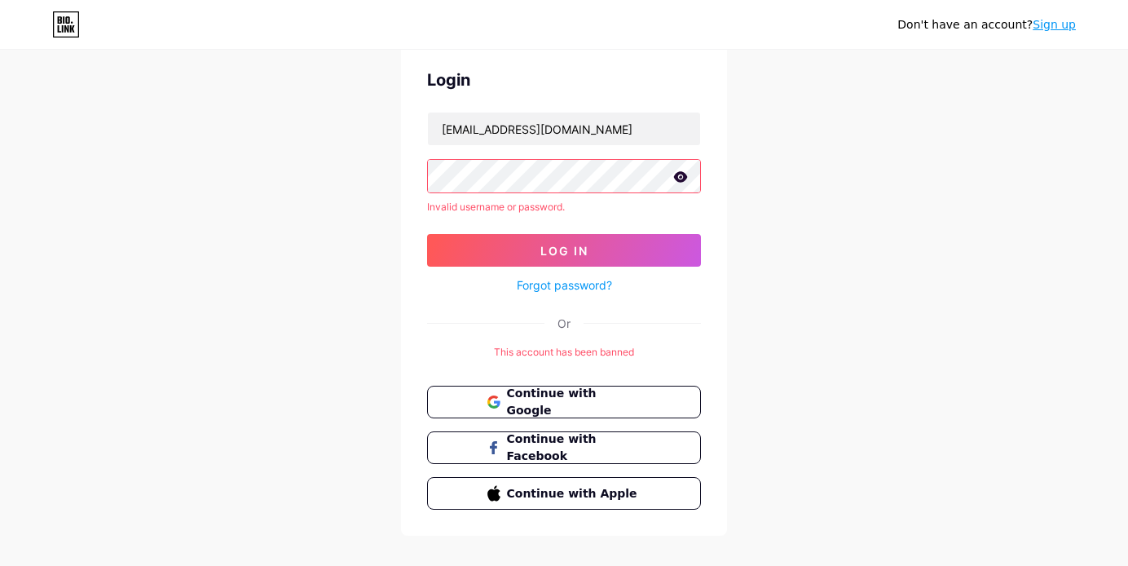
click at [1057, 22] on link "Sign up" at bounding box center [1054, 24] width 43 height 13
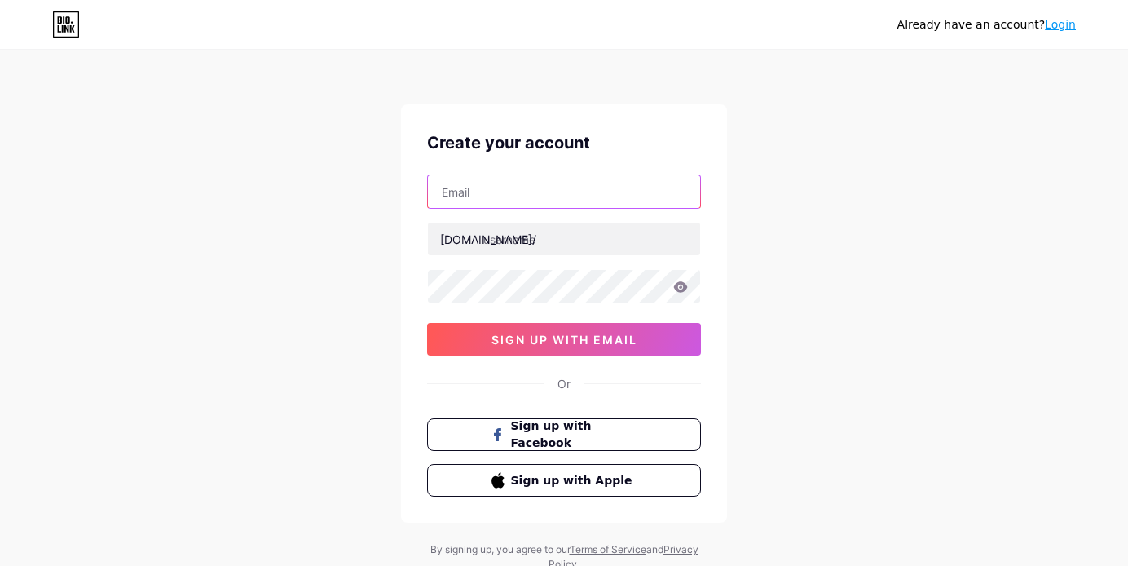
click at [557, 196] on input "text" at bounding box center [564, 191] width 272 height 33
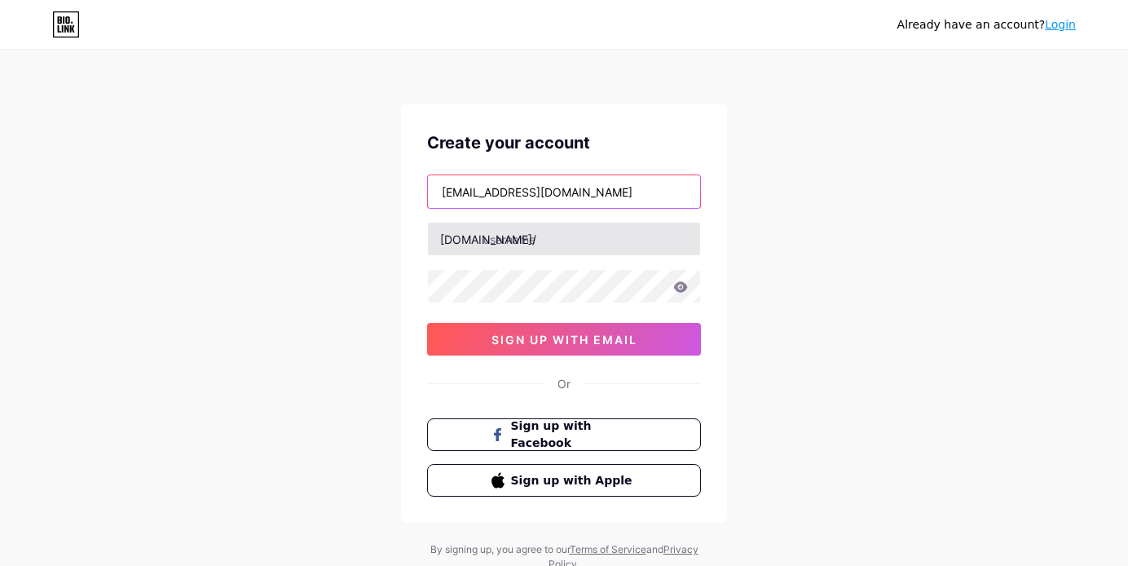
type input "dat659935"
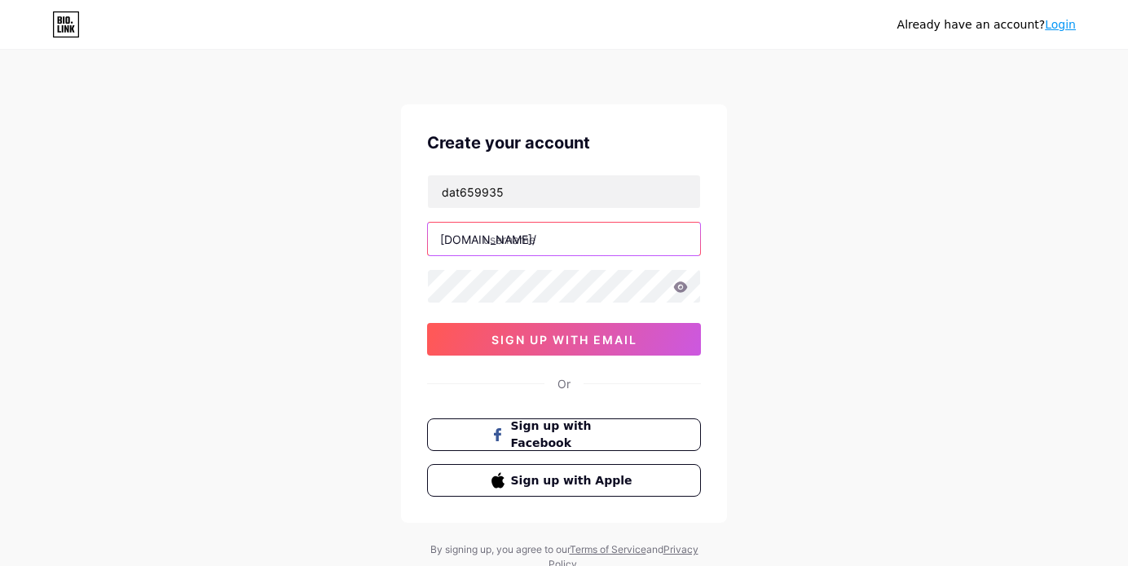
click at [528, 237] on input "text" at bounding box center [564, 239] width 272 height 33
click at [492, 249] on input "text" at bounding box center [564, 239] width 272 height 33
type input "t"
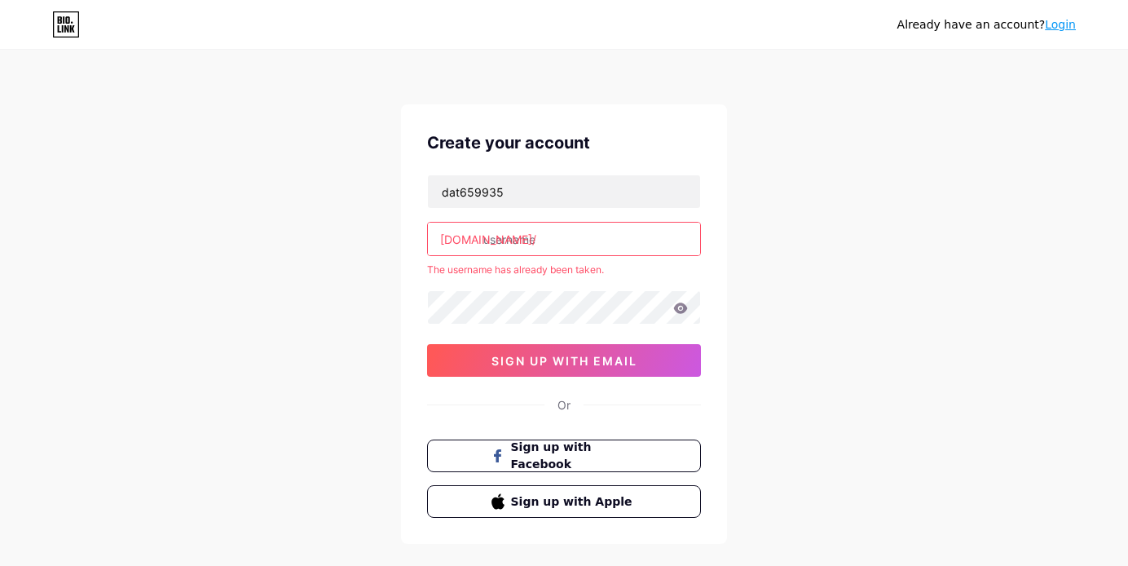
click at [605, 245] on input "text" at bounding box center [564, 239] width 272 height 33
paste input "https//fghf11.com/register"
click at [659, 241] on input "https://fghf11.com/register" at bounding box center [564, 239] width 272 height 33
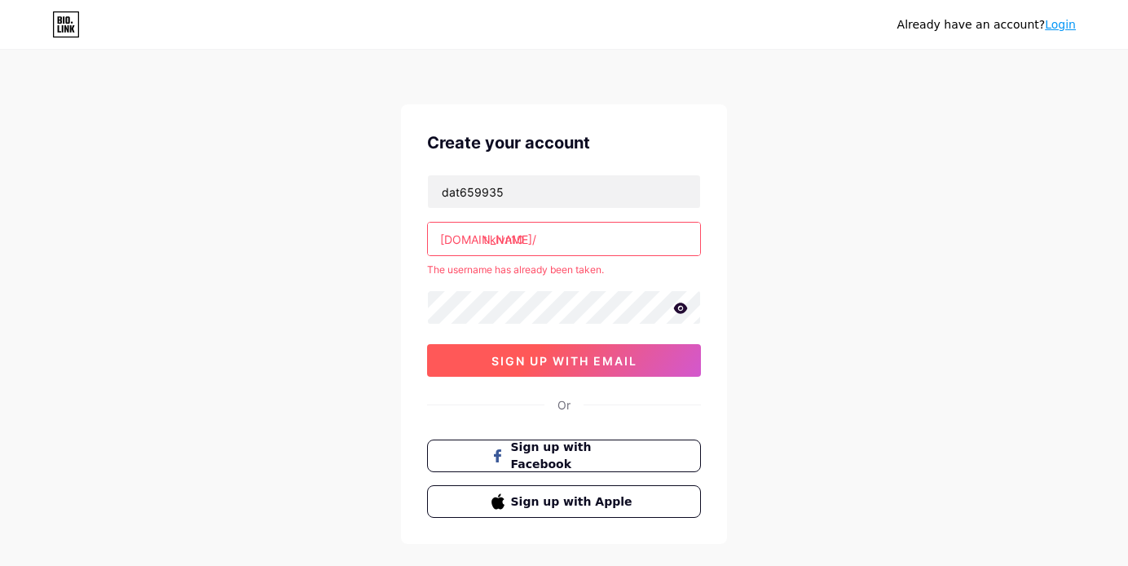
type input "tikivn10"
click at [614, 348] on button "sign up with email" at bounding box center [564, 360] width 274 height 33
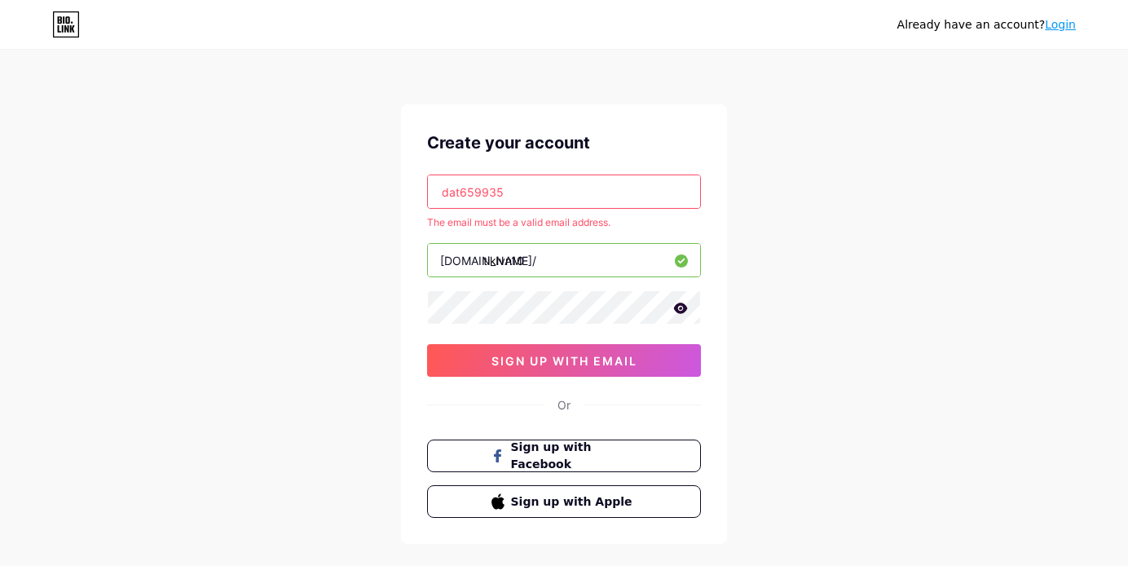
click at [623, 192] on input "dat659935" at bounding box center [564, 191] width 272 height 33
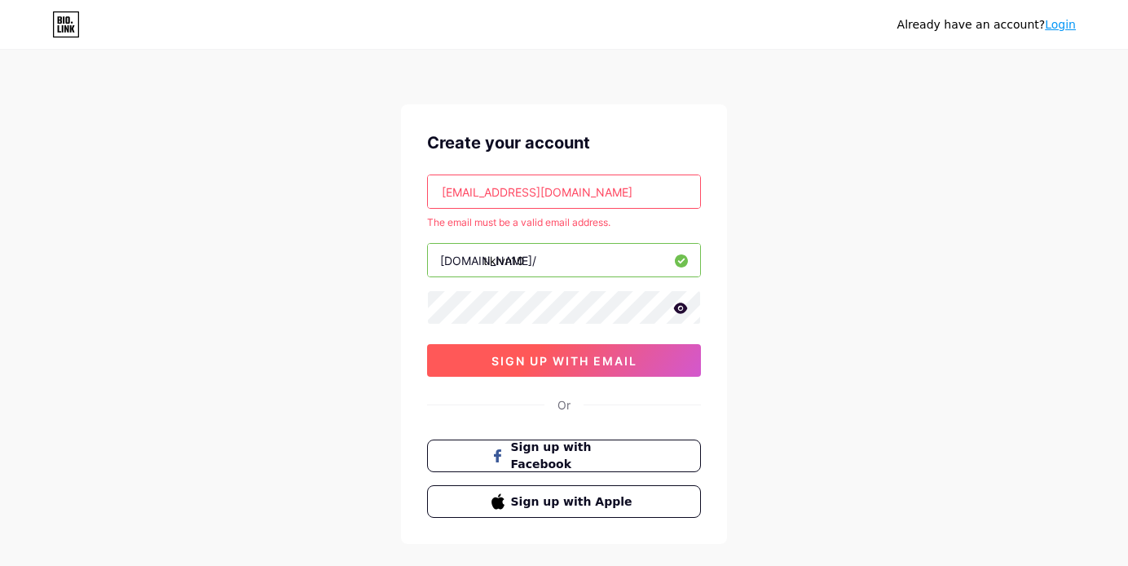
click at [600, 366] on span "sign up with email" at bounding box center [565, 361] width 146 height 14
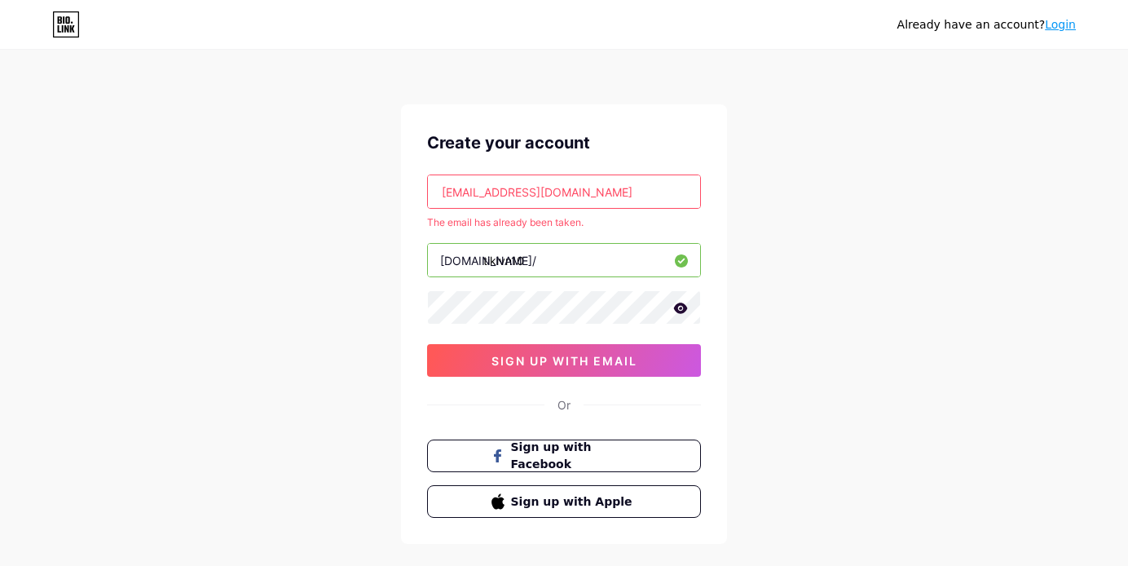
click at [594, 201] on input "dat659935@gmail.com" at bounding box center [564, 191] width 272 height 33
click at [575, 190] on input "dat659935@gmail.com" at bounding box center [564, 191] width 272 height 33
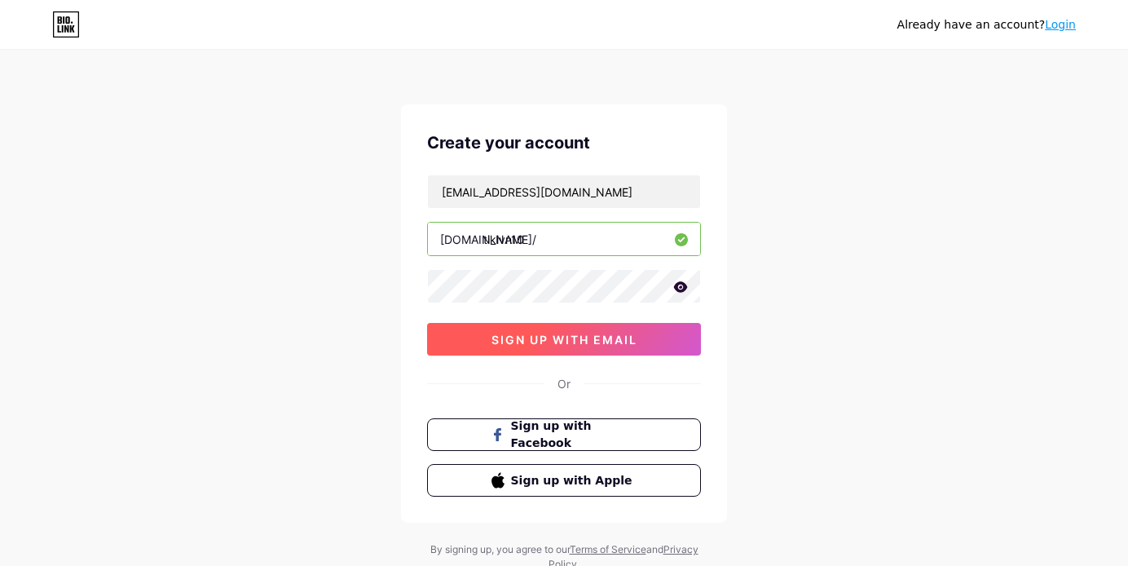
click at [560, 338] on span "sign up with email" at bounding box center [565, 340] width 146 height 14
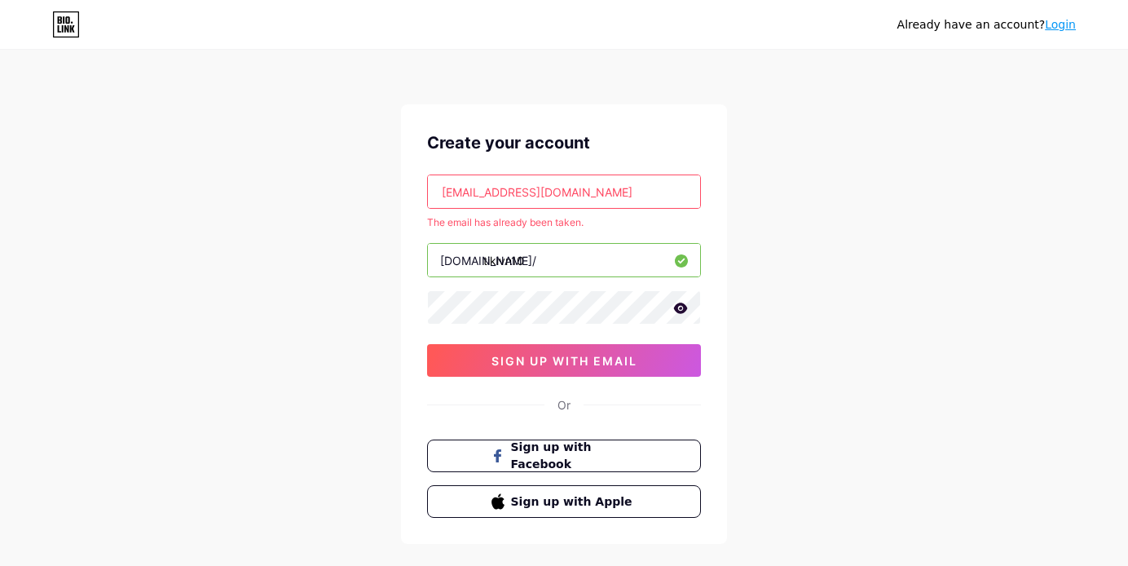
click at [631, 196] on input "hihidoconcho2222@gmail.com" at bounding box center [564, 191] width 272 height 33
type input "hihidoconcho1111@gmail.com"
click at [589, 354] on span "sign up with email" at bounding box center [565, 361] width 146 height 14
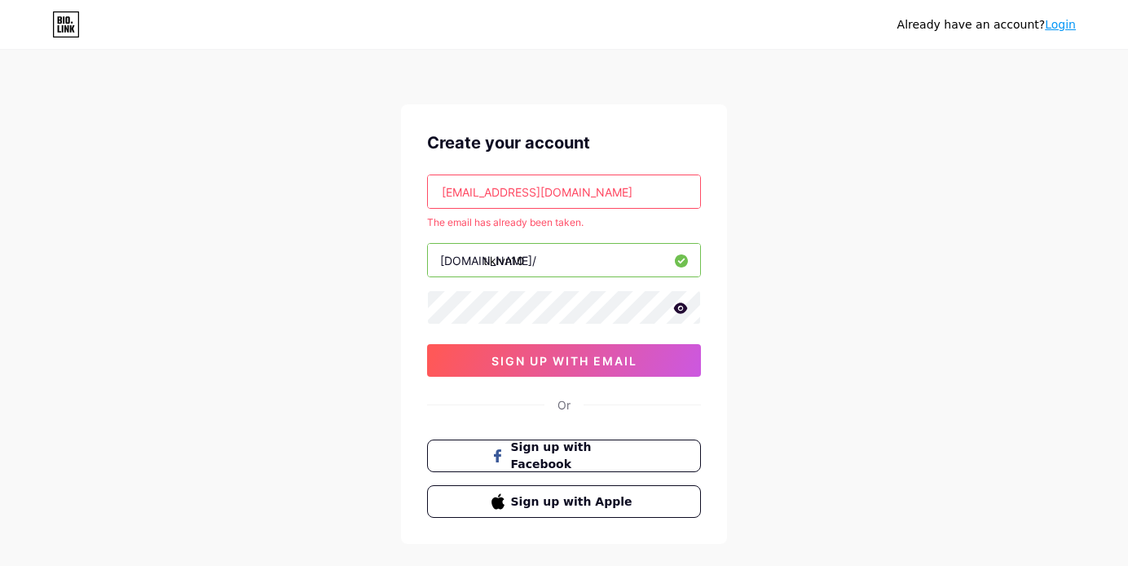
click at [536, 189] on input "hihidoconcho1111@gmail.com" at bounding box center [564, 191] width 272 height 33
click at [867, 119] on div "Already have an account? Login Create your account hihidoconcho1111@gmail.com T…" at bounding box center [564, 322] width 1128 height 645
